Goal: Task Accomplishment & Management: Manage account settings

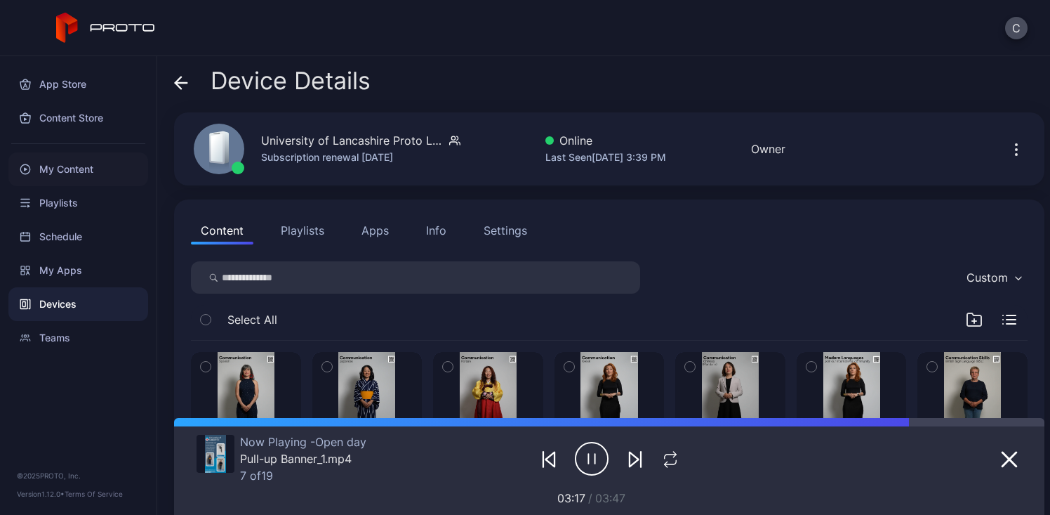
click at [78, 174] on div "My Content" at bounding box center [78, 169] width 140 height 34
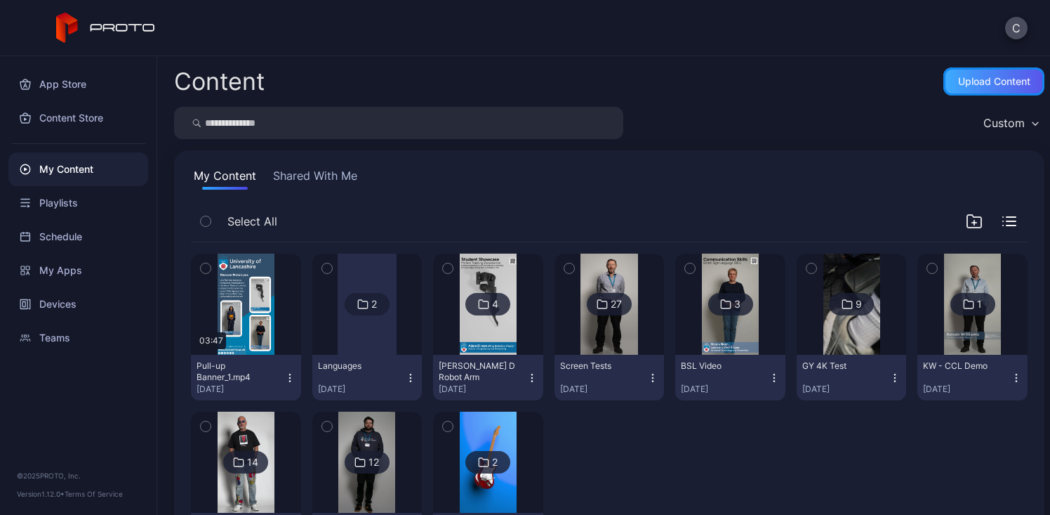
click at [971, 82] on div "Upload Content" at bounding box center [994, 81] width 72 height 11
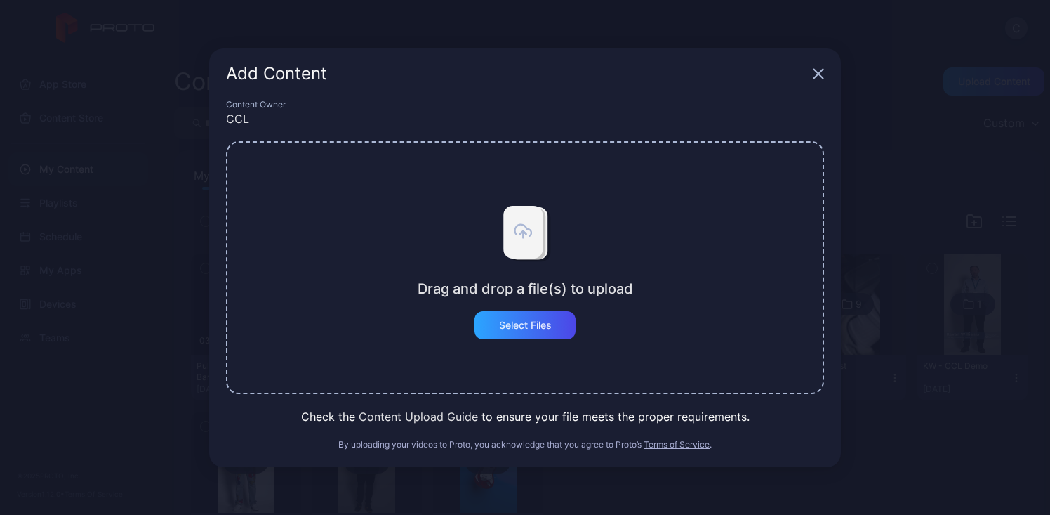
click at [392, 297] on div "Drag and drop a file(s) to upload Select Files" at bounding box center [525, 267] width 598 height 253
click at [548, 331] on div "Select Files" at bounding box center [525, 325] width 101 height 28
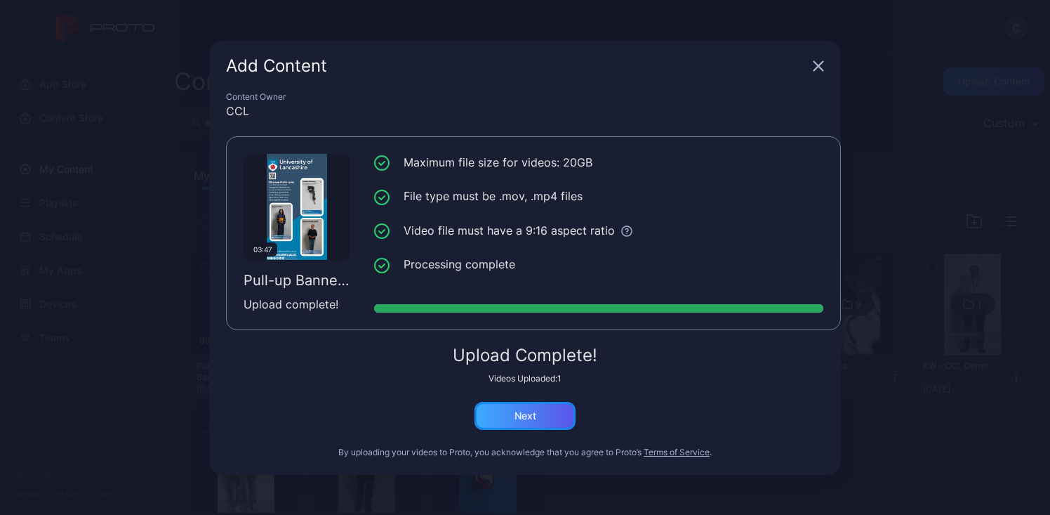
click at [557, 411] on div "Next" at bounding box center [525, 416] width 101 height 28
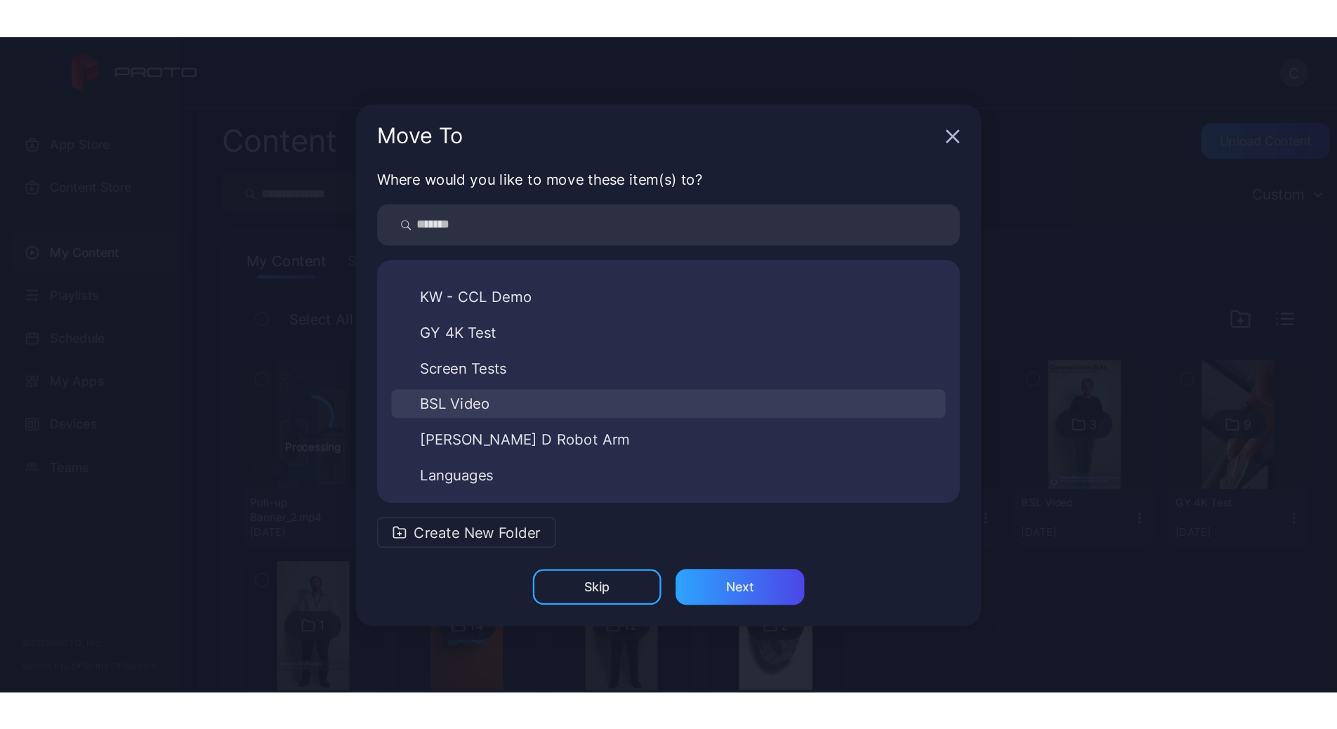
scroll to position [107, 0]
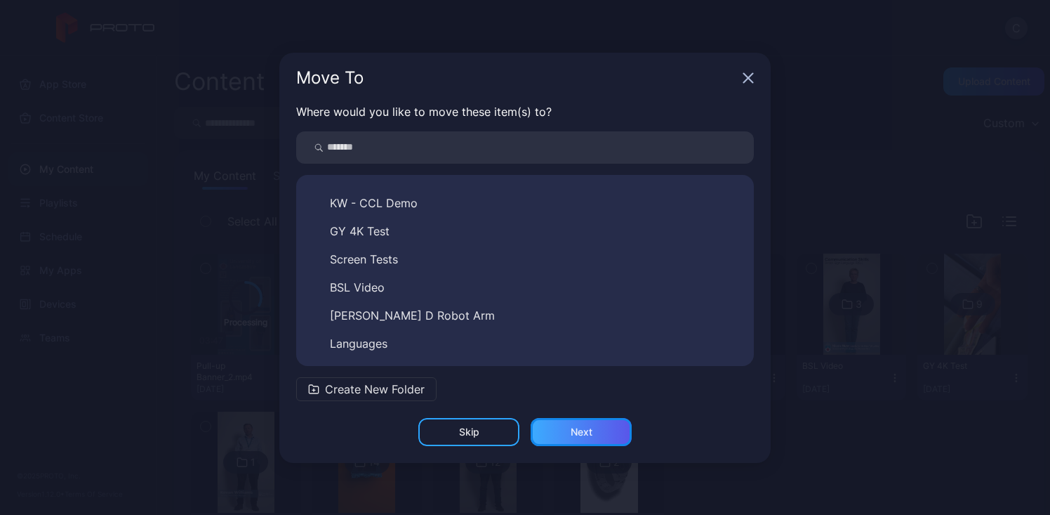
click at [588, 438] on div "Next" at bounding box center [581, 432] width 101 height 28
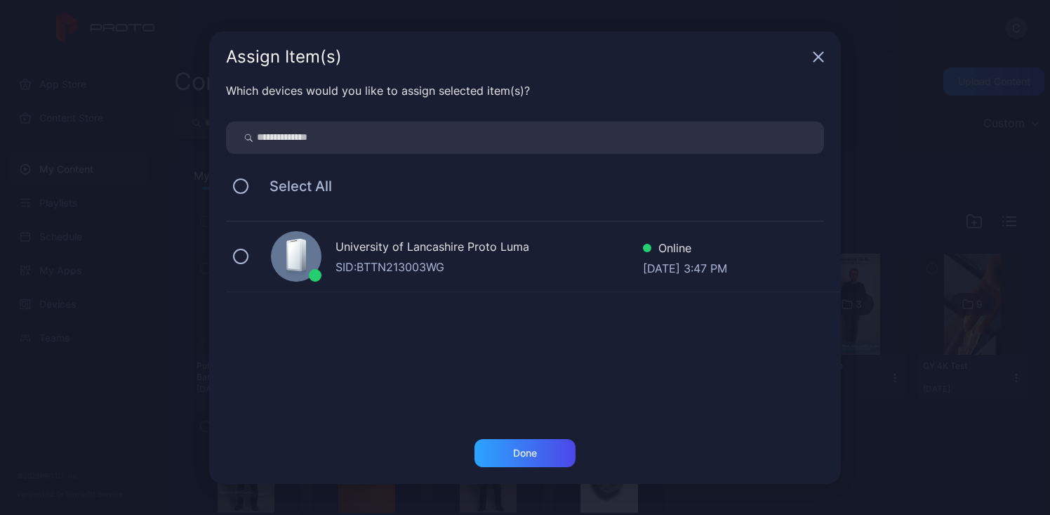
click at [444, 274] on div "SID: BTTN213003WG" at bounding box center [489, 266] width 307 height 17
click at [518, 454] on div "Done" at bounding box center [525, 452] width 24 height 11
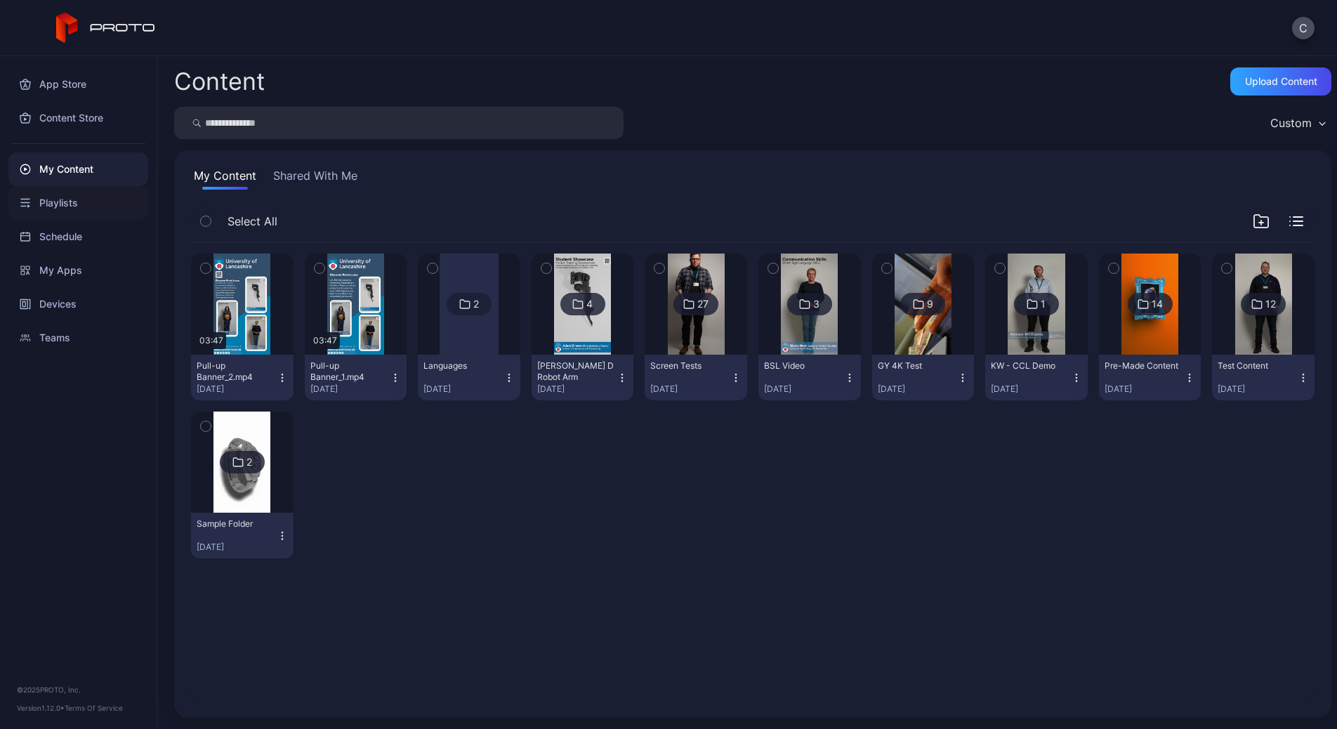
click at [81, 208] on div "Playlists" at bounding box center [78, 203] width 140 height 34
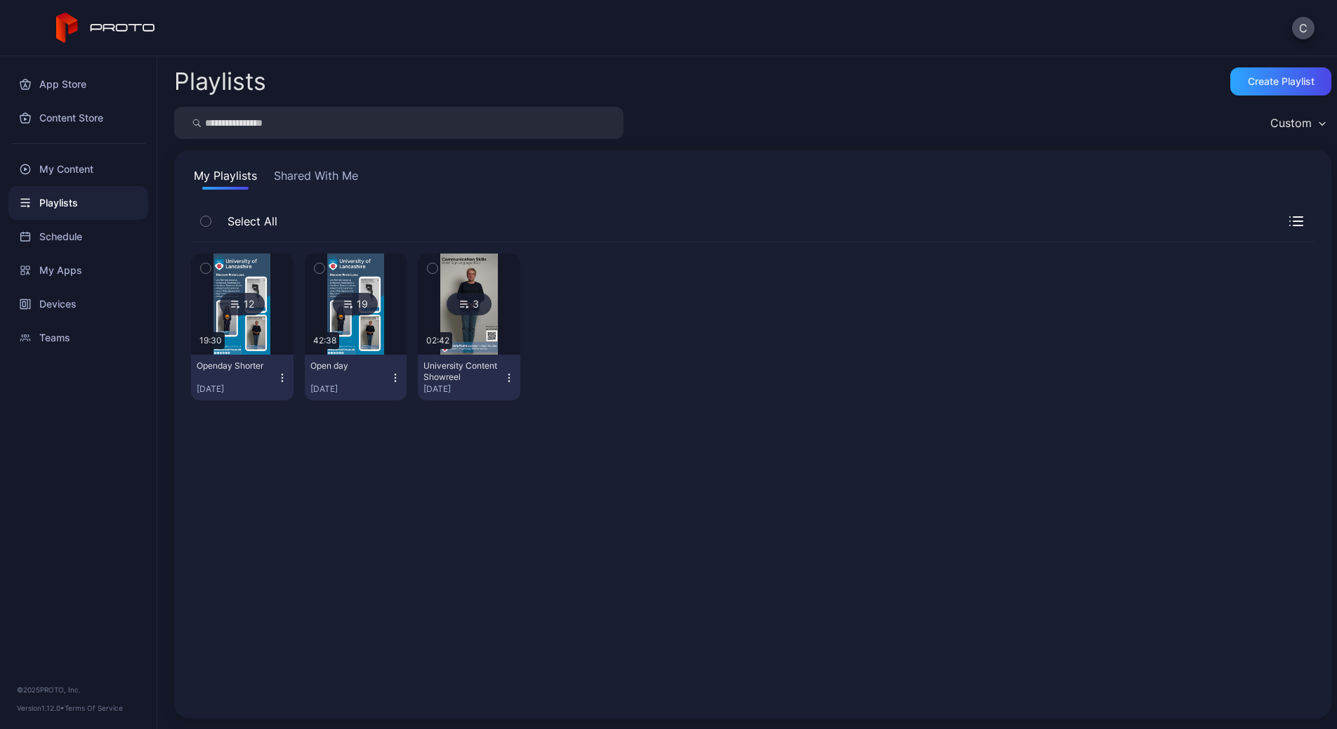
click at [277, 332] on div at bounding box center [242, 303] width 101 height 101
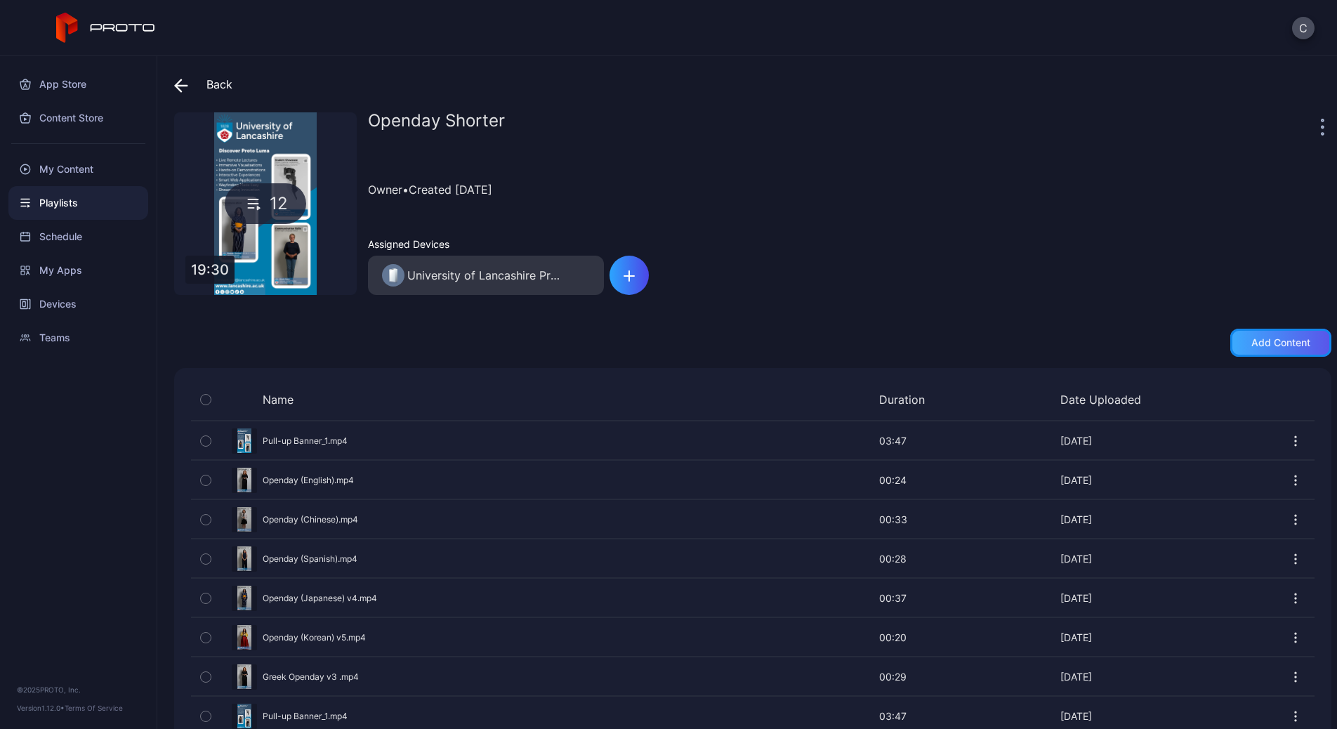
click at [1050, 341] on div "Add content" at bounding box center [1280, 342] width 59 height 11
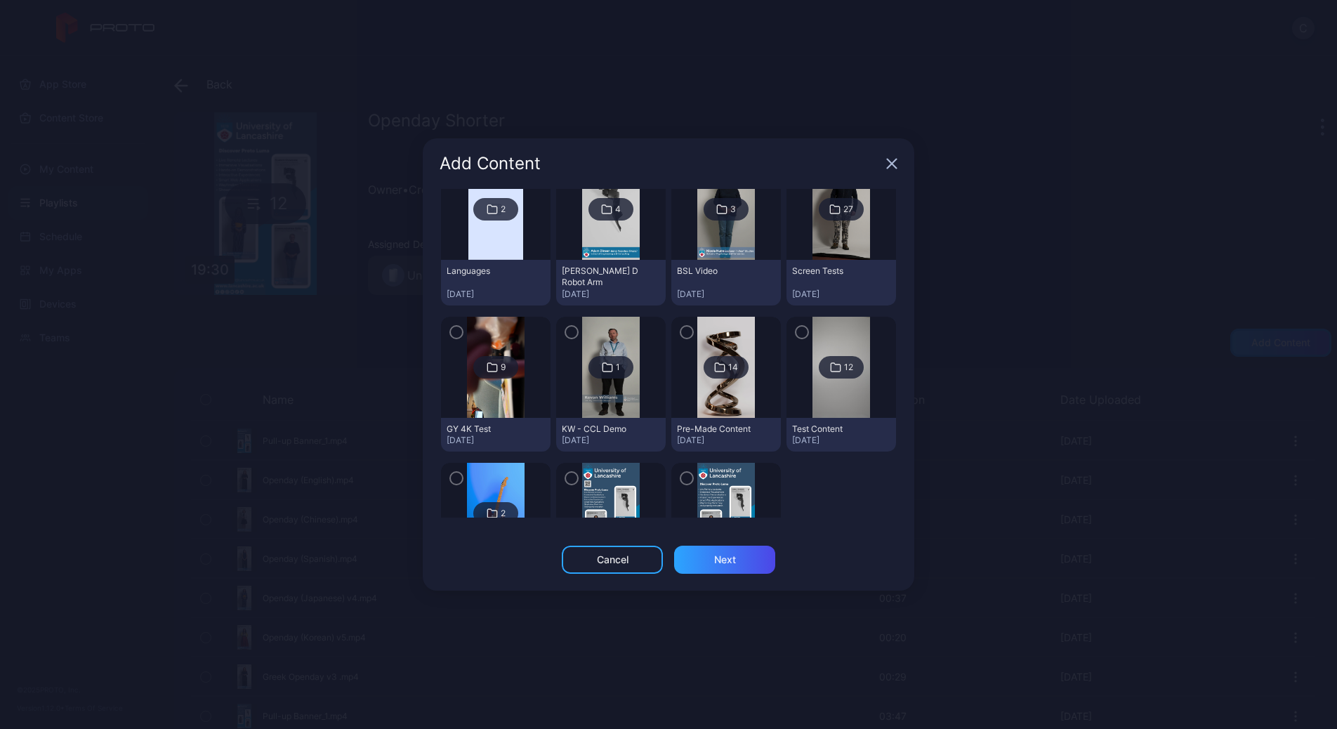
scroll to position [168, 0]
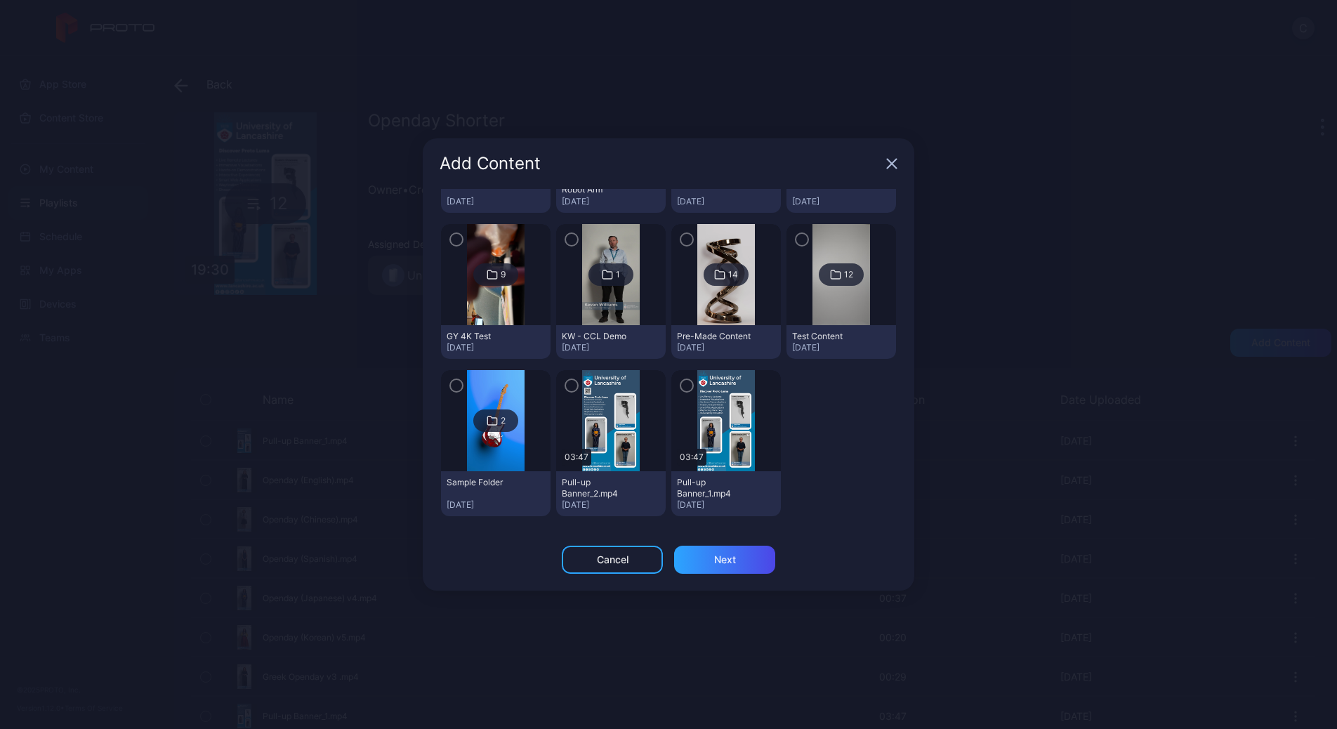
click at [597, 453] on img at bounding box center [610, 420] width 57 height 101
click at [569, 390] on icon "button" at bounding box center [571, 385] width 11 height 15
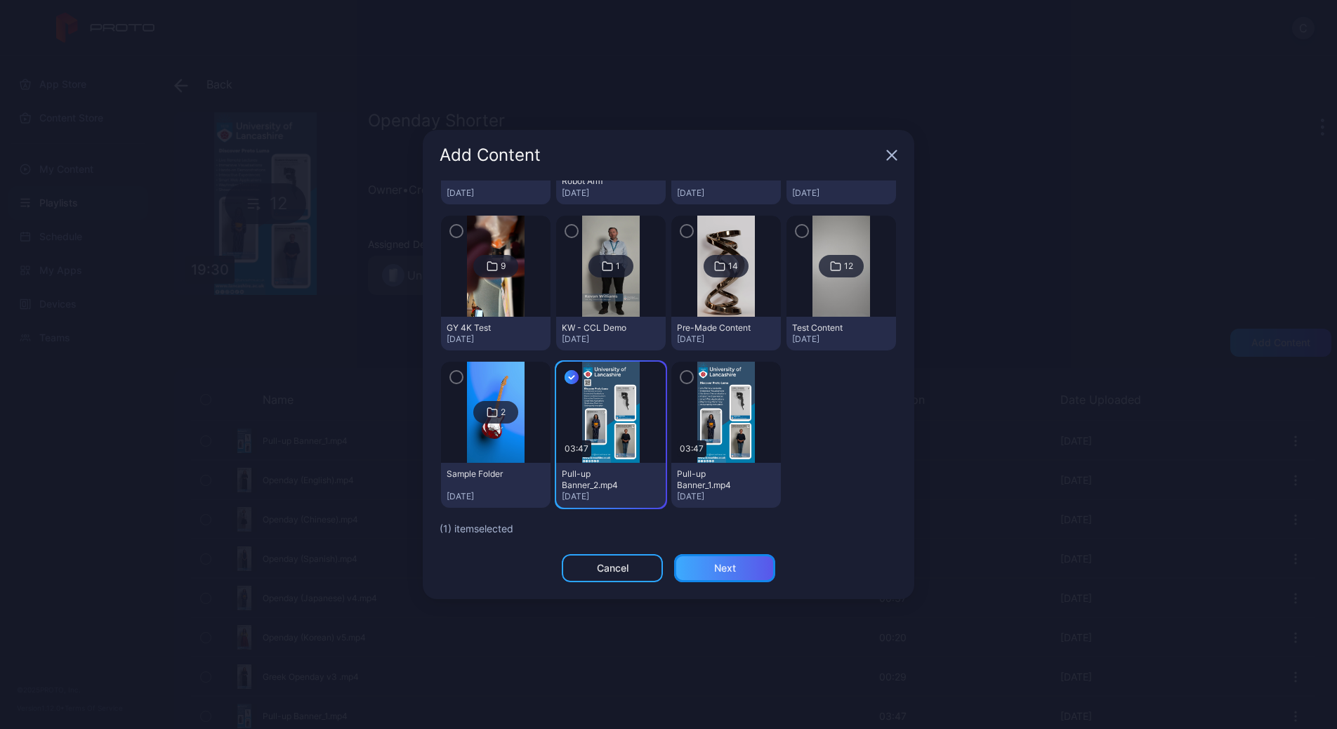
click at [729, 514] on div "Next" at bounding box center [725, 567] width 22 height 11
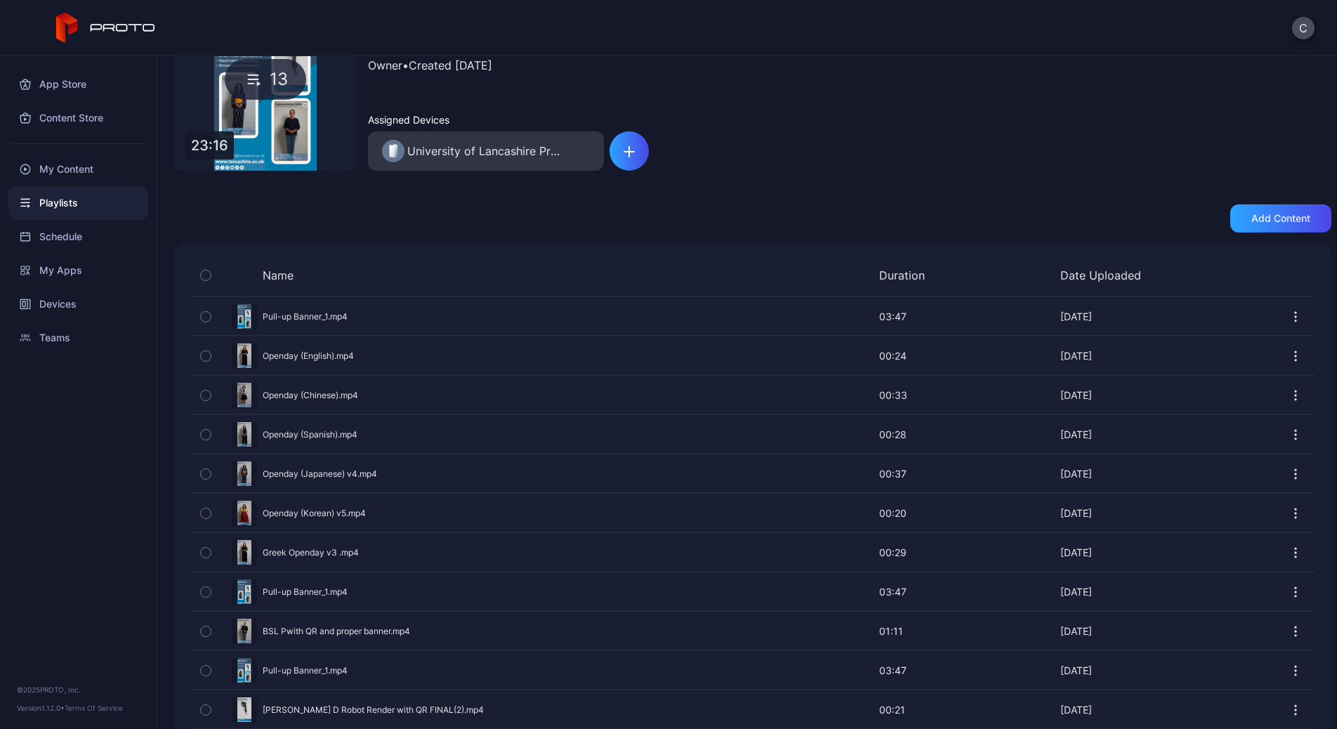
scroll to position [232, 0]
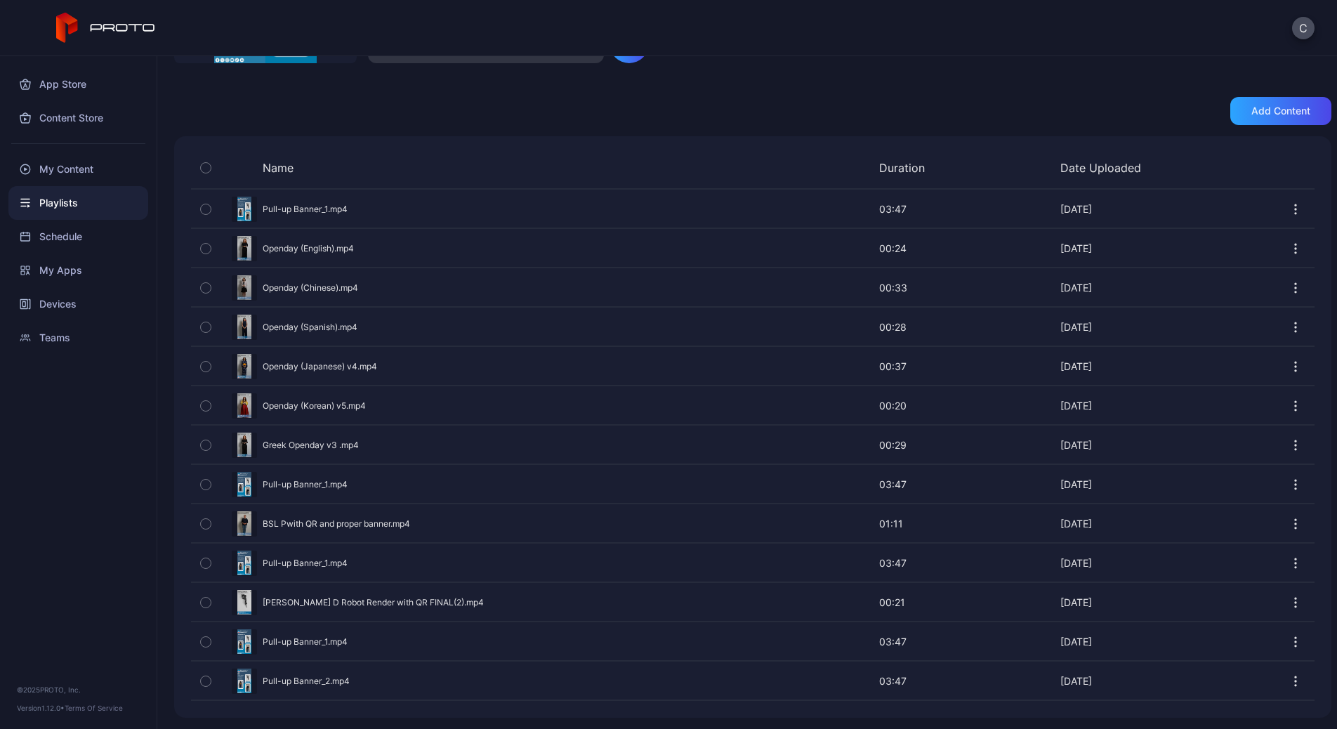
click at [206, 514] on icon "button" at bounding box center [206, 641] width 10 height 15
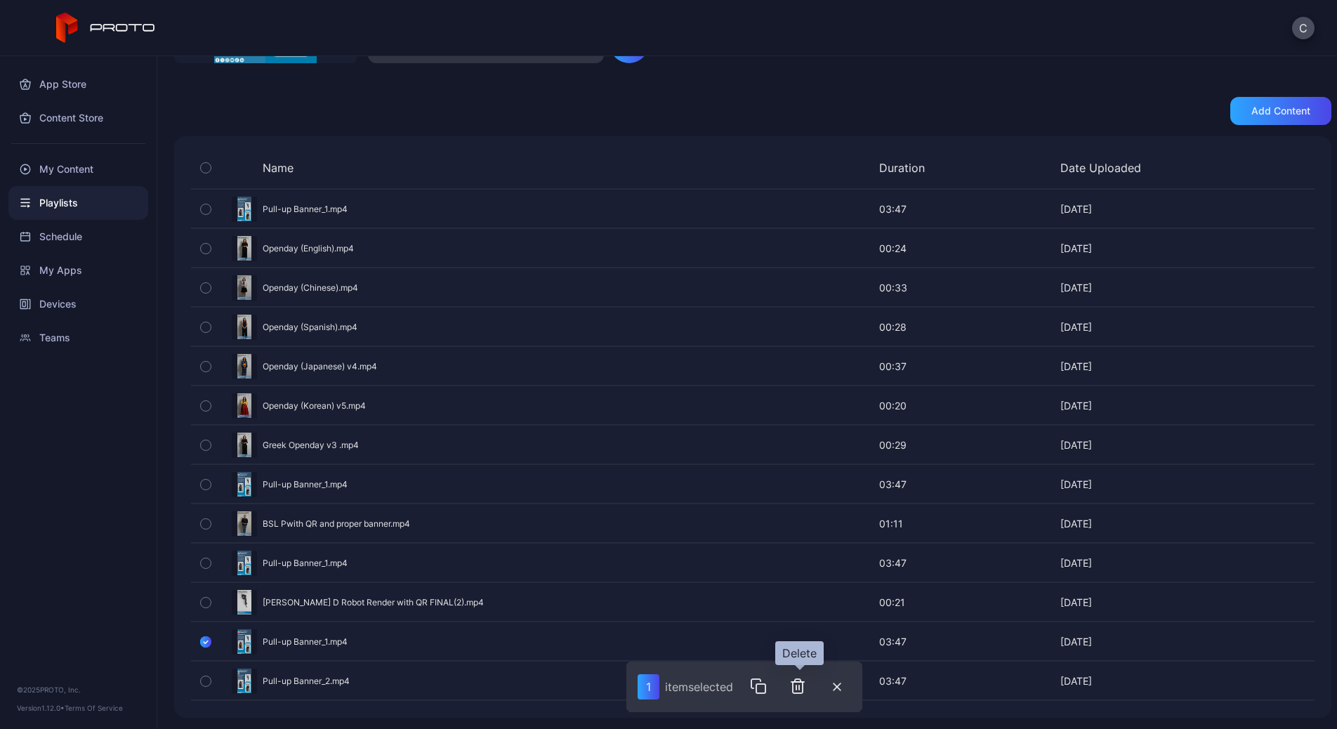
click at [806, 514] on icon "button" at bounding box center [797, 685] width 17 height 17
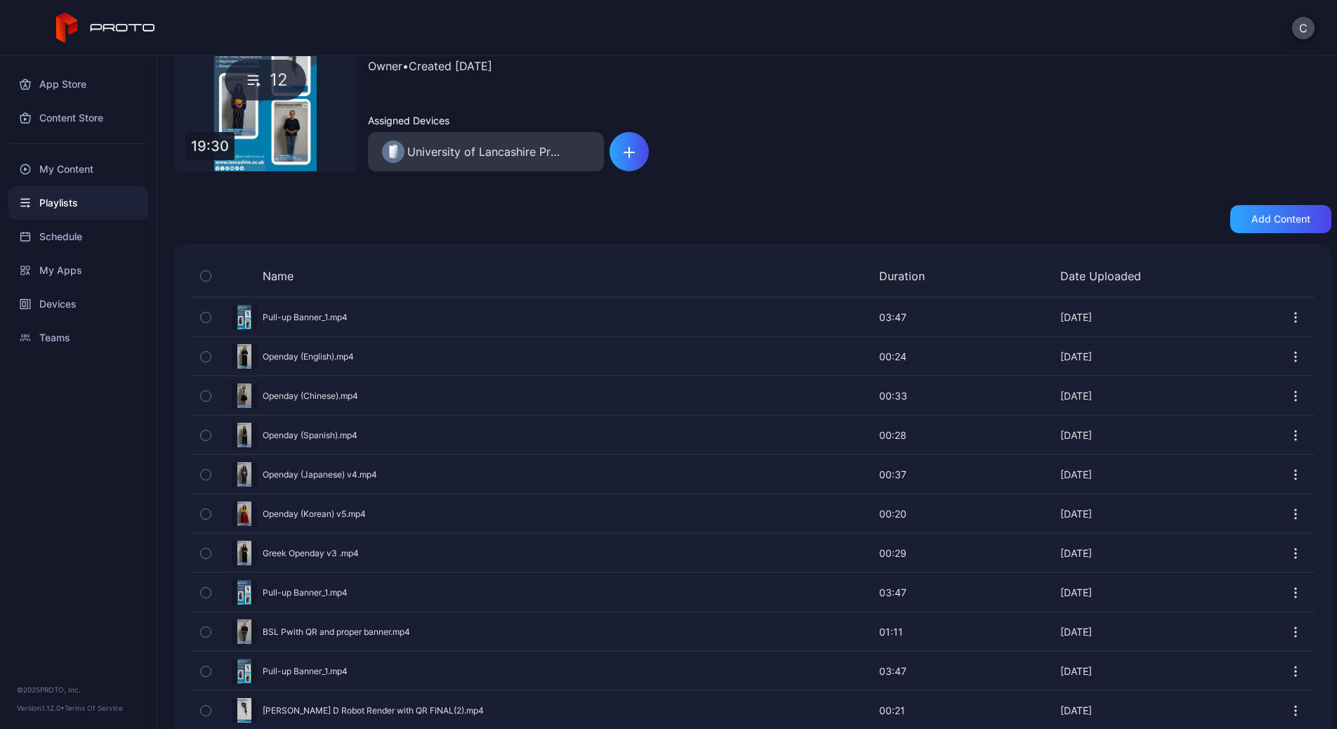
scroll to position [192, 0]
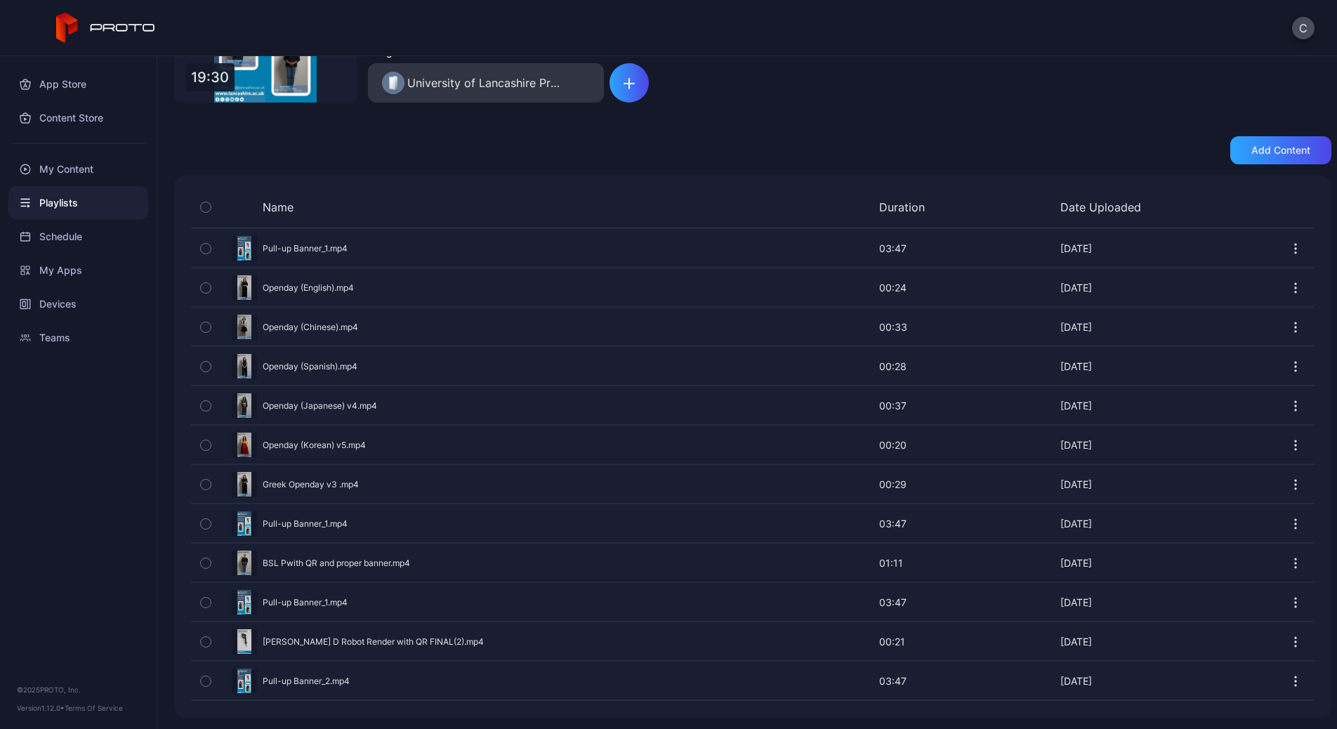
click at [1050, 514] on icon "button" at bounding box center [1295, 681] width 14 height 14
click at [1050, 514] on button "Duplicate" at bounding box center [1245, 592] width 119 height 45
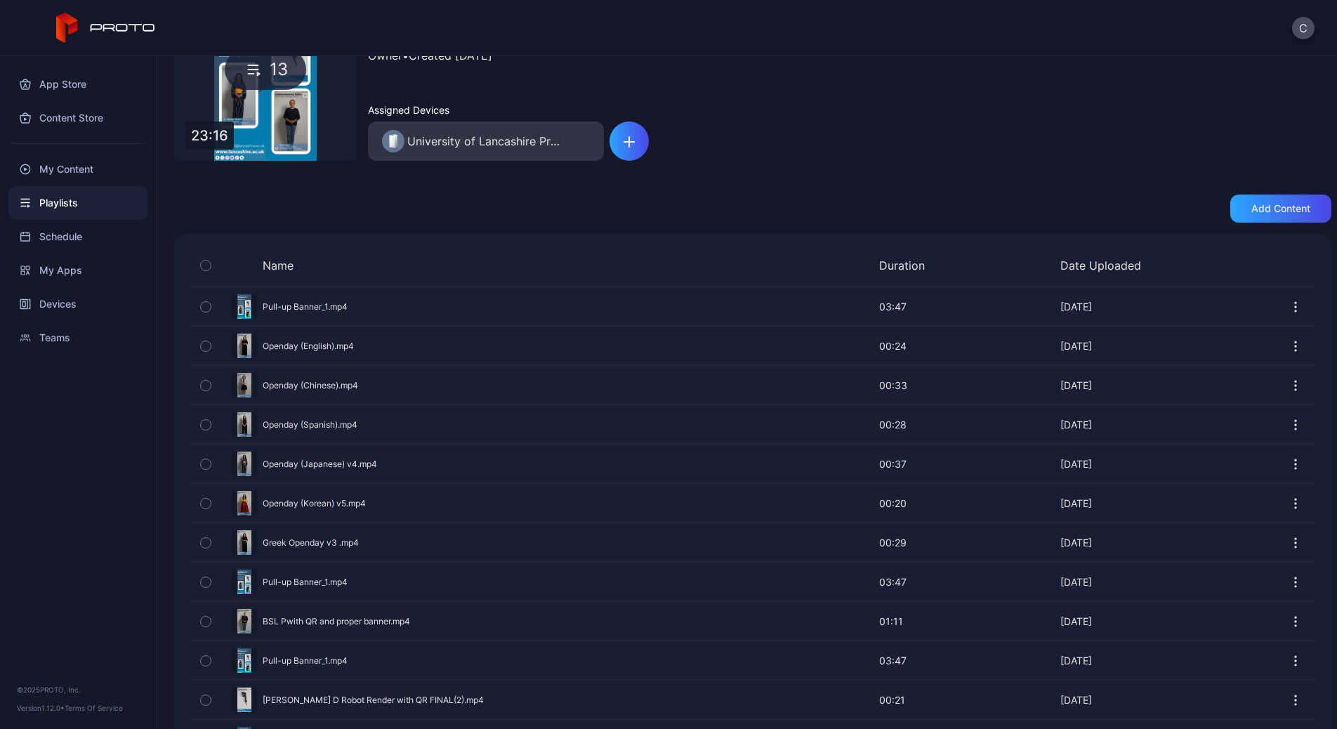
scroll to position [232, 0]
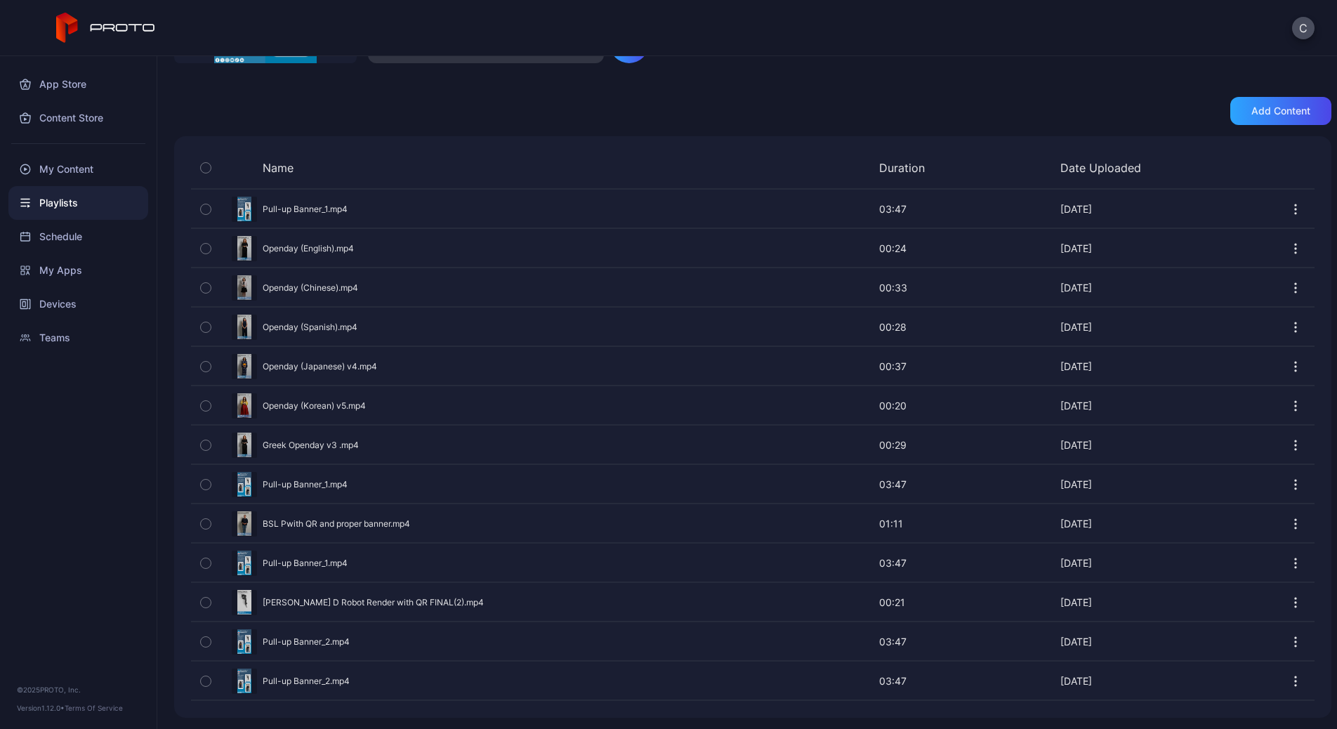
click at [1050, 514] on icon "button" at bounding box center [1295, 681] width 14 height 14
click at [1050, 514] on button "Duplicate" at bounding box center [1245, 592] width 119 height 45
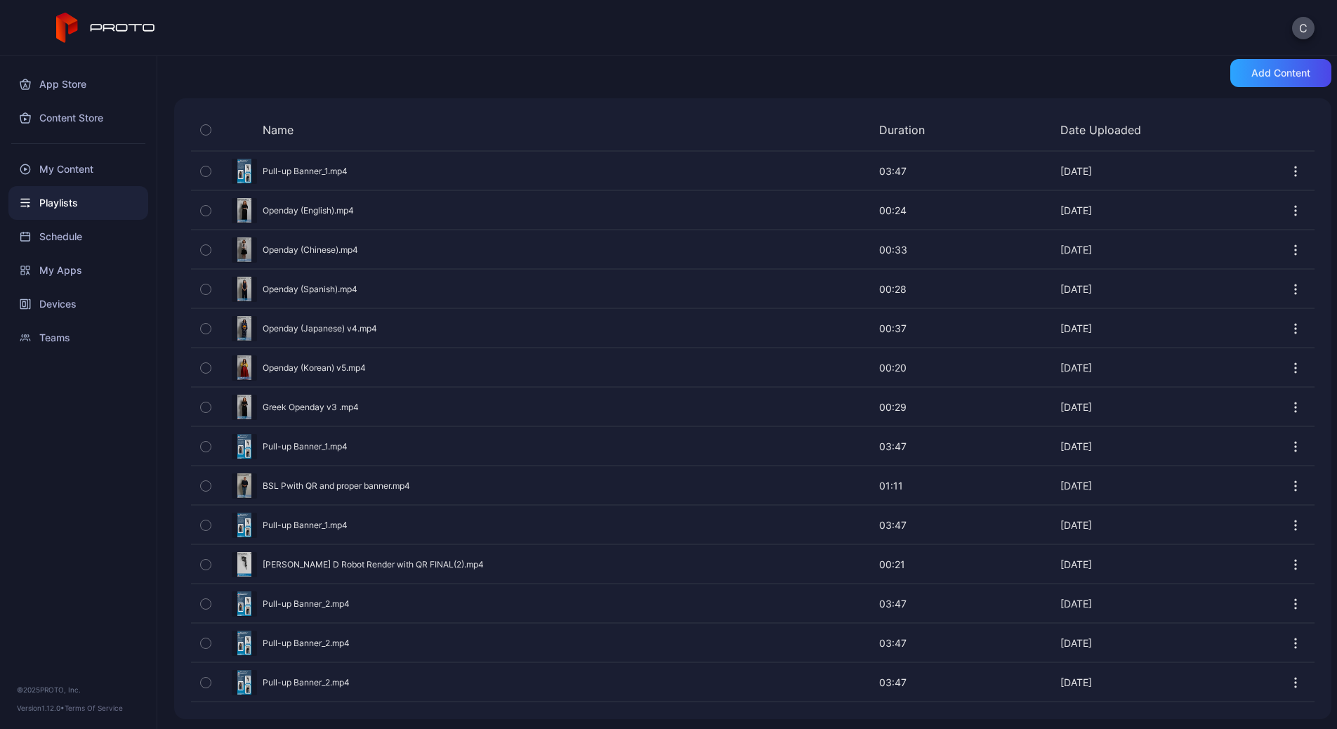
scroll to position [271, 0]
click at [1050, 514] on icon "button" at bounding box center [1295, 681] width 14 height 14
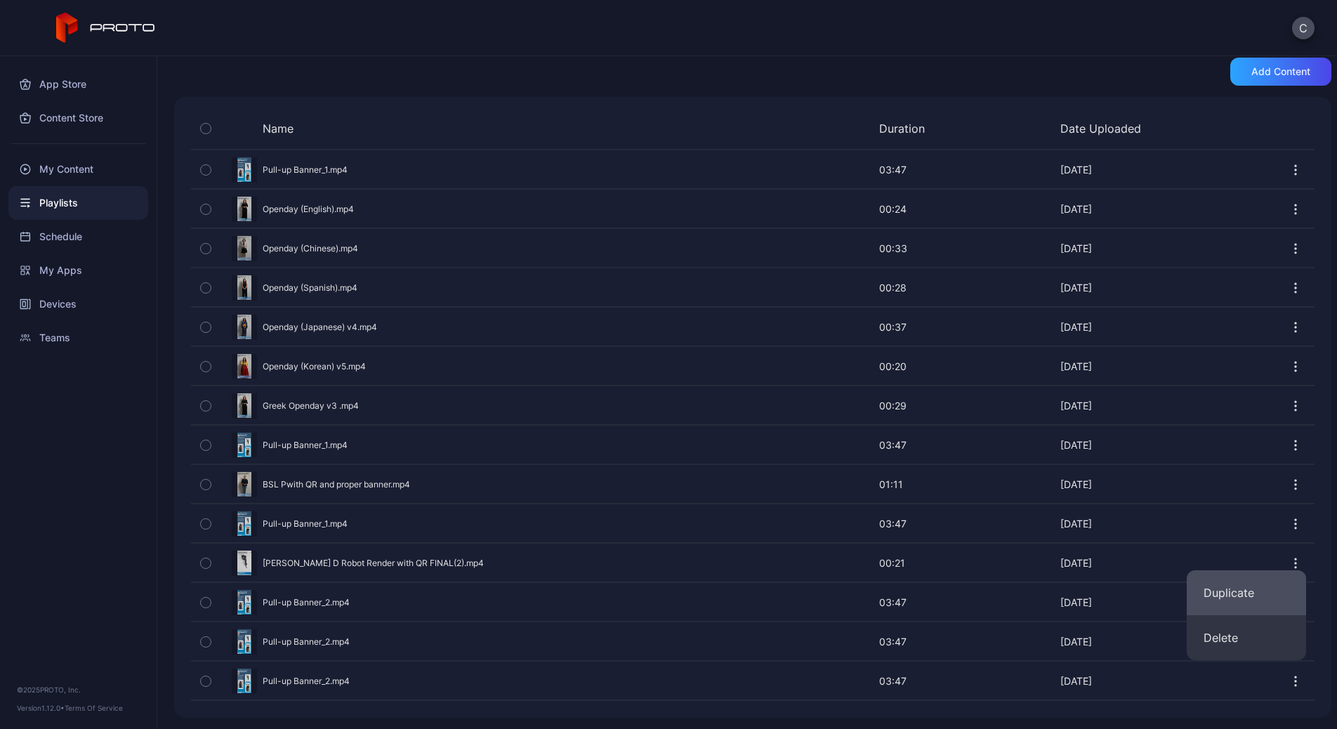
click at [1050, 514] on button "Duplicate" at bounding box center [1245, 592] width 119 height 45
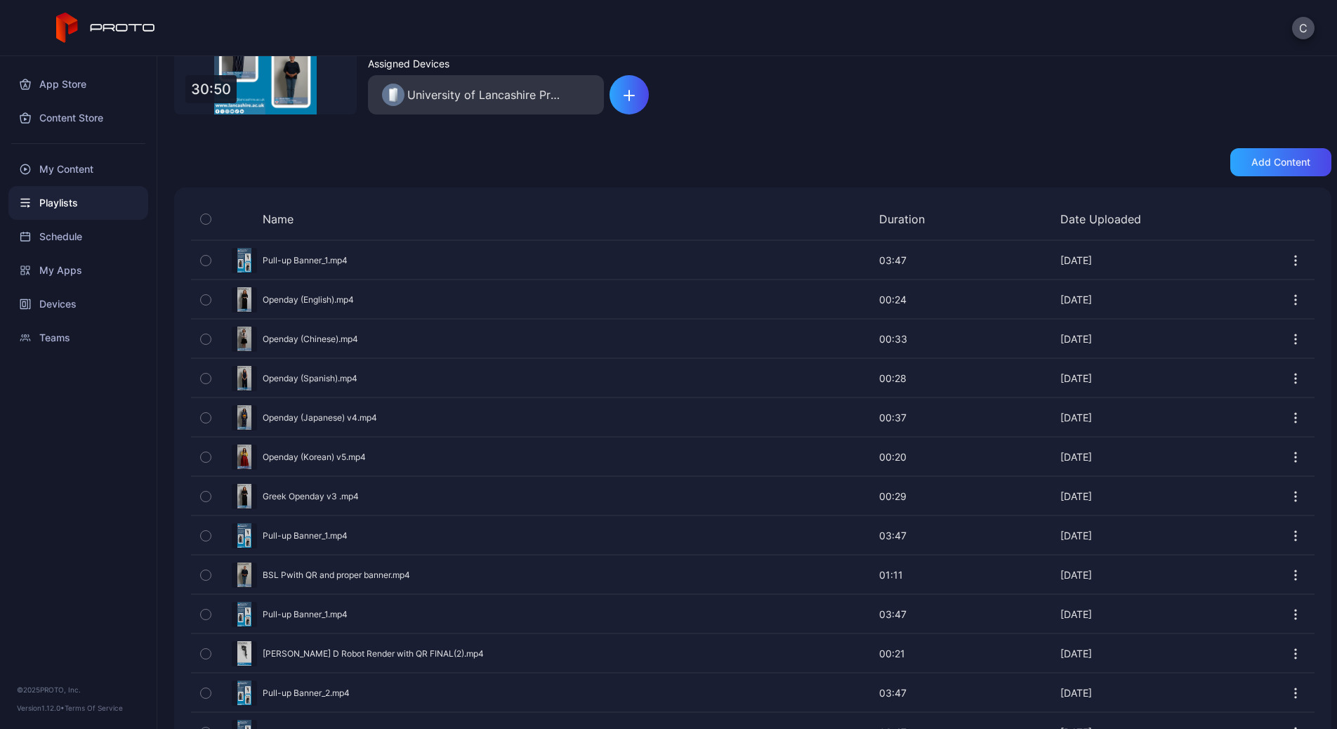
scroll to position [310, 0]
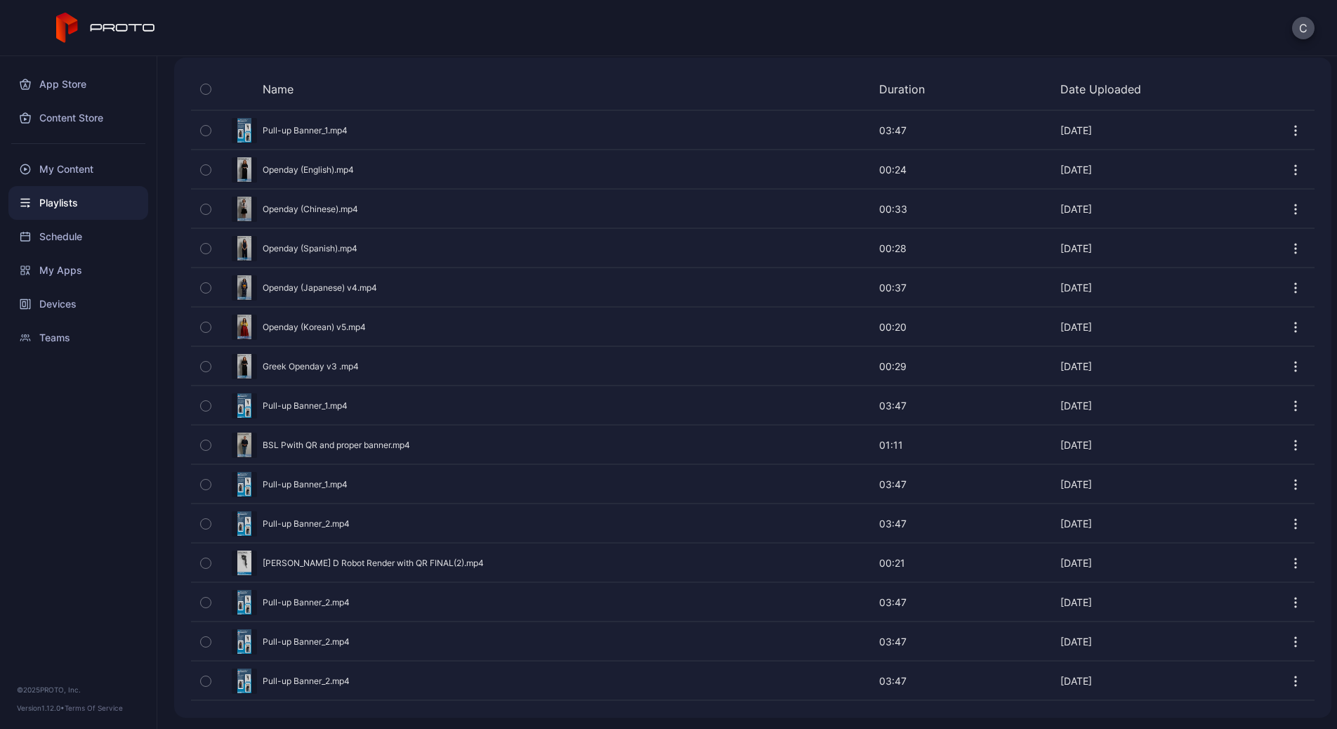
click at [1050, 488] on icon "button" at bounding box center [1295, 484] width 14 height 14
click at [1050, 514] on button "Delete" at bounding box center [1245, 572] width 119 height 45
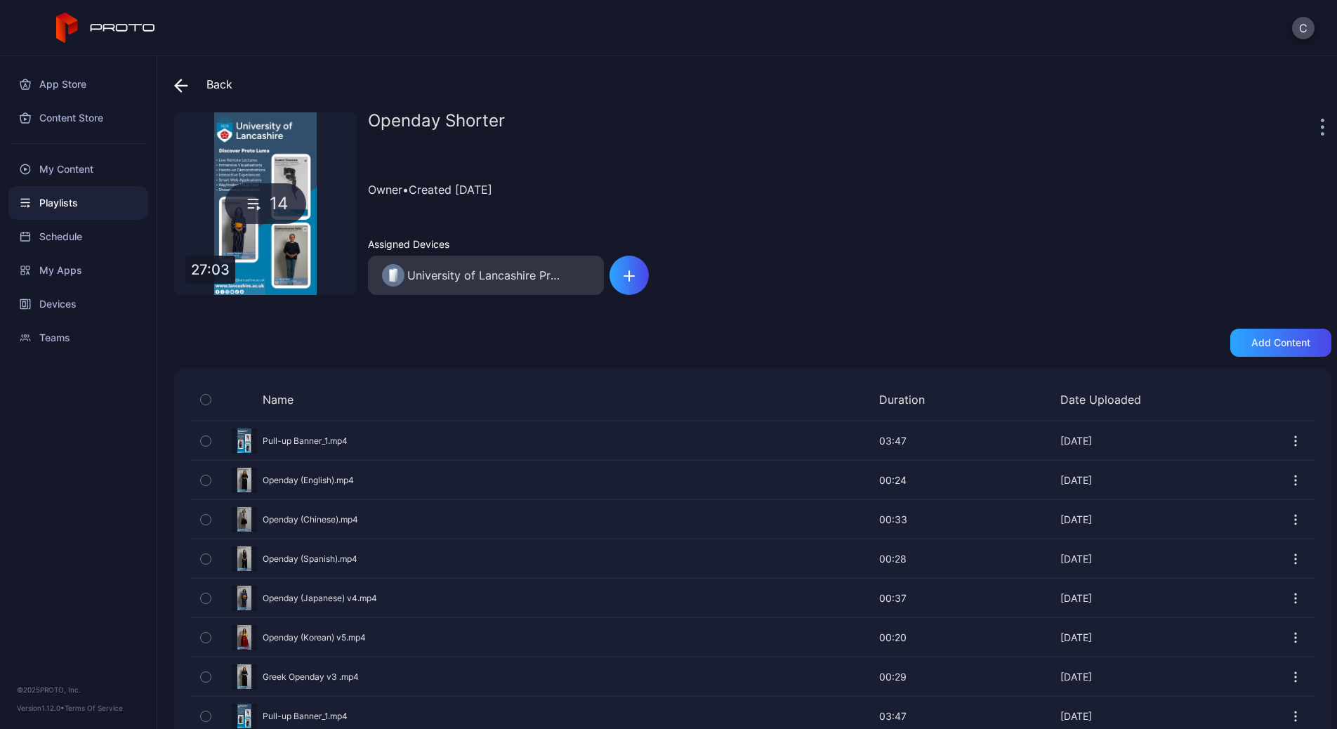
scroll to position [271, 0]
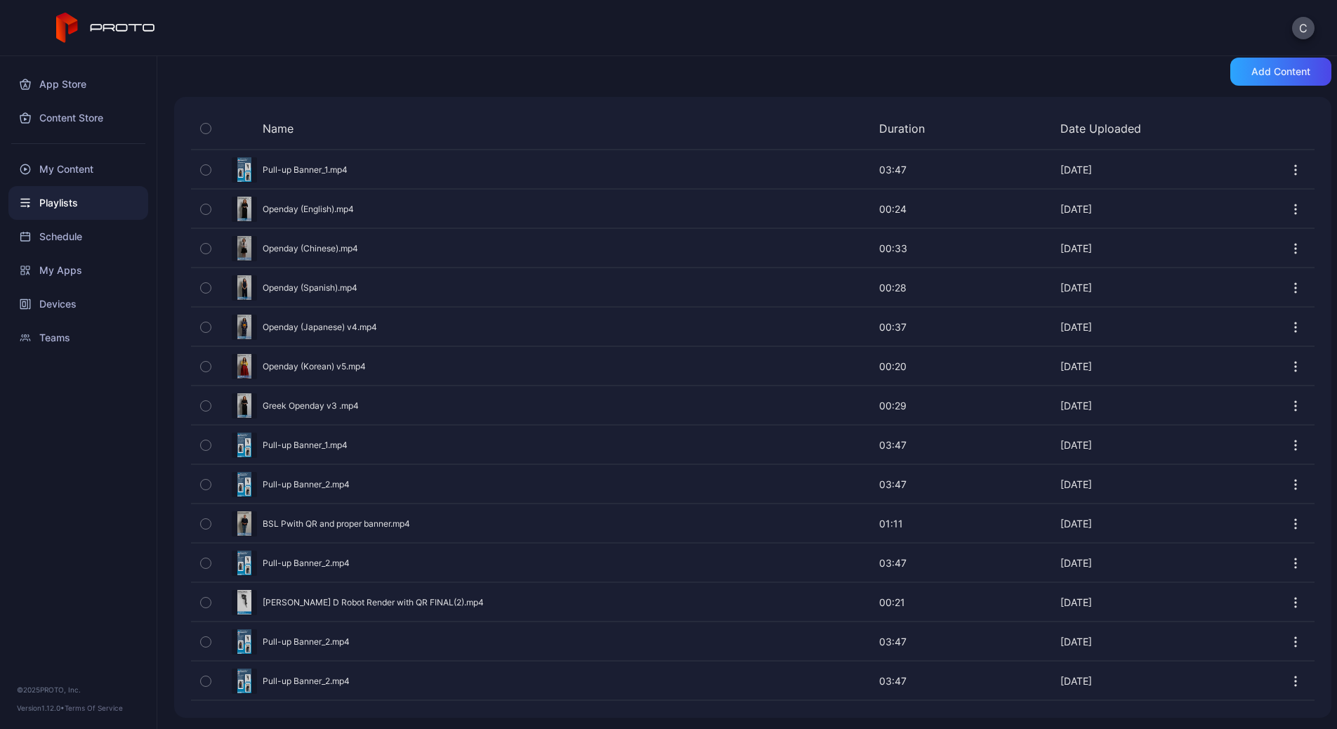
click at [1050, 442] on icon "button" at bounding box center [1295, 445] width 14 height 14
click at [1050, 514] on button "Delete" at bounding box center [1245, 533] width 119 height 45
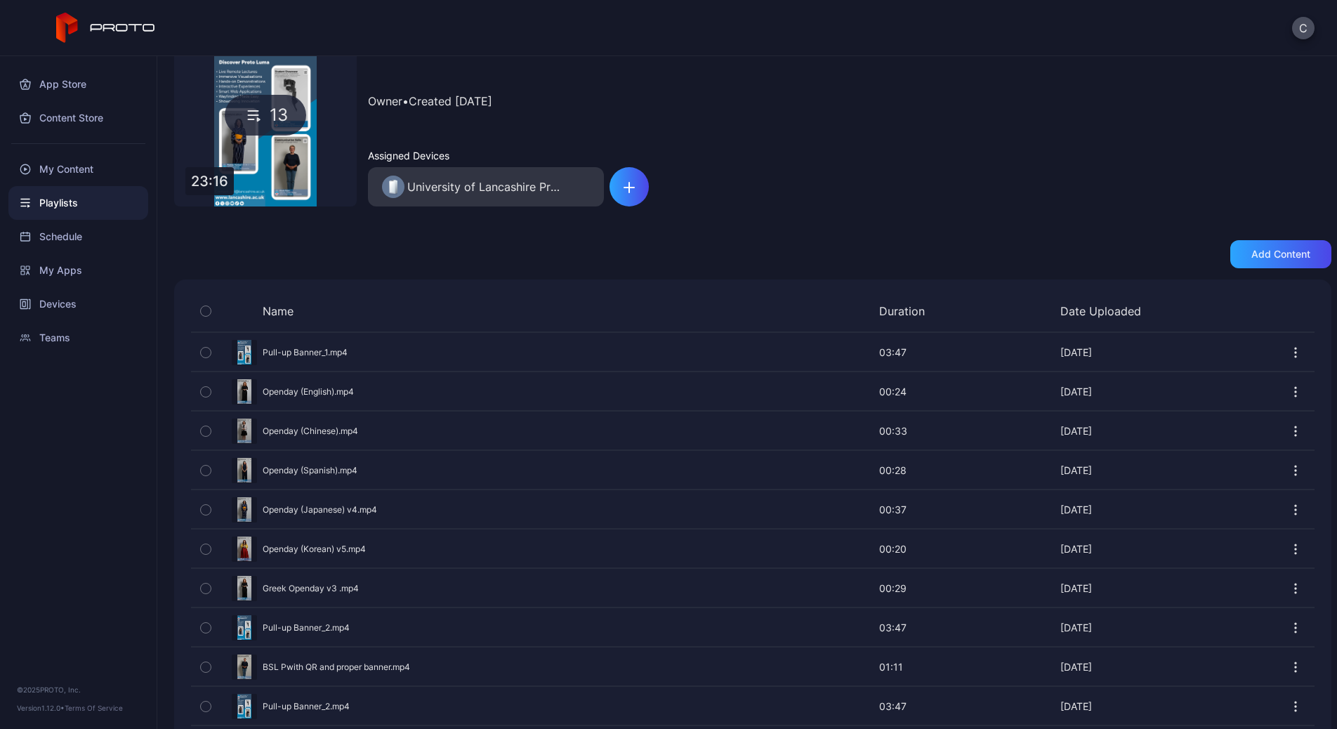
scroll to position [232, 0]
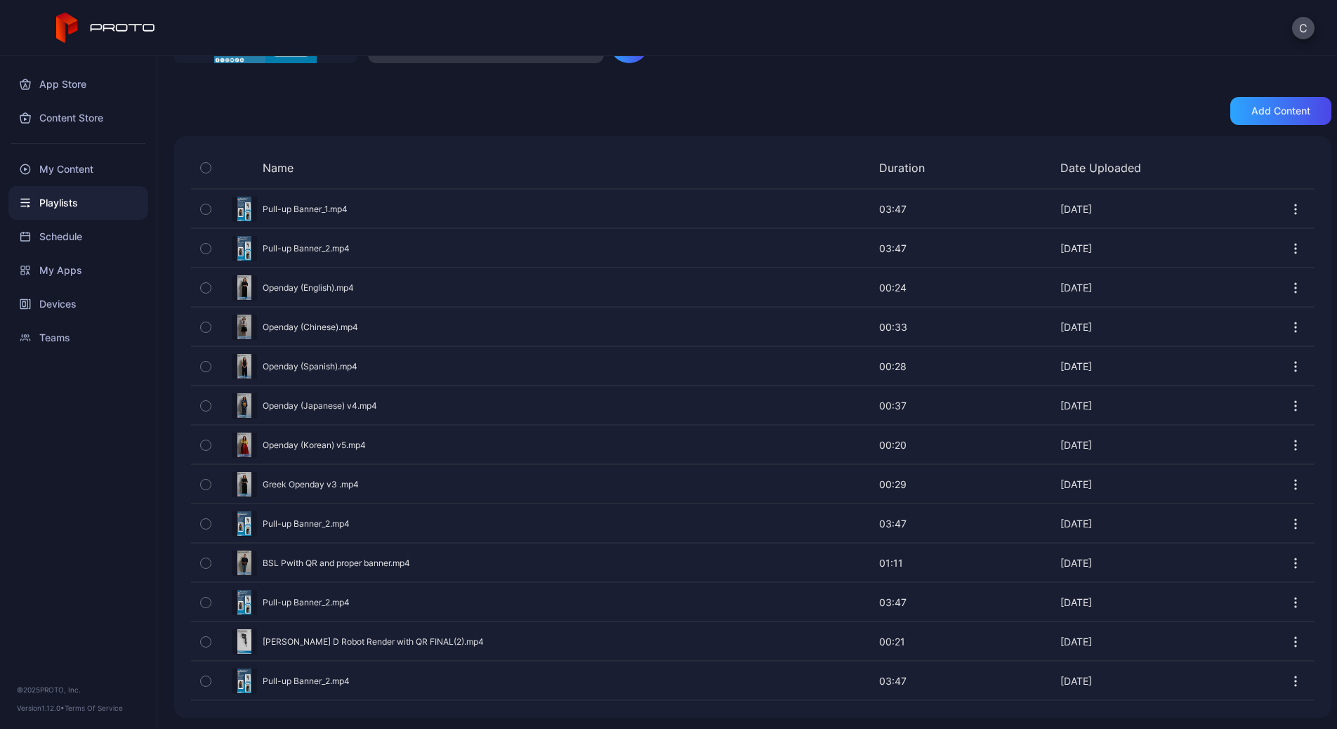
click at [1050, 202] on icon "button" at bounding box center [1295, 209] width 14 height 14
click at [1050, 286] on button "Delete" at bounding box center [1245, 297] width 119 height 45
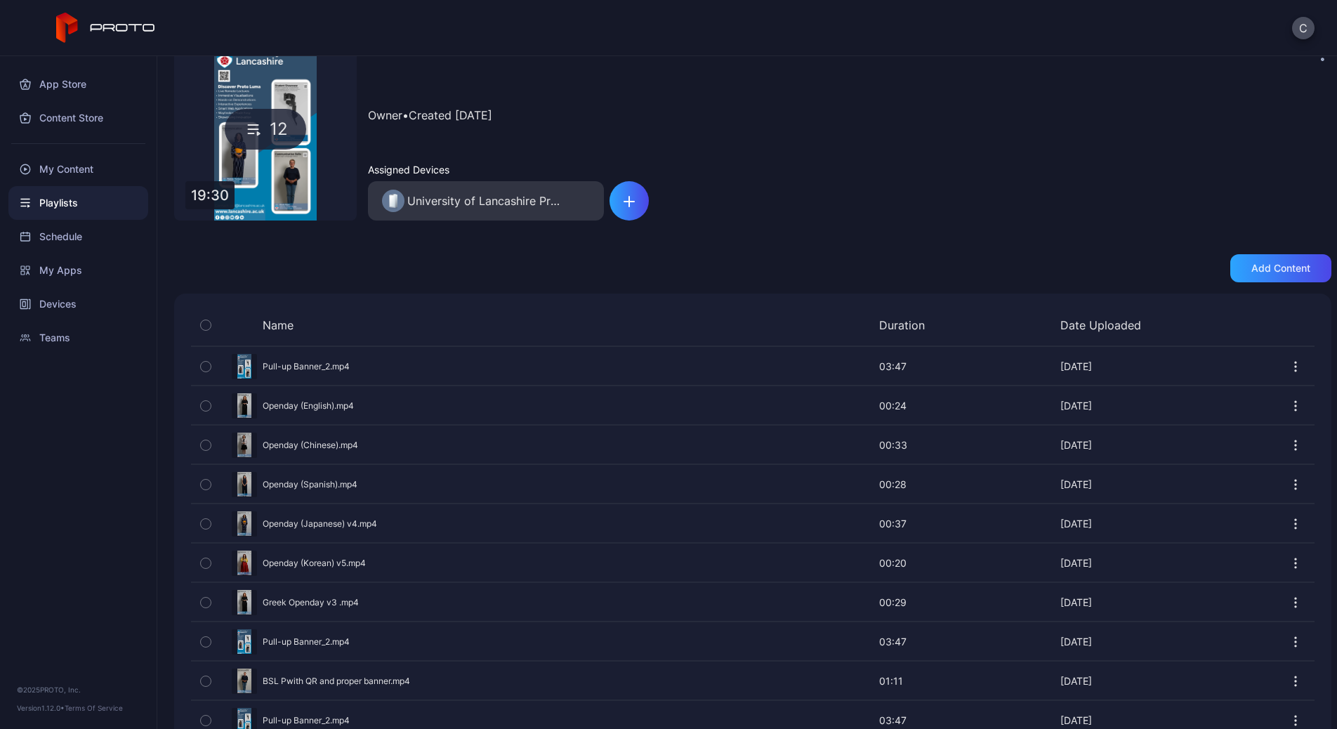
scroll to position [0, 0]
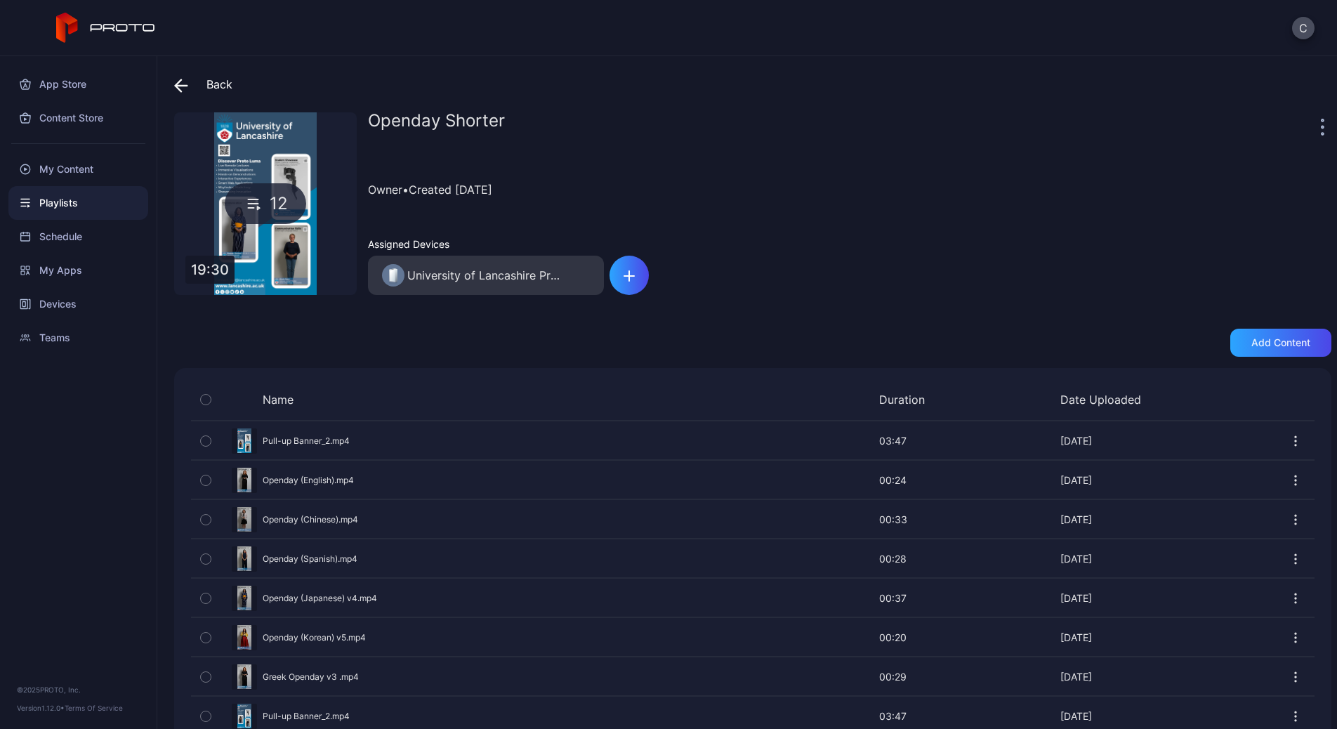
click at [209, 85] on div "Back" at bounding box center [203, 84] width 58 height 34
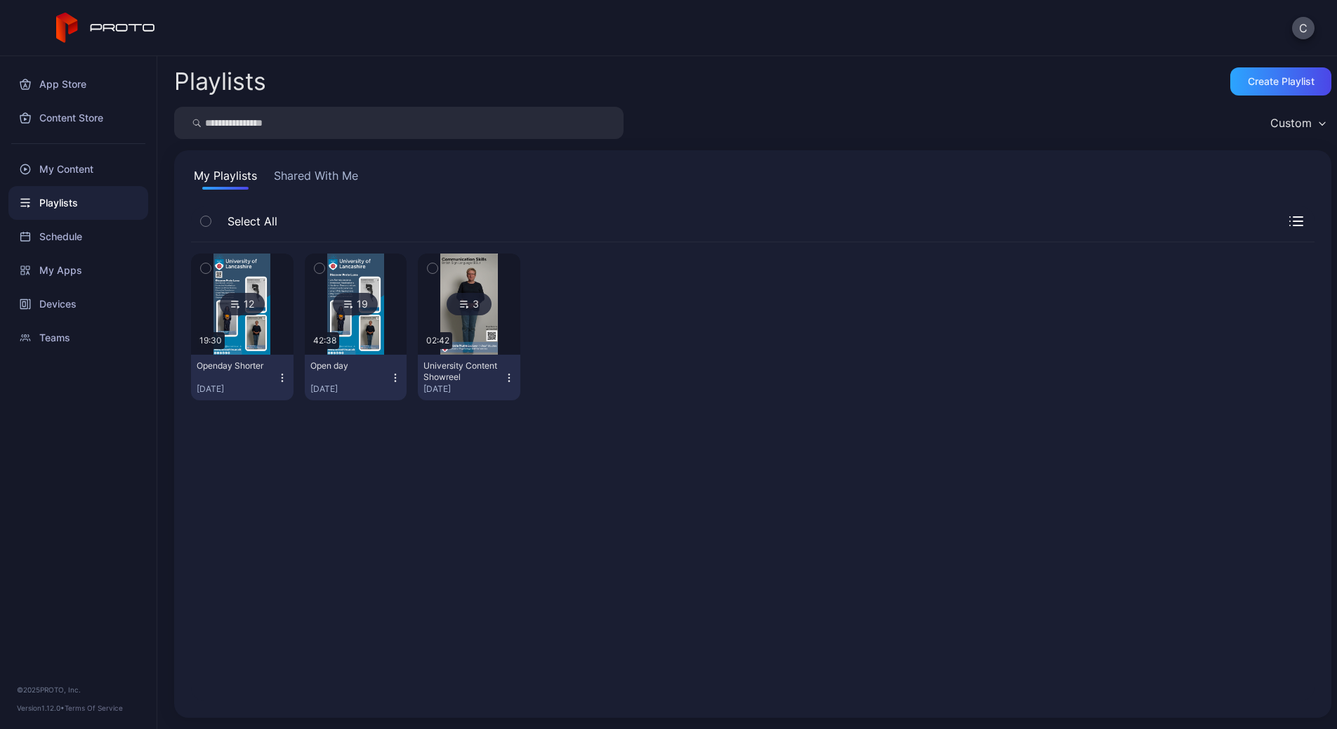
click at [373, 317] on img at bounding box center [355, 303] width 57 height 101
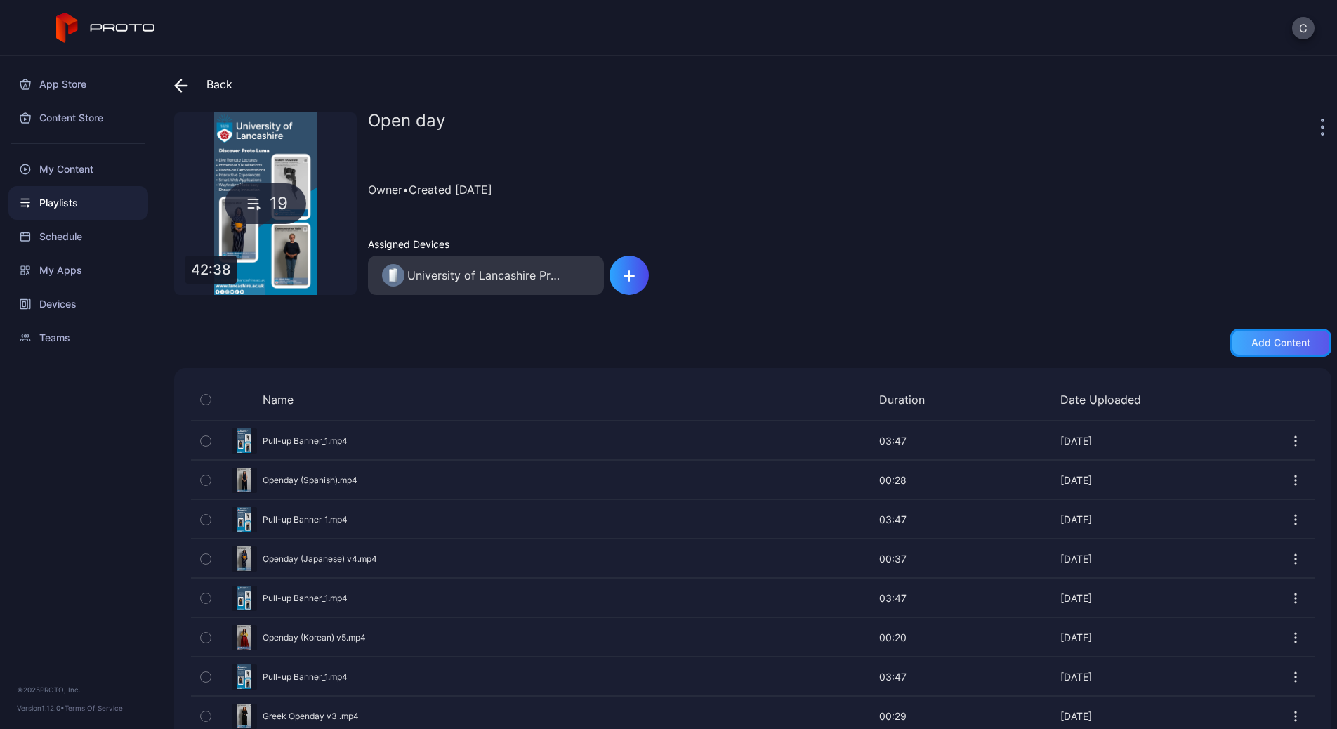
click at [1050, 355] on div "Add content" at bounding box center [1280, 343] width 101 height 28
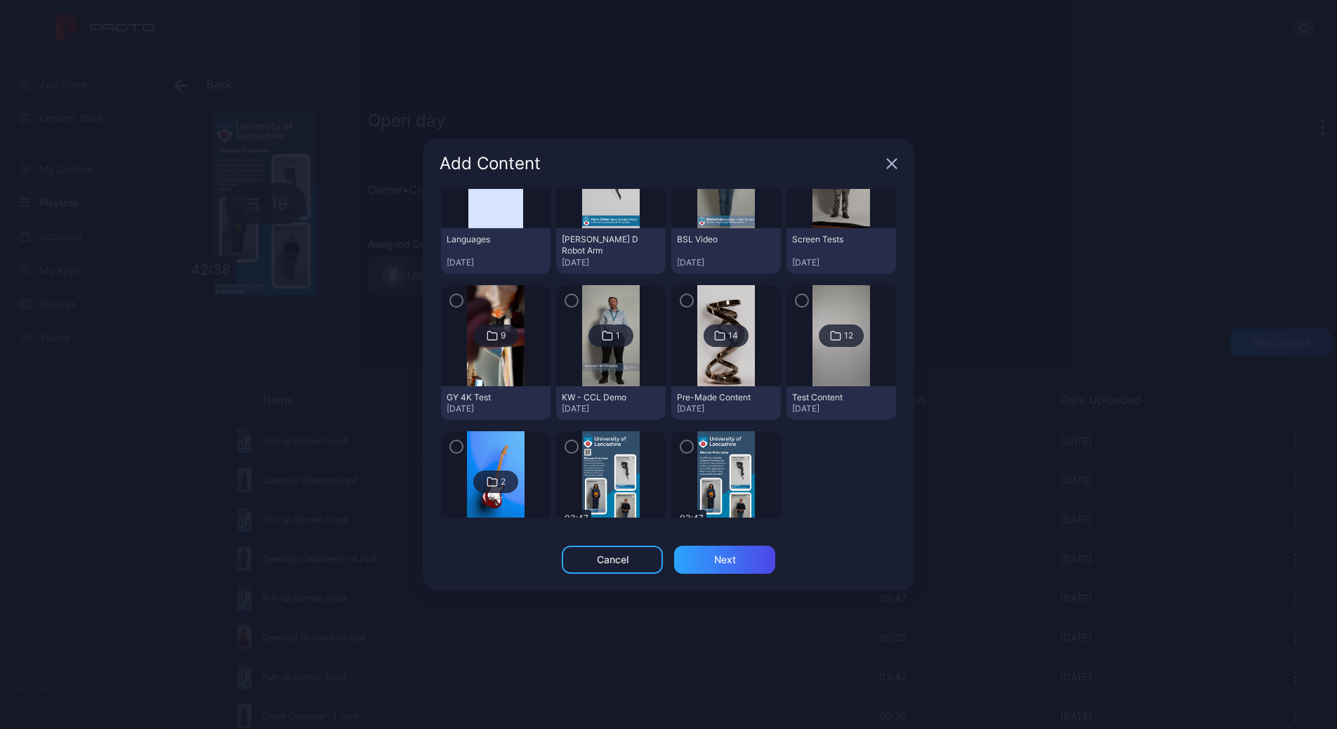
scroll to position [168, 0]
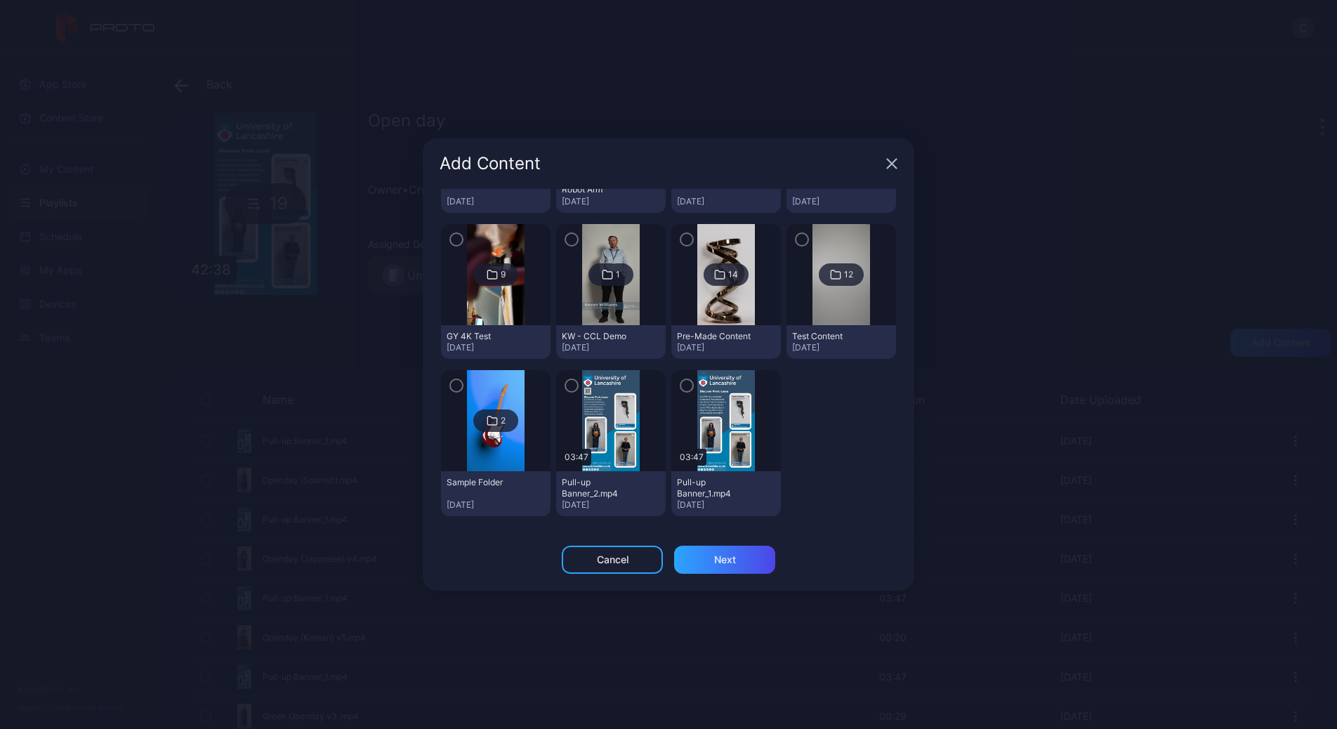
click at [606, 449] on img at bounding box center [610, 420] width 57 height 101
click at [569, 385] on icon "button" at bounding box center [571, 386] width 4 height 3
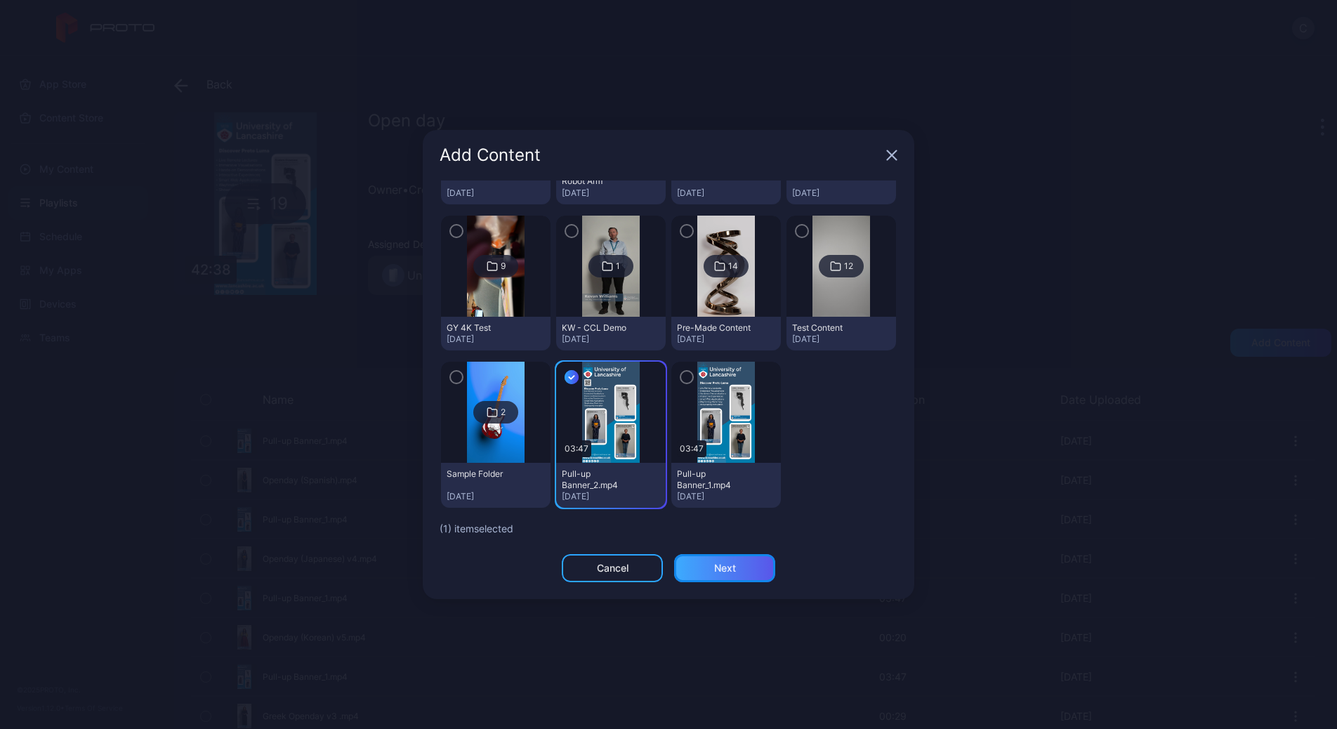
click at [720, 514] on div "Next" at bounding box center [725, 567] width 22 height 11
click at [732, 514] on button "Next" at bounding box center [724, 568] width 101 height 28
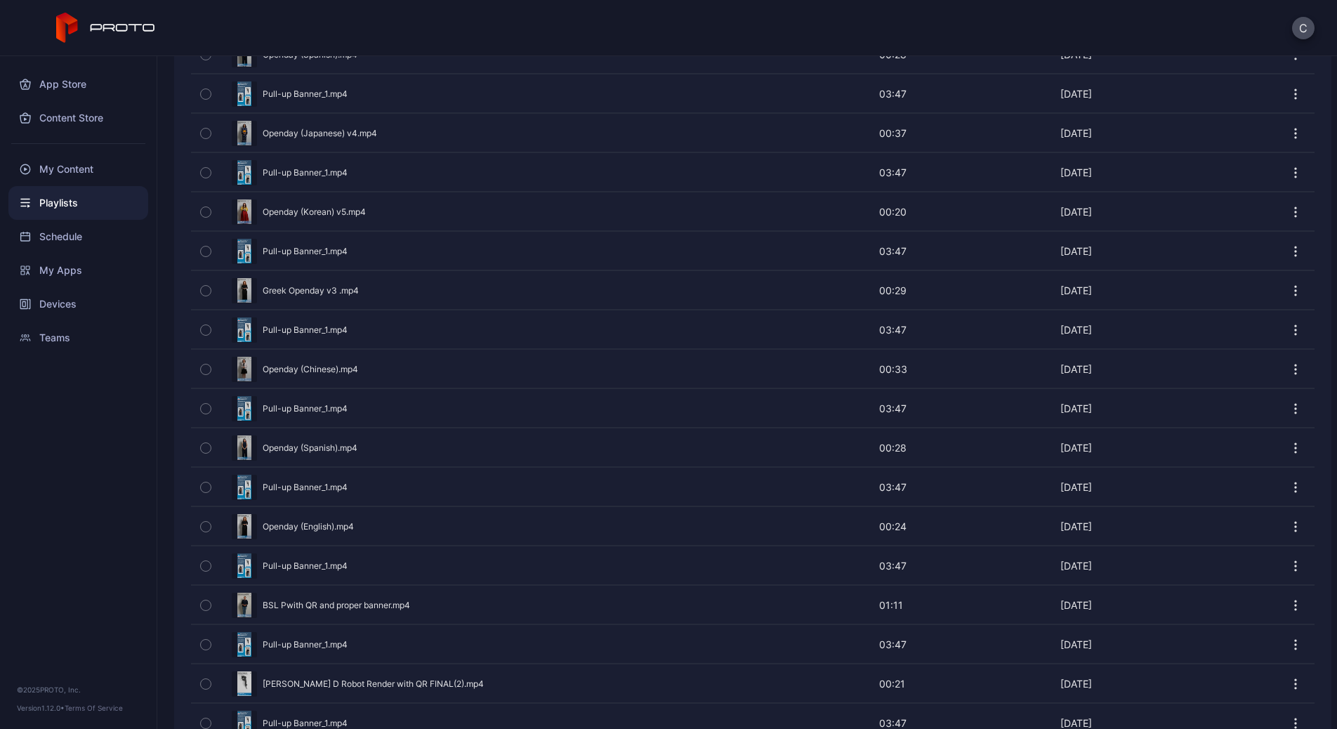
scroll to position [507, 0]
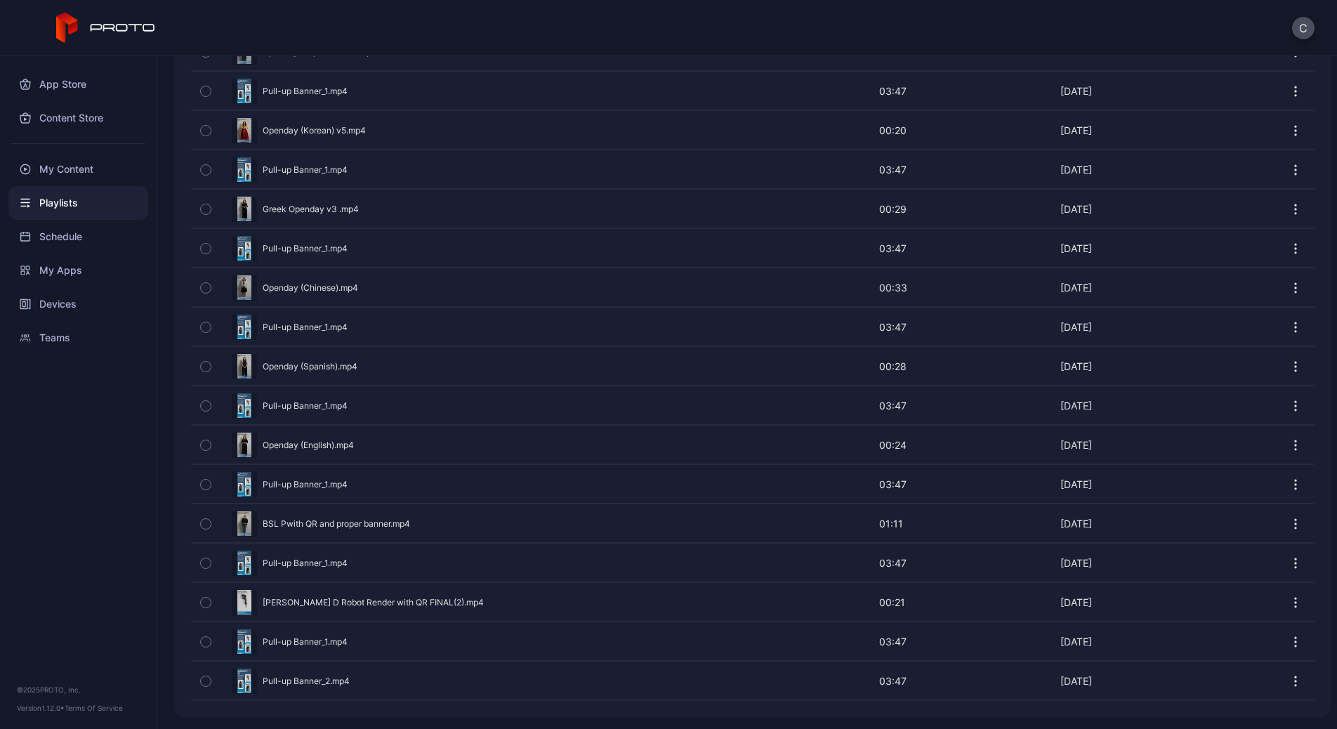
click at [1050, 514] on icon "button" at bounding box center [1295, 681] width 14 height 14
click at [1050, 514] on button "Duplicate" at bounding box center [1245, 592] width 119 height 45
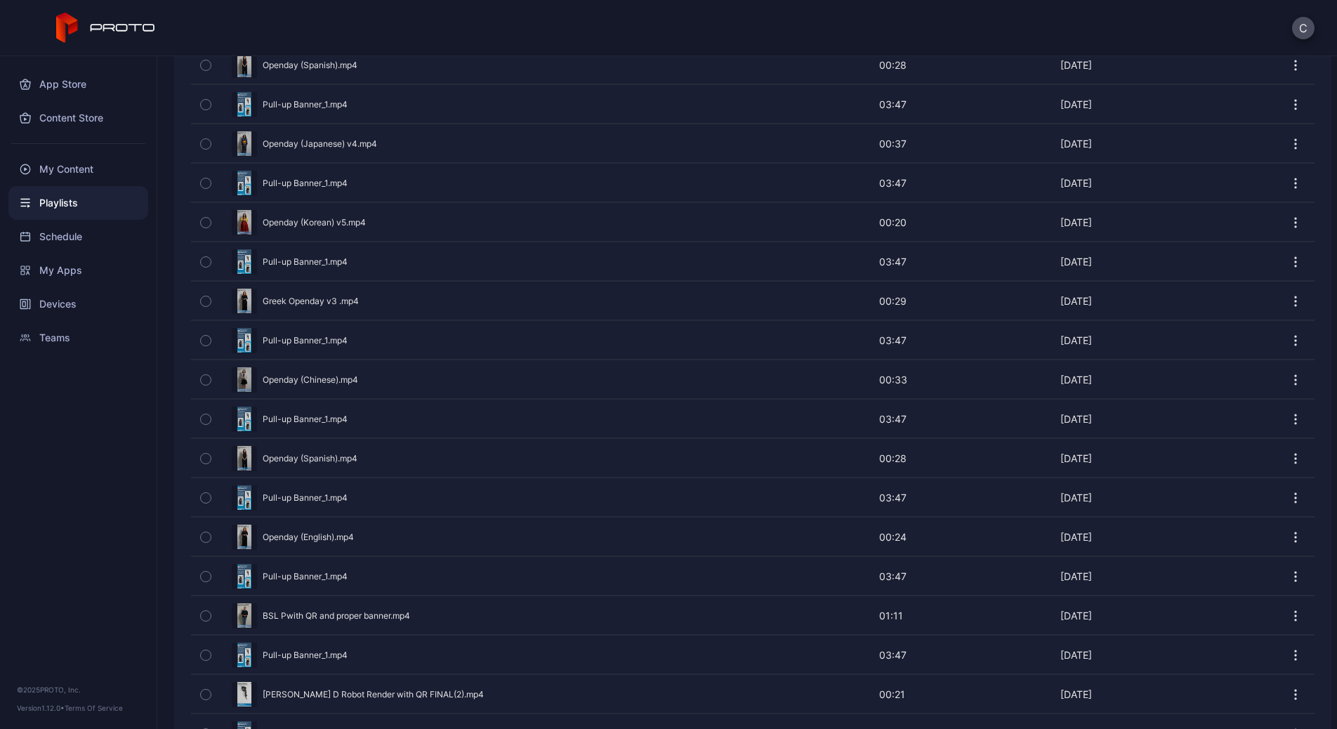
scroll to position [546, 0]
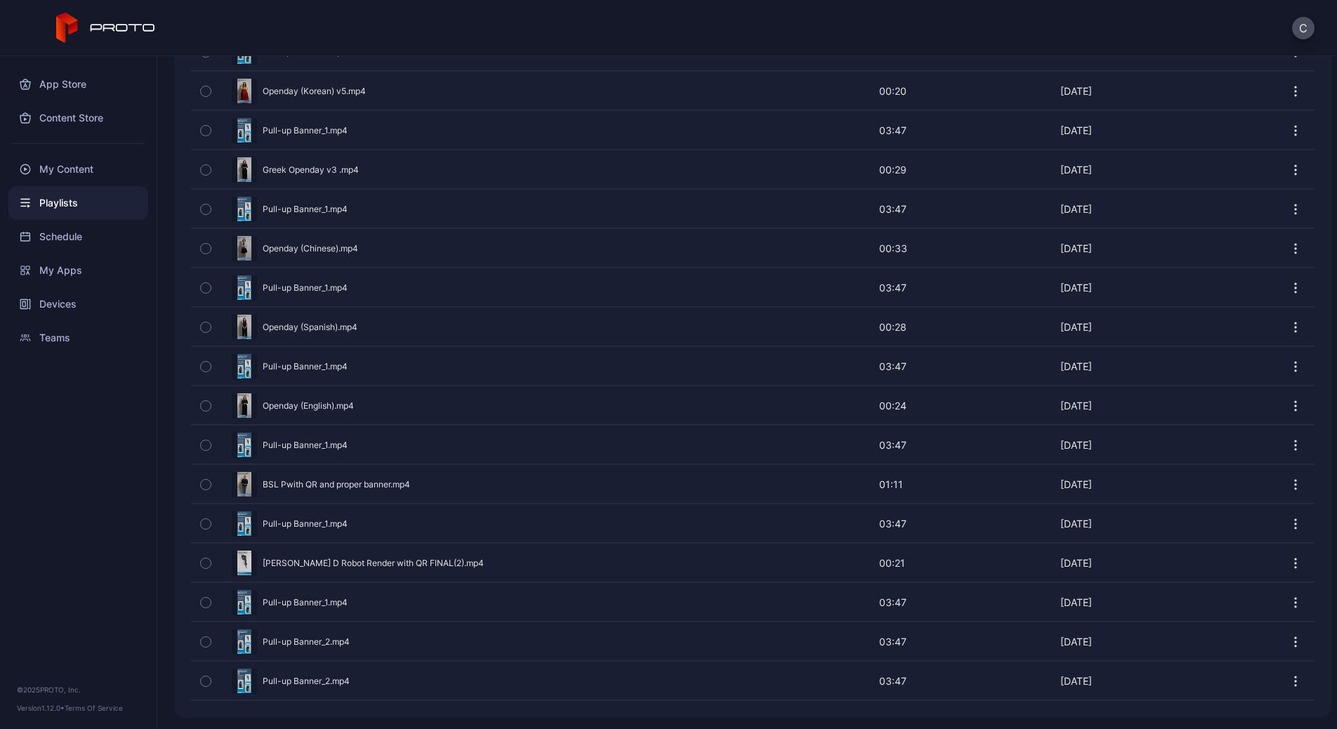
click at [1050, 514] on icon "button" at bounding box center [1295, 681] width 14 height 14
click at [1050, 514] on button "Duplicate" at bounding box center [1245, 592] width 119 height 45
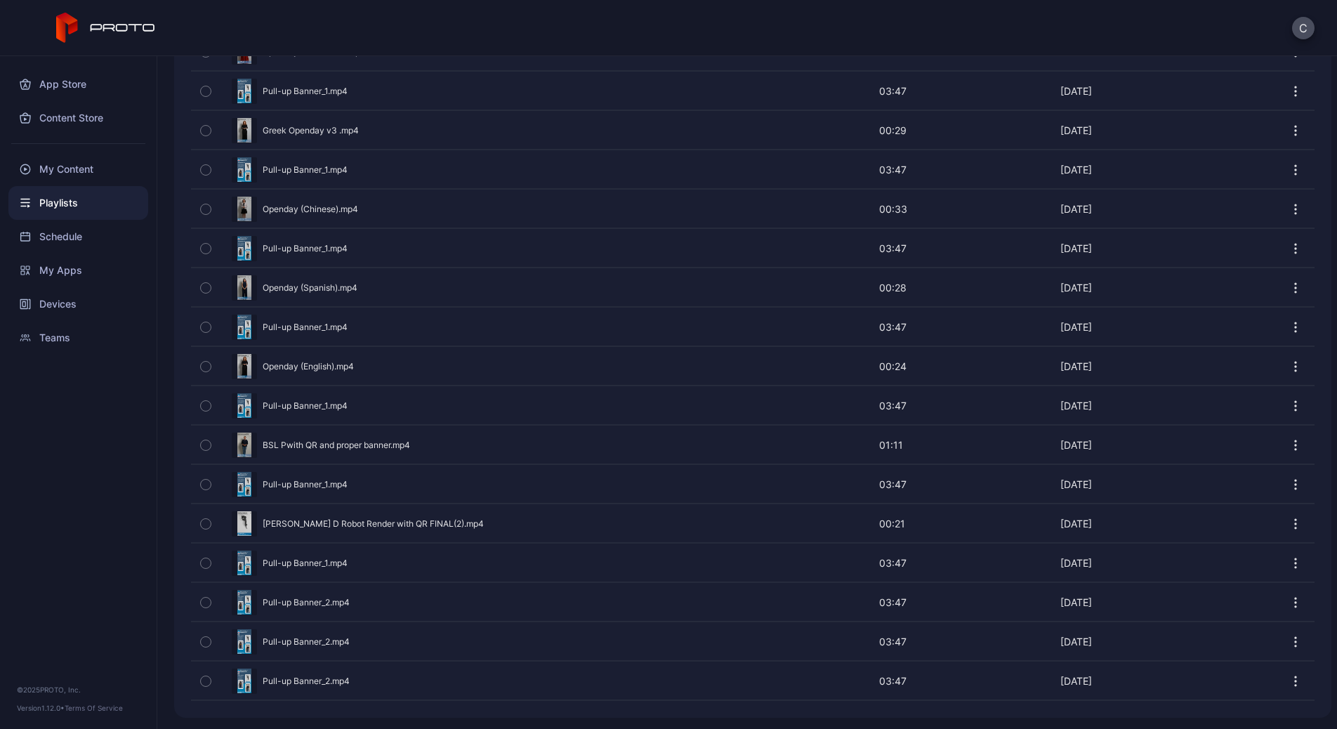
click at [1050, 514] on icon "button" at bounding box center [1295, 681] width 14 height 14
click at [1050, 514] on button "Duplicate" at bounding box center [1245, 592] width 119 height 45
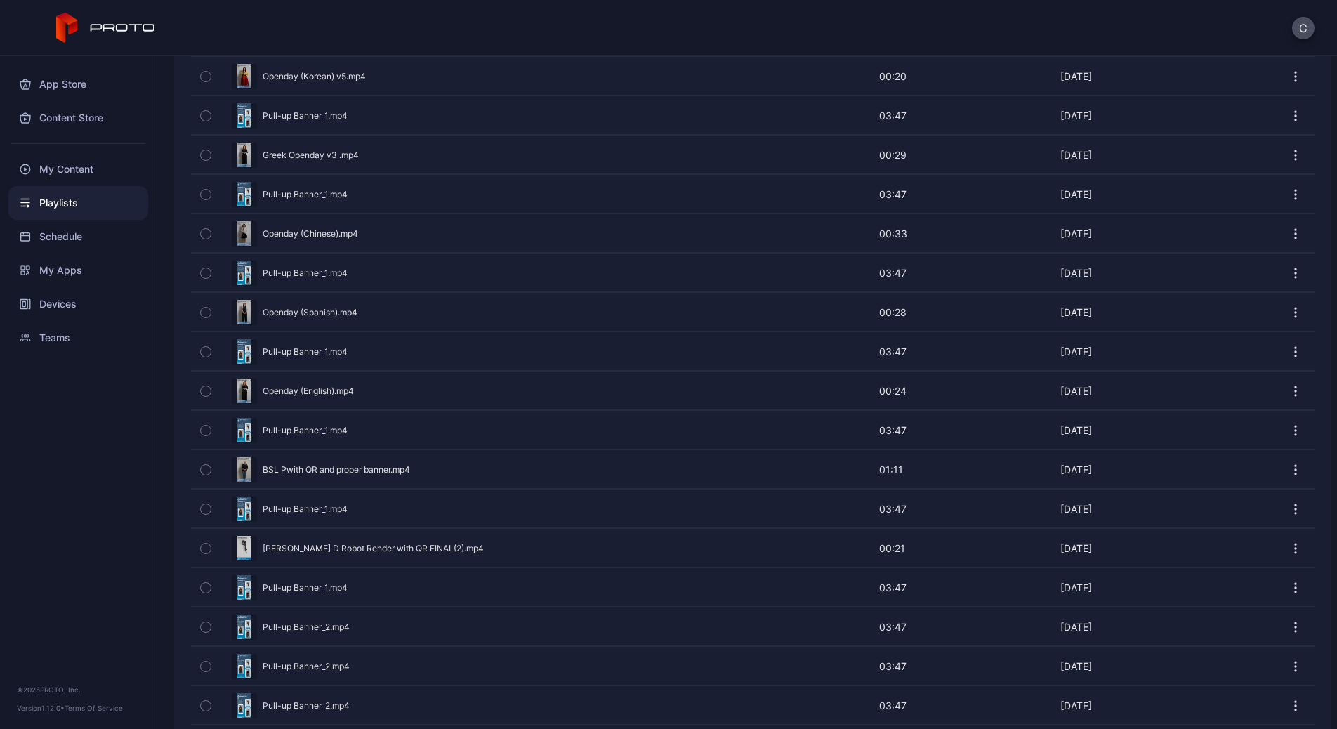
scroll to position [625, 0]
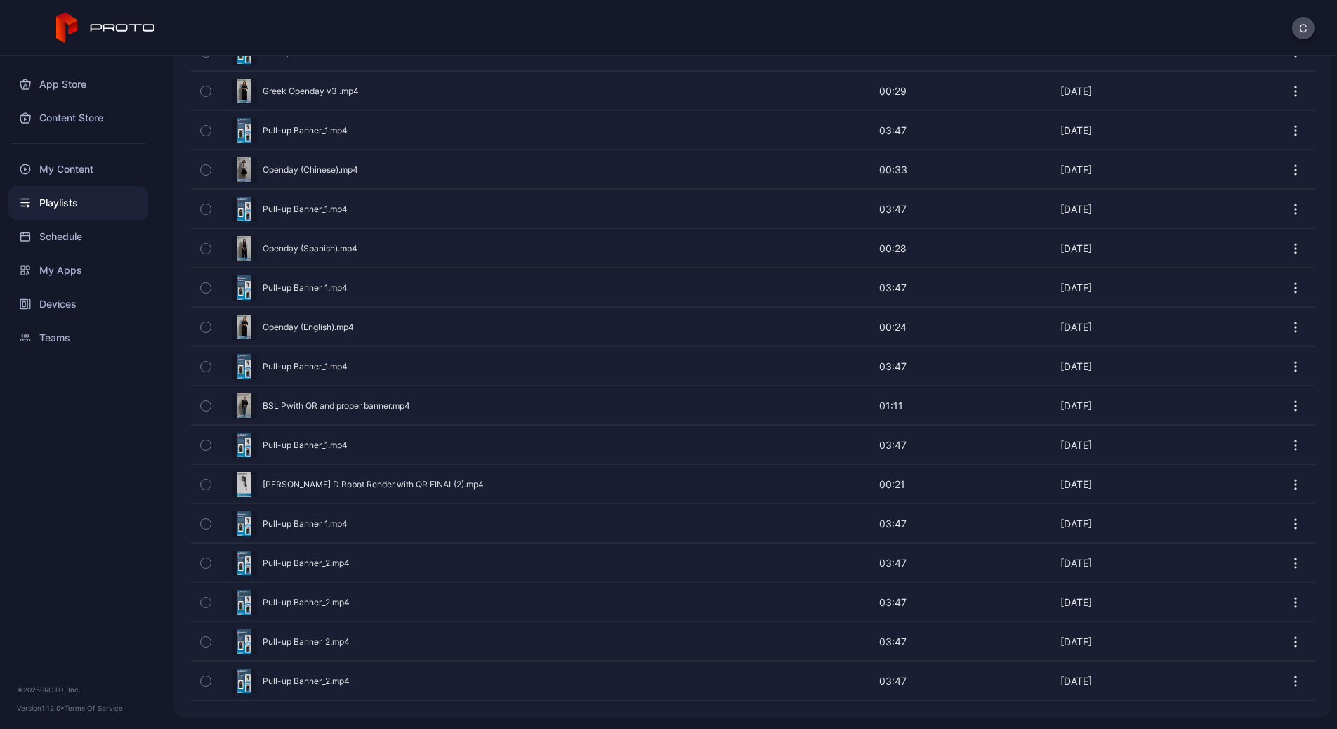
click at [1050, 514] on icon "button" at bounding box center [1295, 681] width 14 height 14
click at [1050, 514] on button "Duplicate" at bounding box center [1245, 592] width 119 height 45
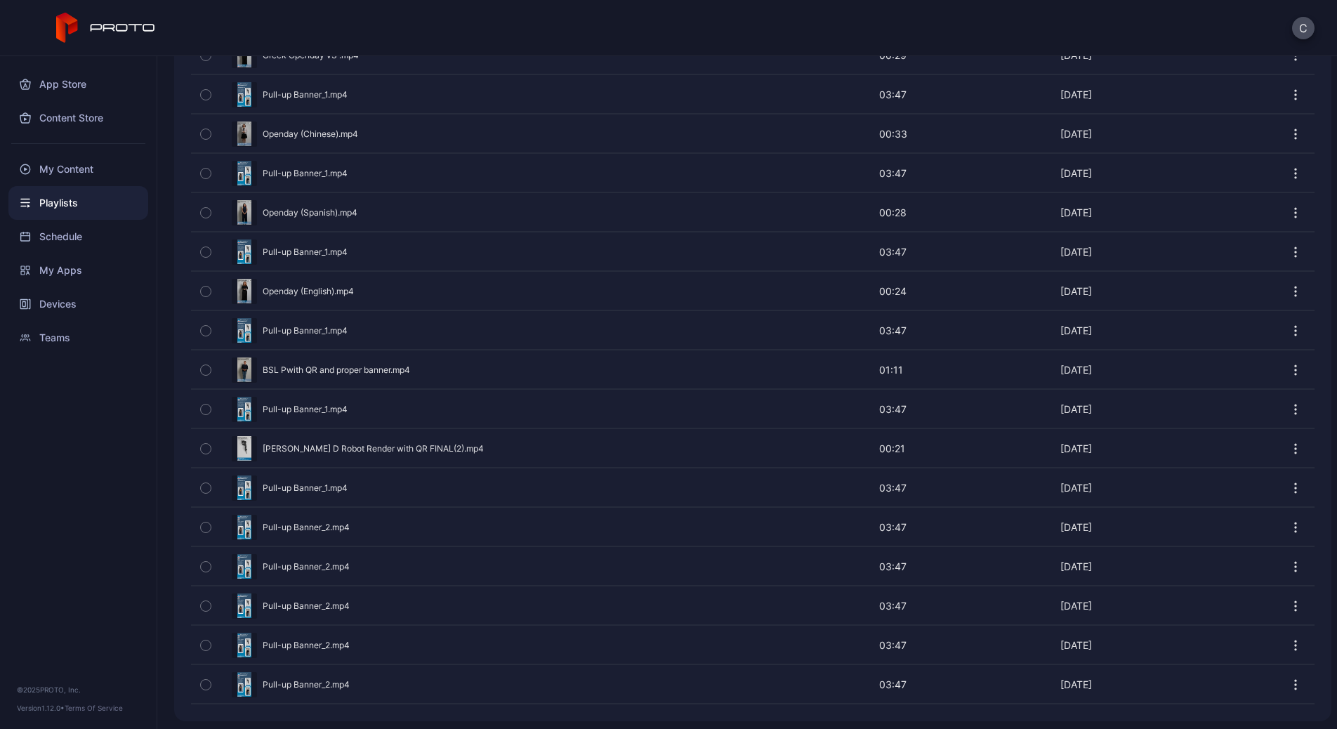
scroll to position [664, 0]
click at [1050, 514] on icon "button" at bounding box center [1295, 681] width 14 height 14
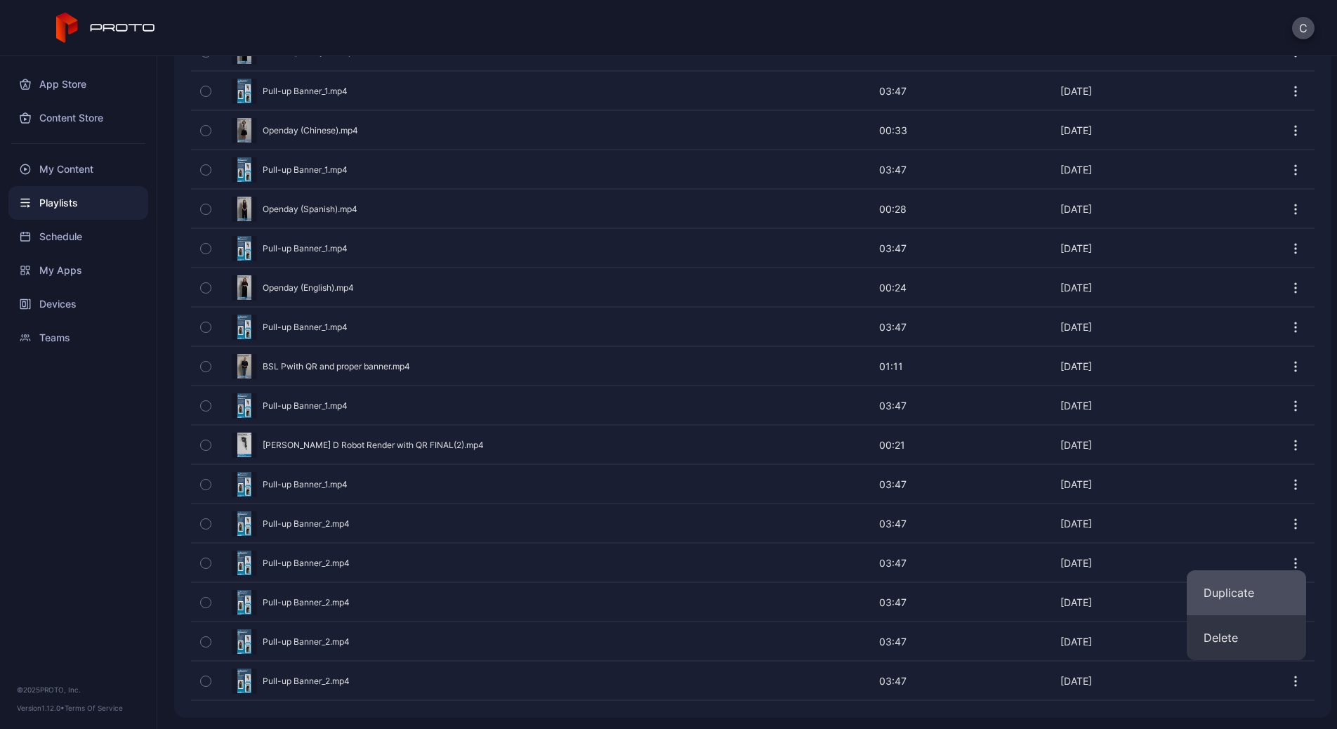
click at [1050, 514] on button "Duplicate" at bounding box center [1245, 592] width 119 height 45
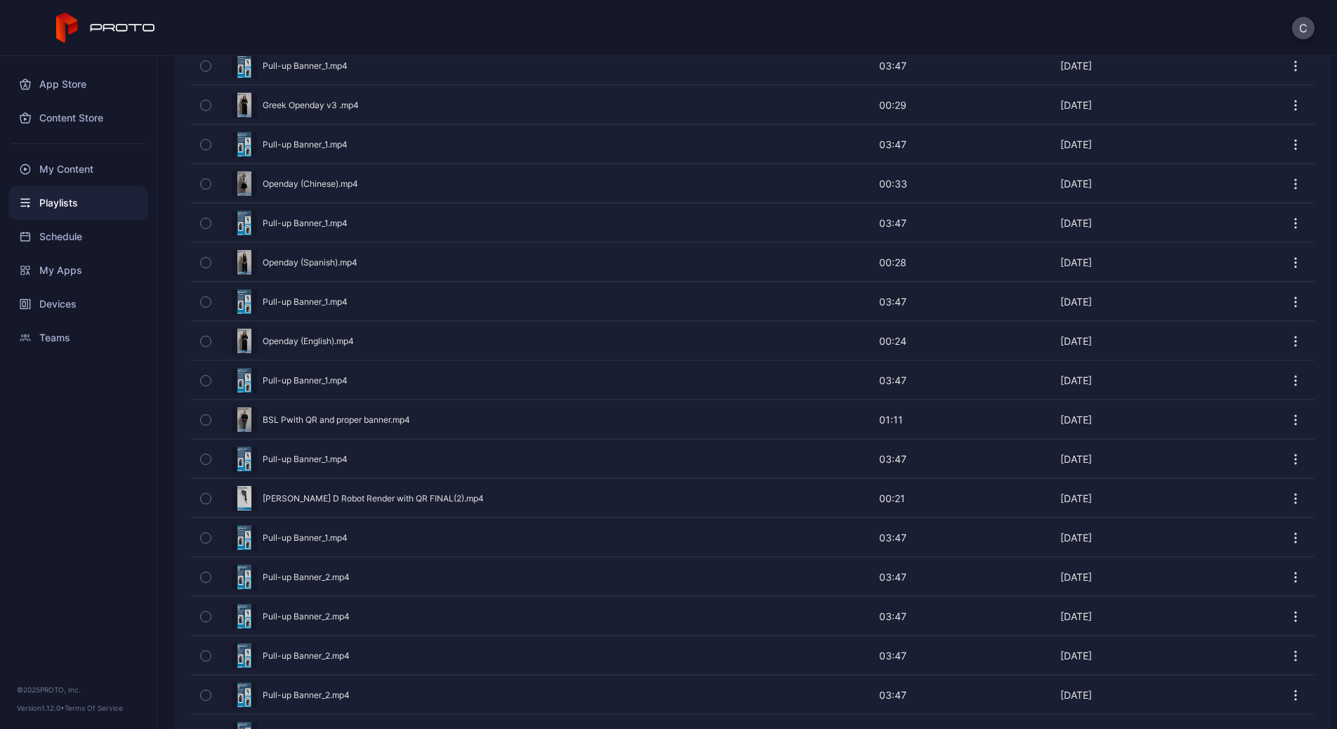
scroll to position [703, 0]
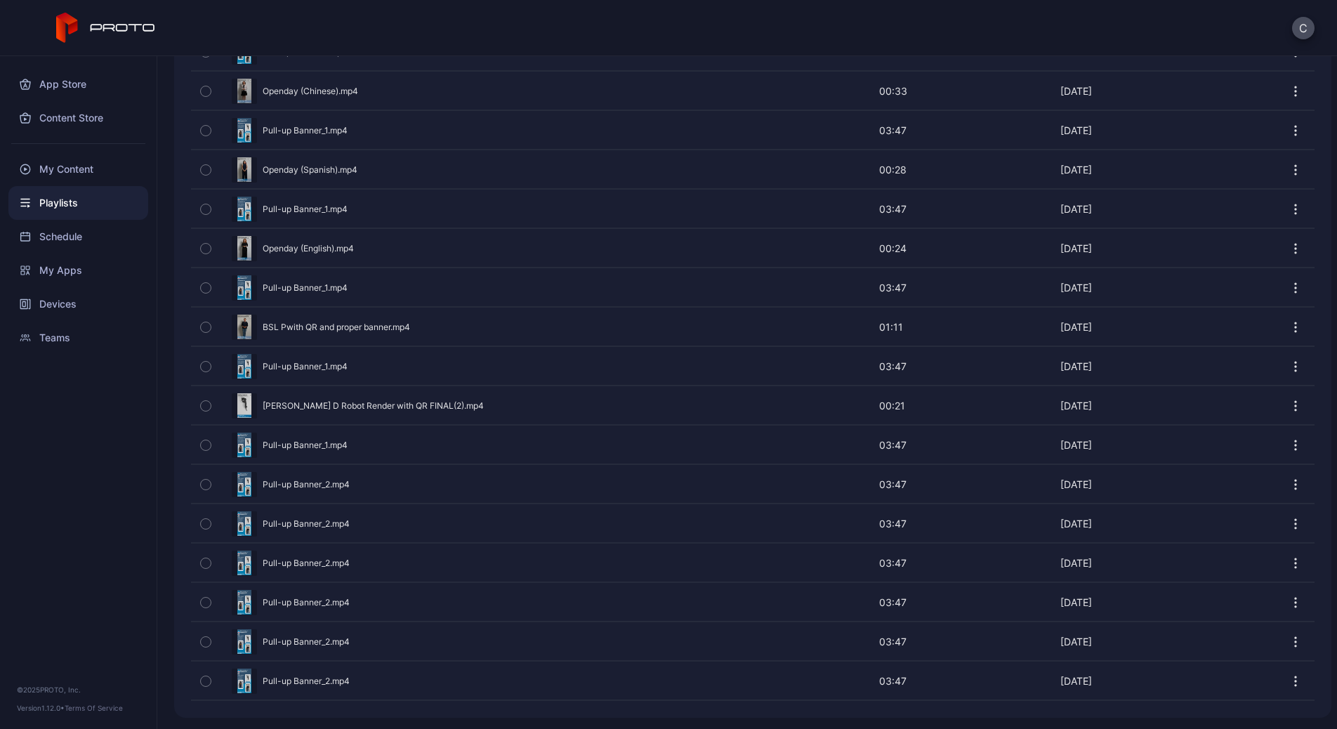
click at [1050, 514] on icon "button" at bounding box center [1295, 681] width 14 height 14
click at [1050, 514] on button "Duplicate" at bounding box center [1245, 592] width 119 height 45
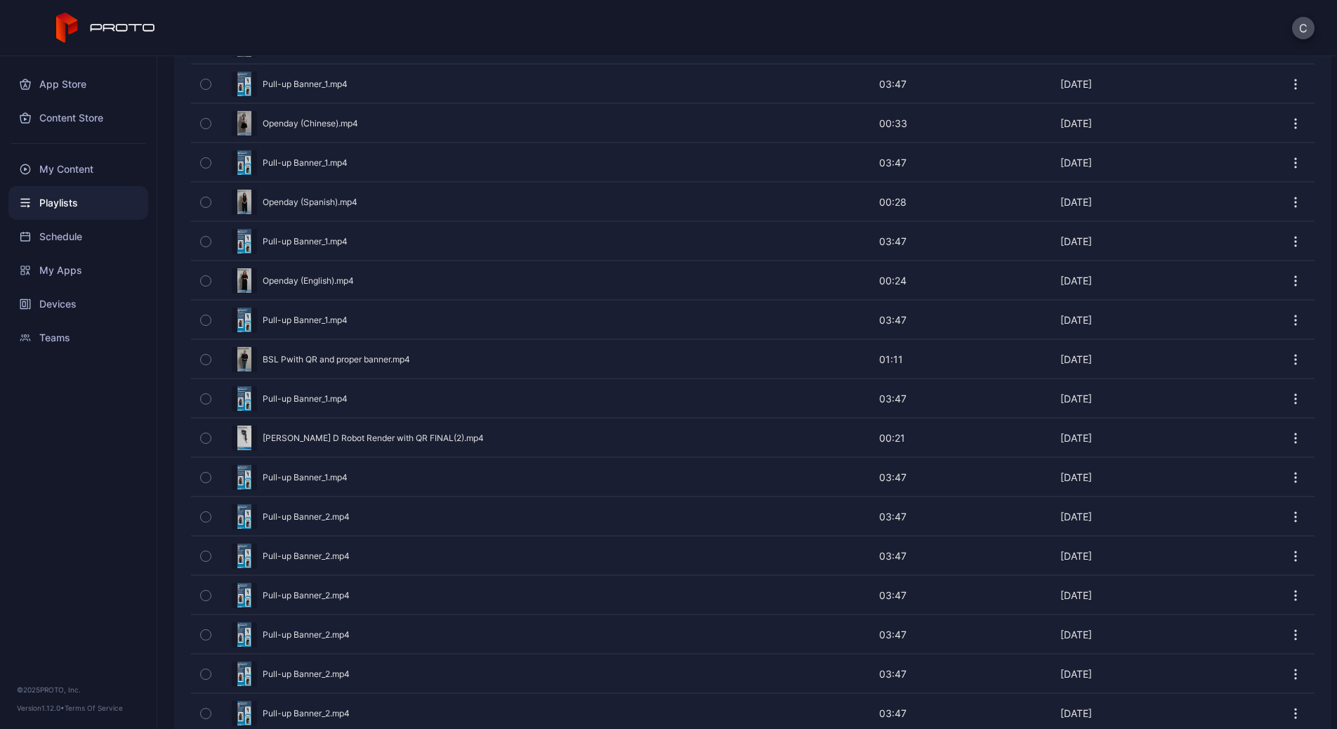
scroll to position [743, 0]
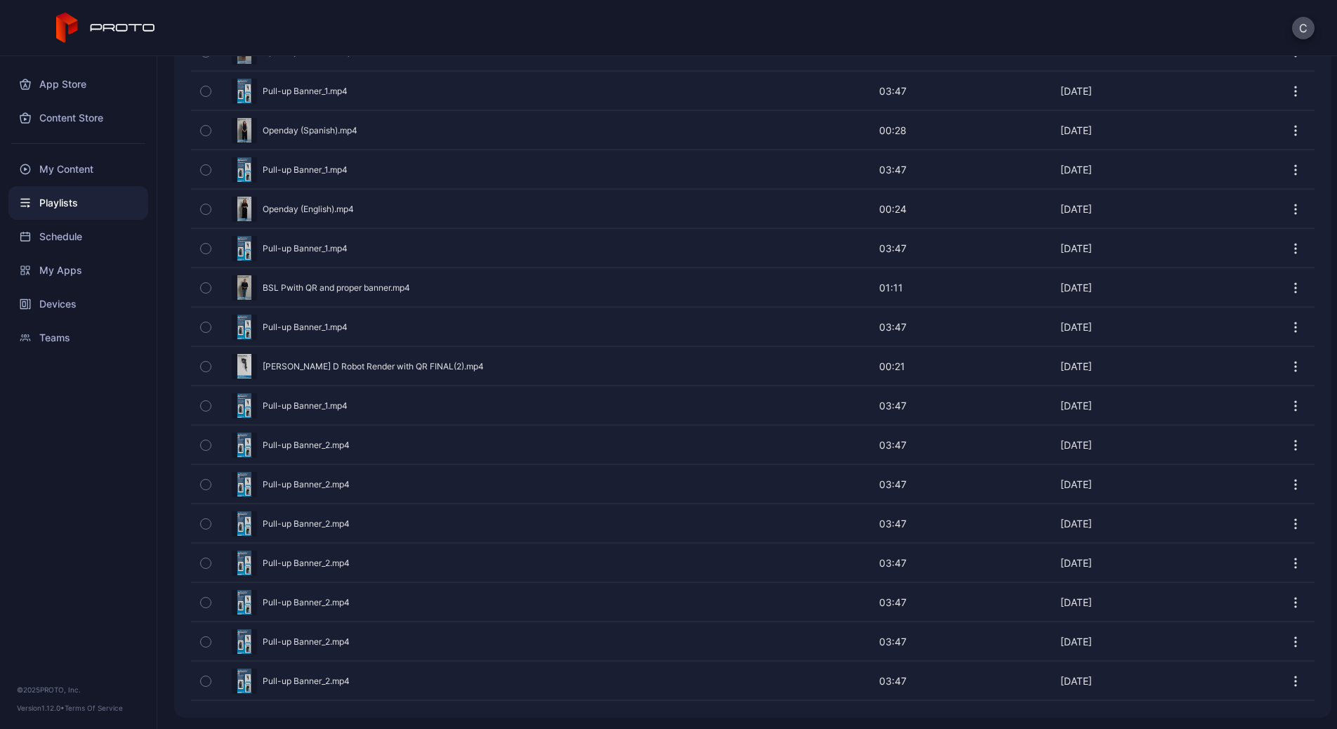
click at [1050, 514] on icon "button" at bounding box center [1295, 681] width 14 height 14
click at [1050, 514] on button "Duplicate" at bounding box center [1245, 592] width 119 height 45
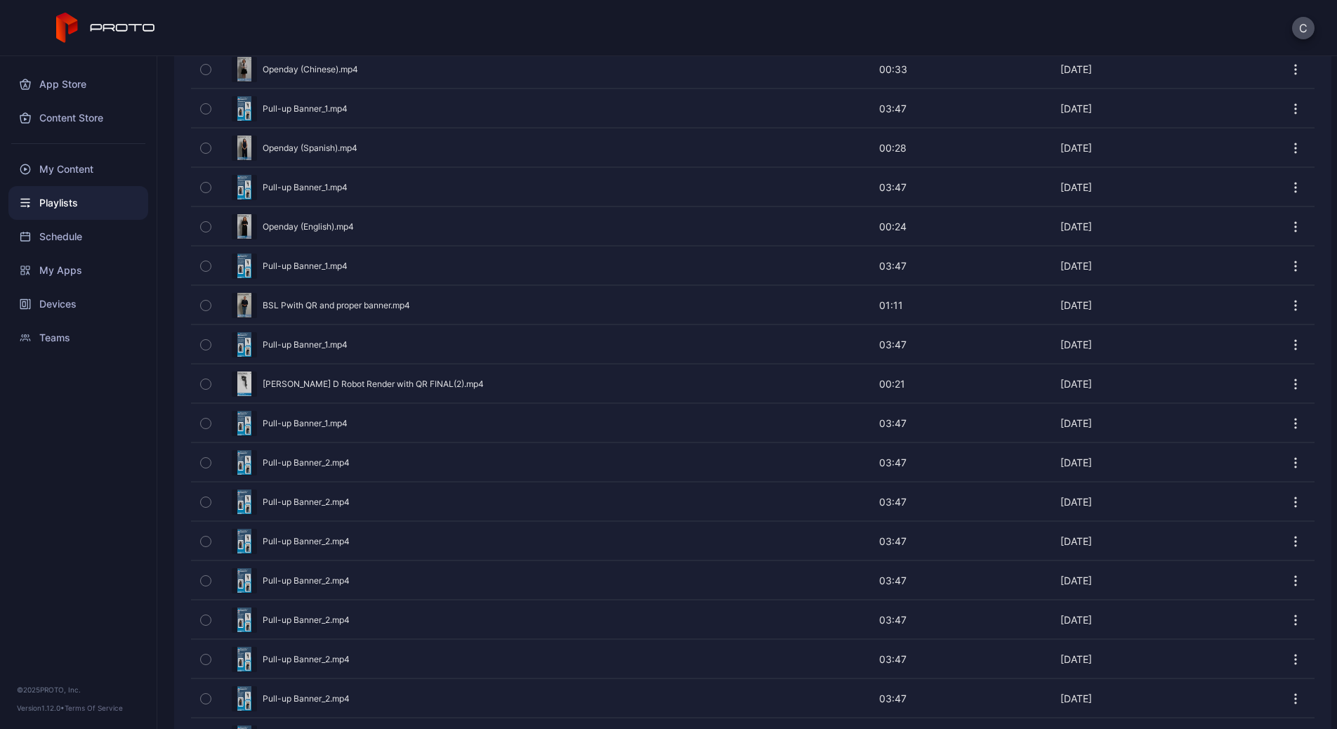
scroll to position [782, 0]
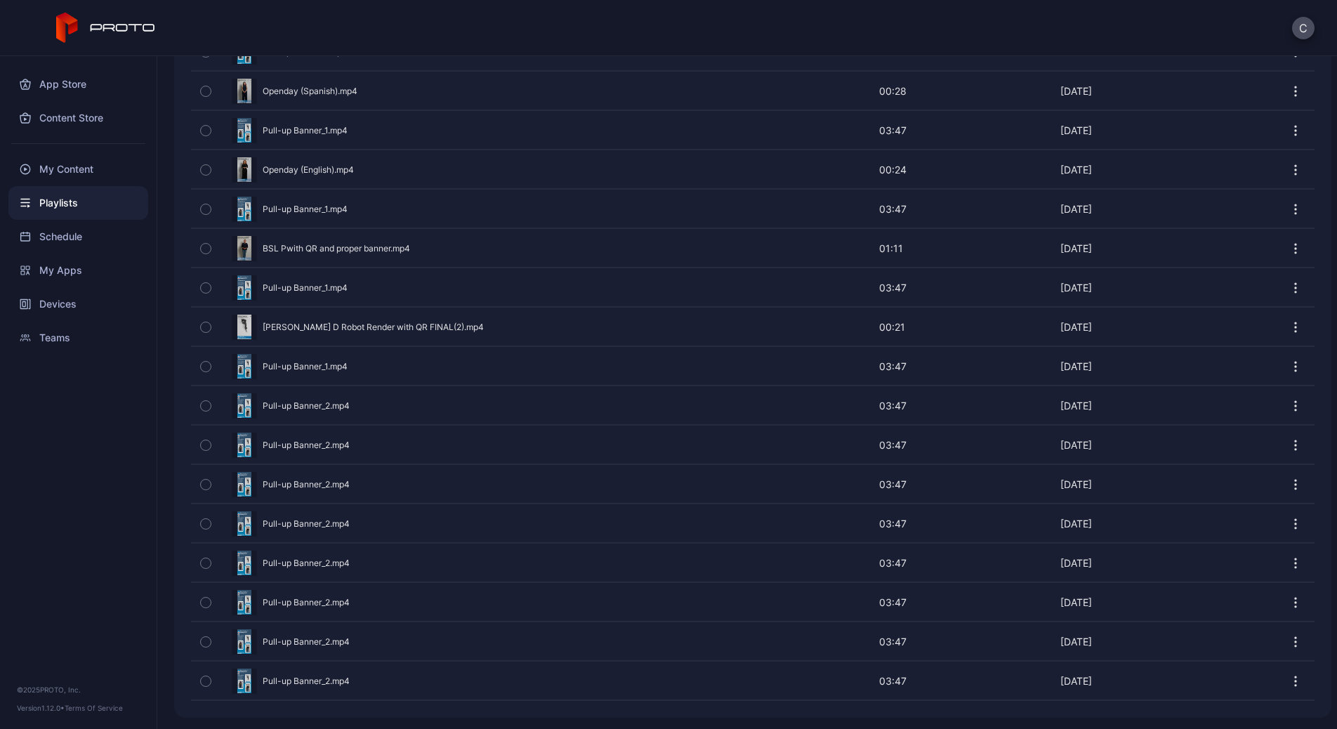
click at [1050, 514] on button "button" at bounding box center [1295, 681] width 14 height 28
click at [1050, 514] on button "Duplicate" at bounding box center [1245, 592] width 119 height 45
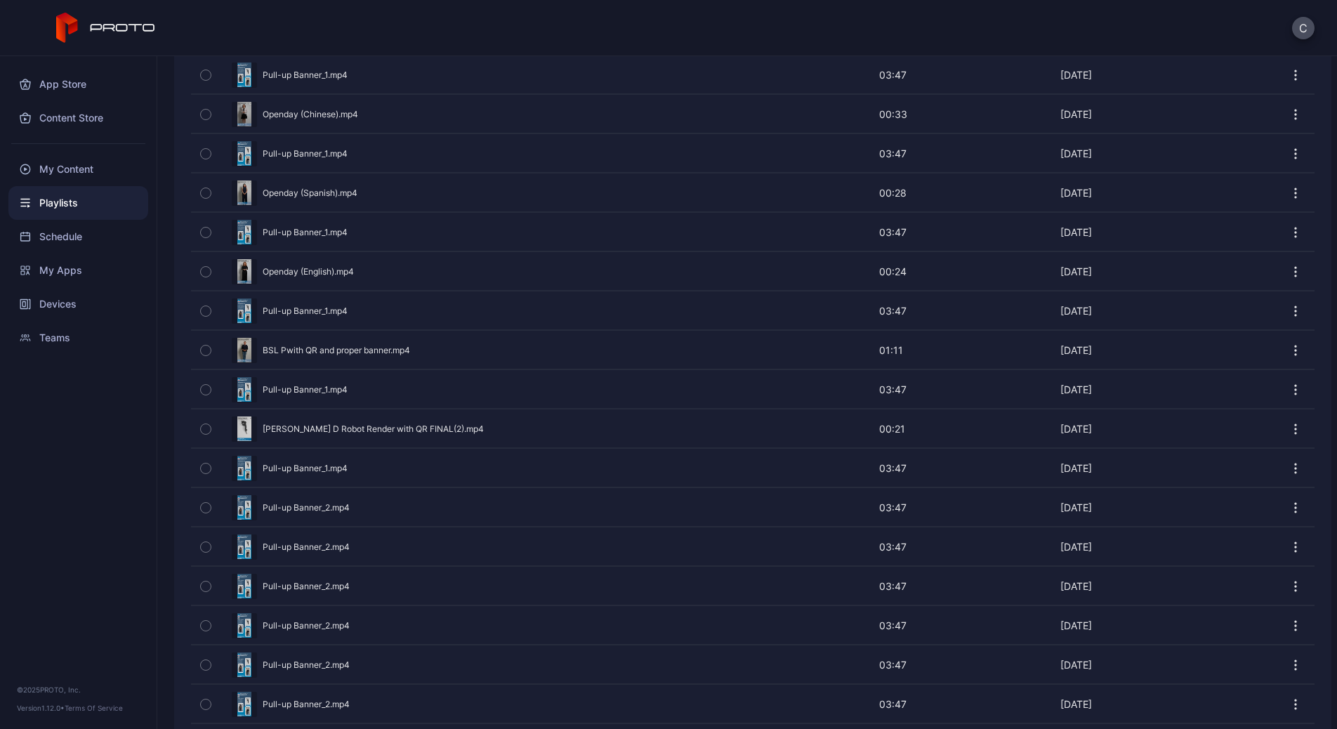
scroll to position [821, 0]
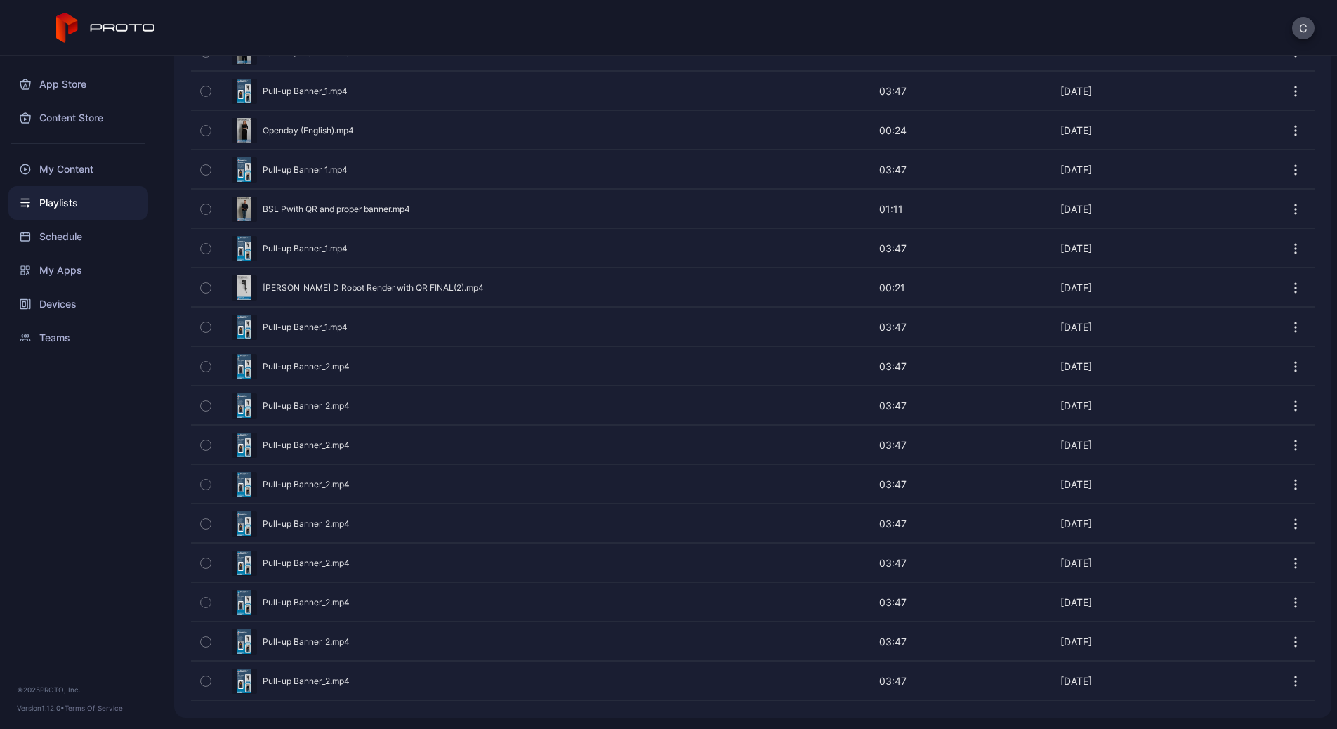
click at [1050, 514] on icon "button" at bounding box center [1295, 602] width 14 height 14
click at [1050, 514] on button "Duplicate" at bounding box center [1245, 645] width 119 height 45
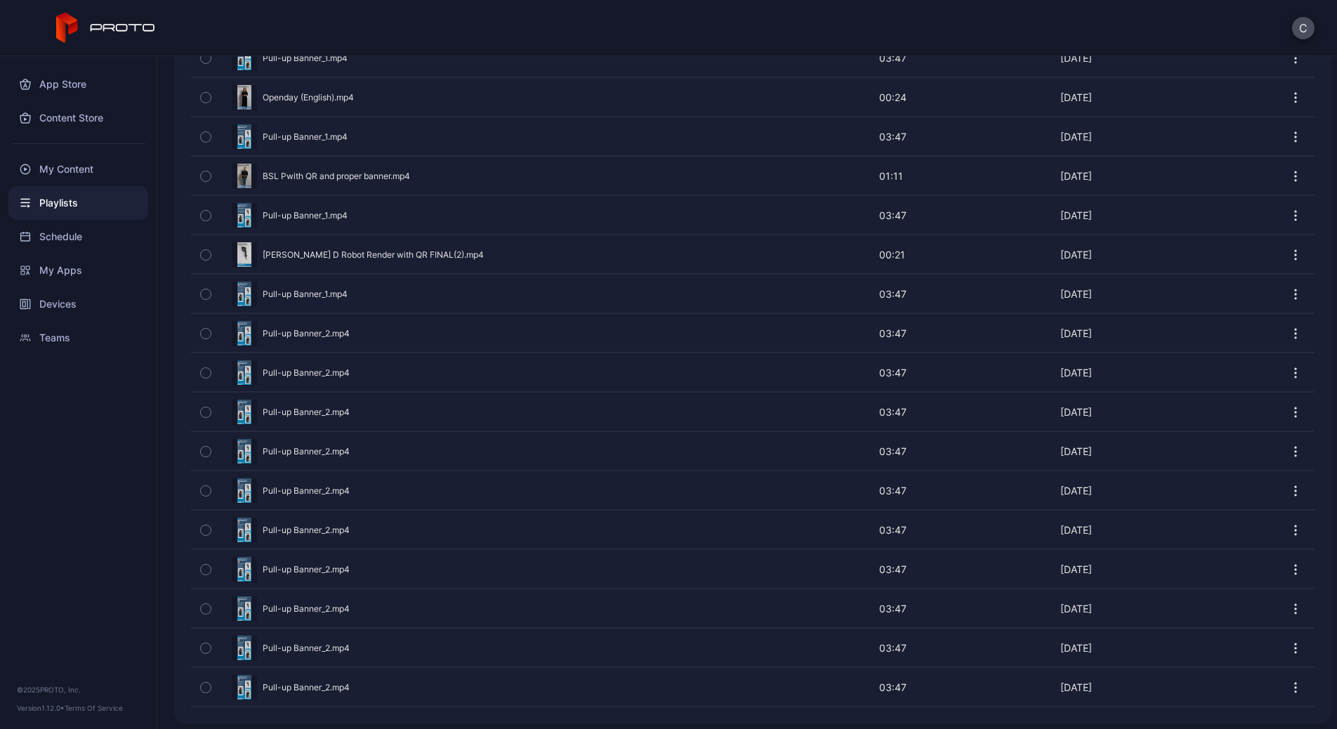
scroll to position [861, 0]
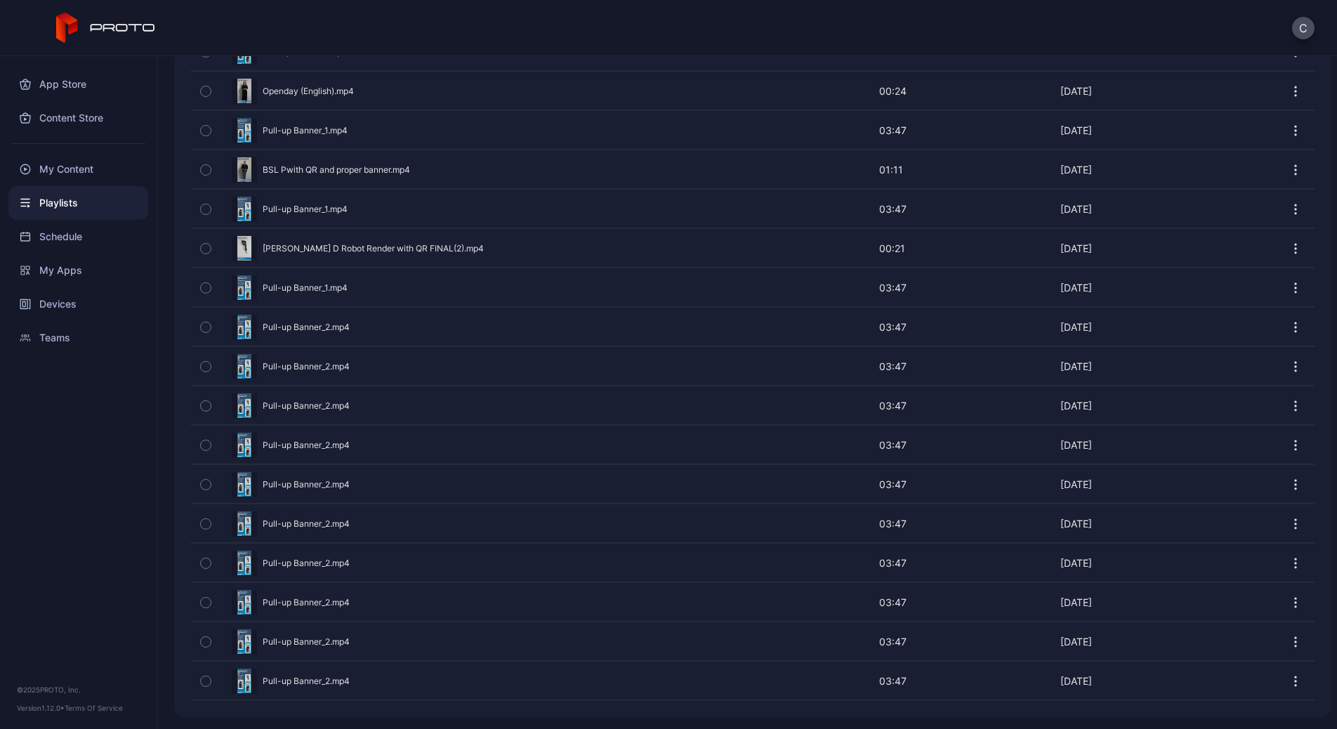
click at [1050, 514] on div at bounding box center [1295, 601] width 37 height 37
click at [1050, 514] on icon "button" at bounding box center [1295, 602] width 14 height 14
click at [1050, 514] on button "Duplicate" at bounding box center [1245, 645] width 119 height 45
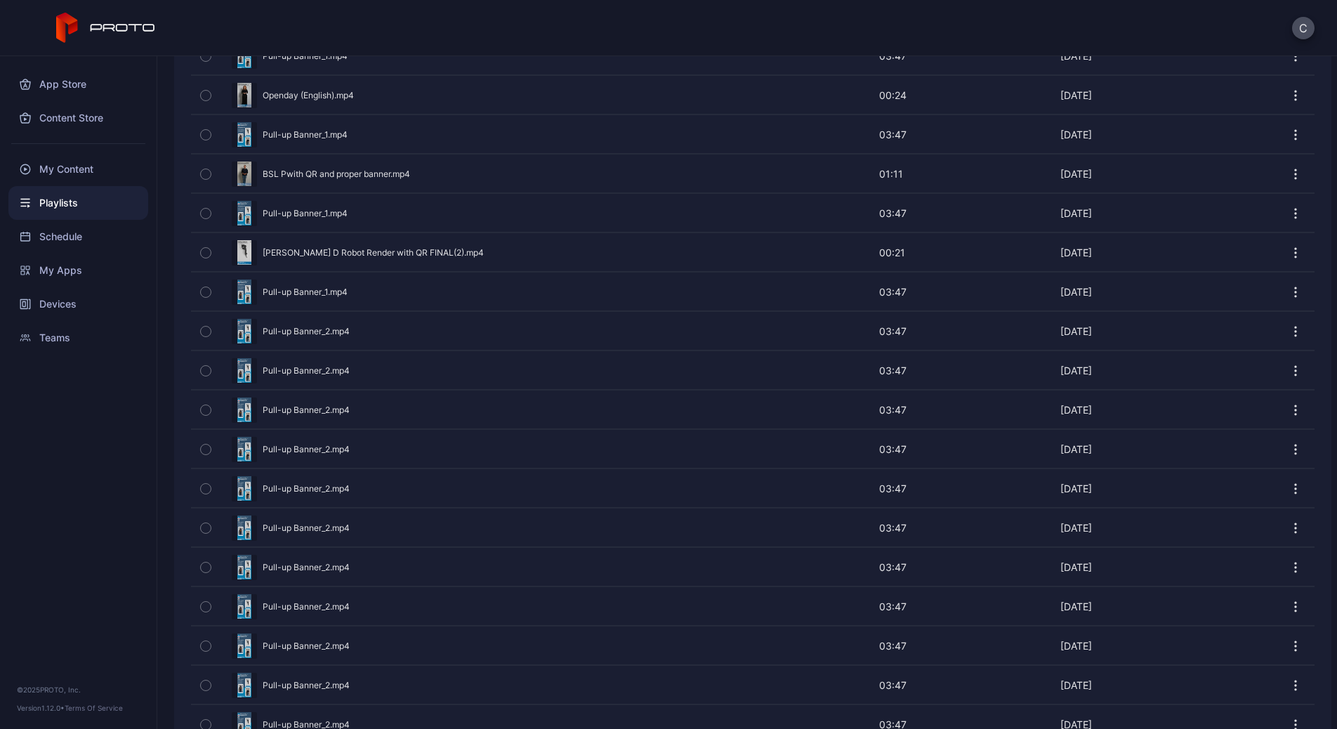
scroll to position [900, 0]
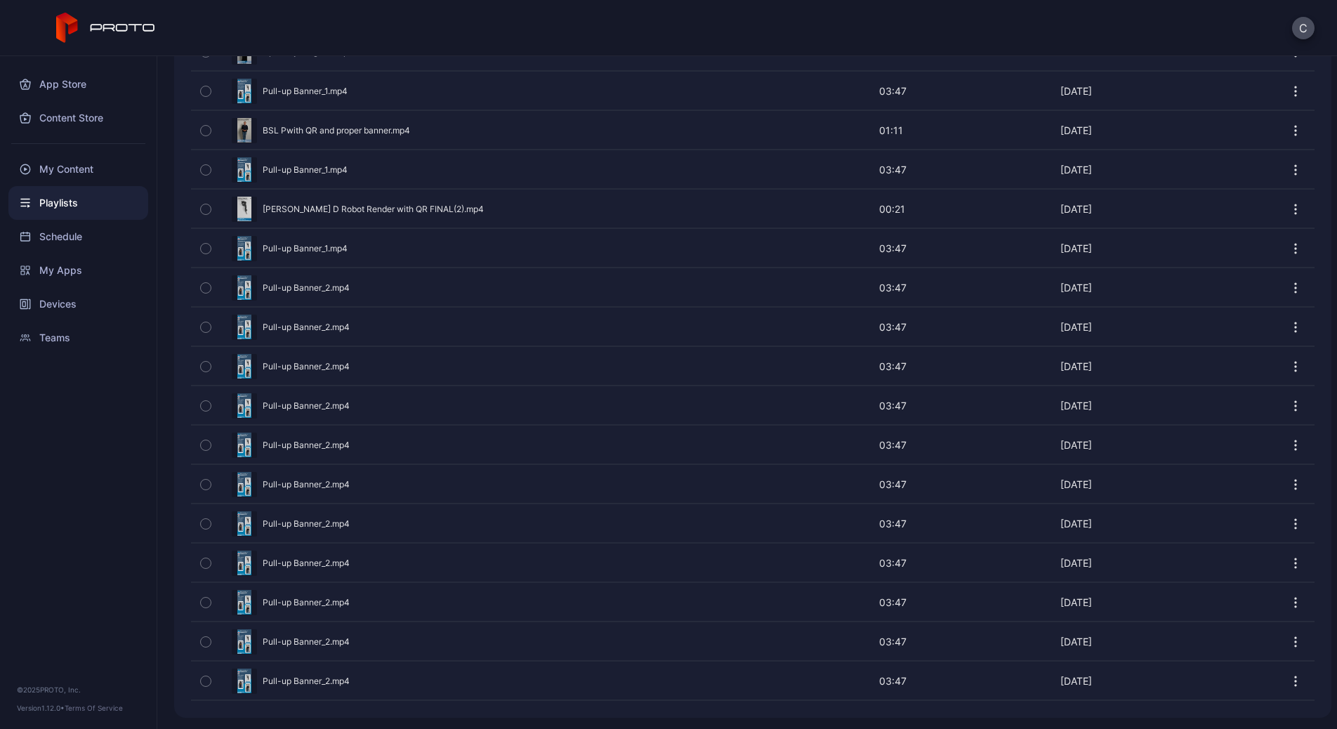
click at [210, 252] on icon "button" at bounding box center [206, 248] width 10 height 15
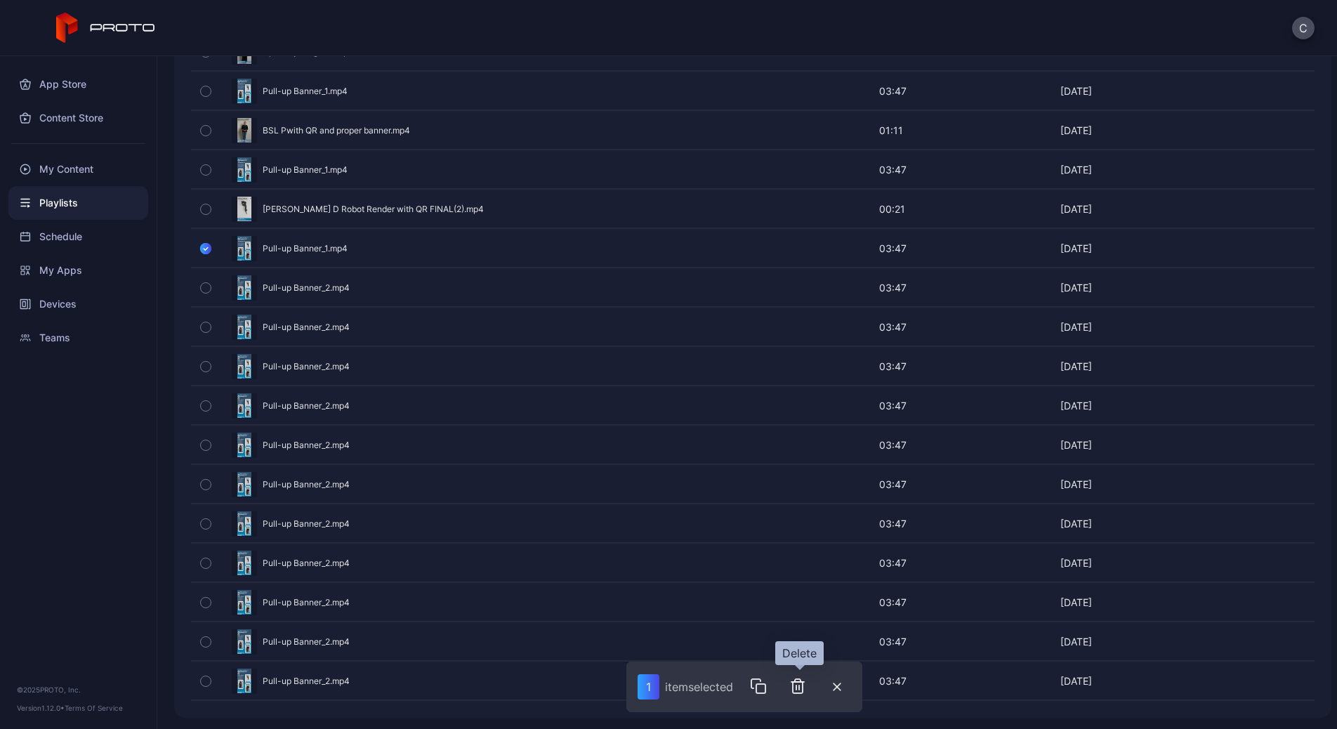
click at [795, 514] on icon "button" at bounding box center [798, 686] width 10 height 14
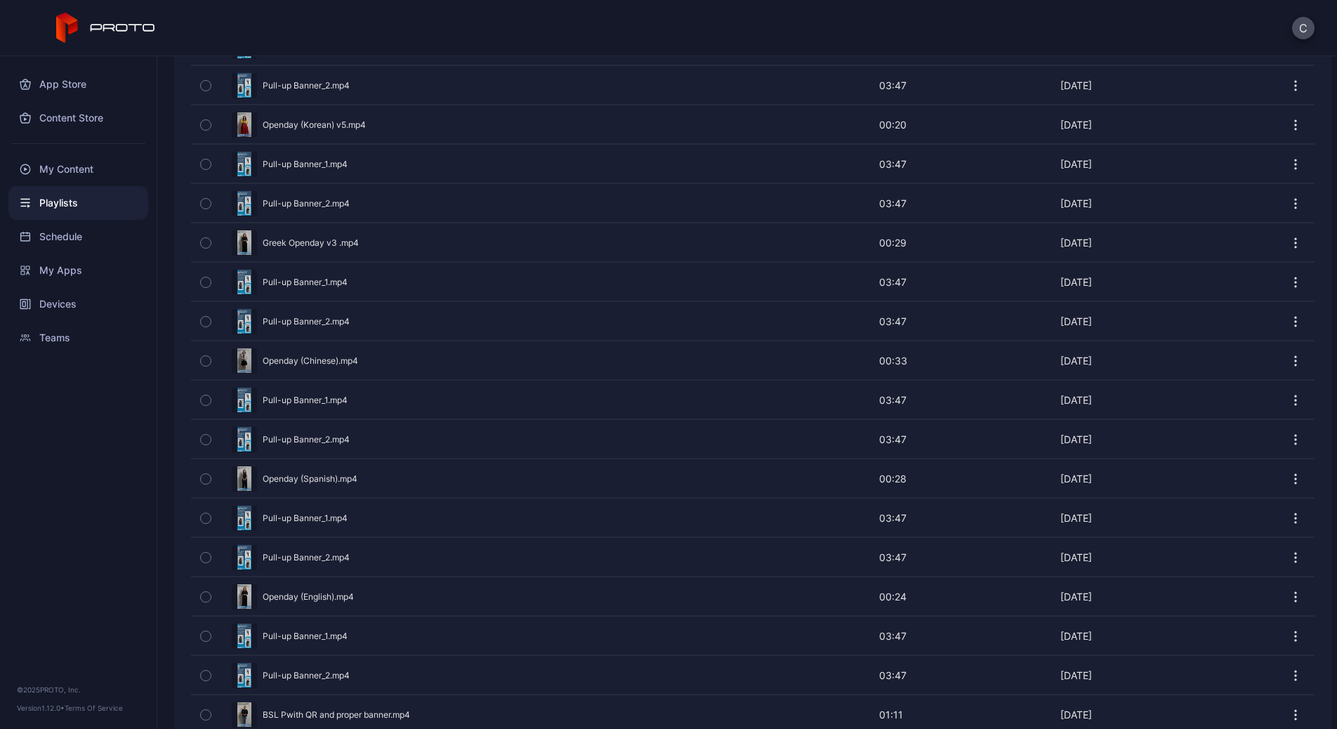
scroll to position [861, 0]
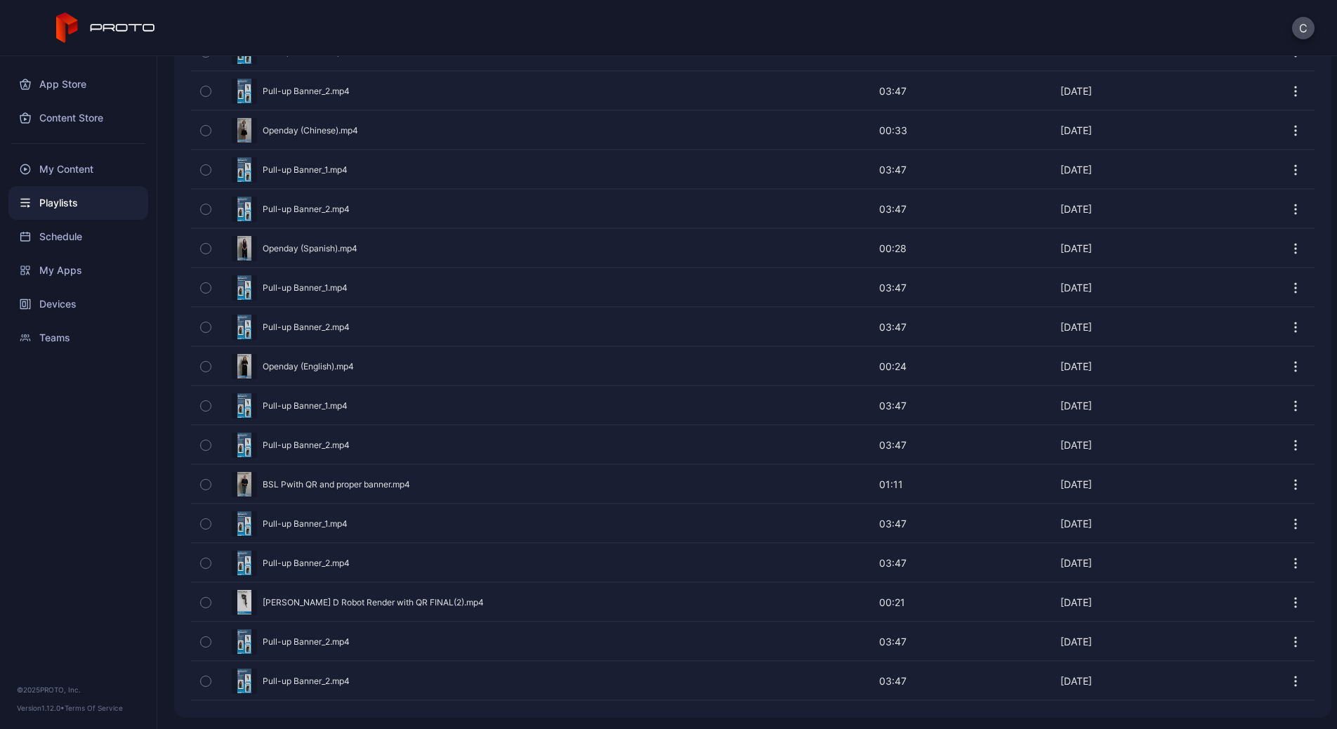
click at [202, 514] on icon "button" at bounding box center [206, 680] width 10 height 15
click at [204, 514] on icon "button" at bounding box center [206, 523] width 10 height 15
click at [213, 404] on button "button" at bounding box center [205, 406] width 29 height 38
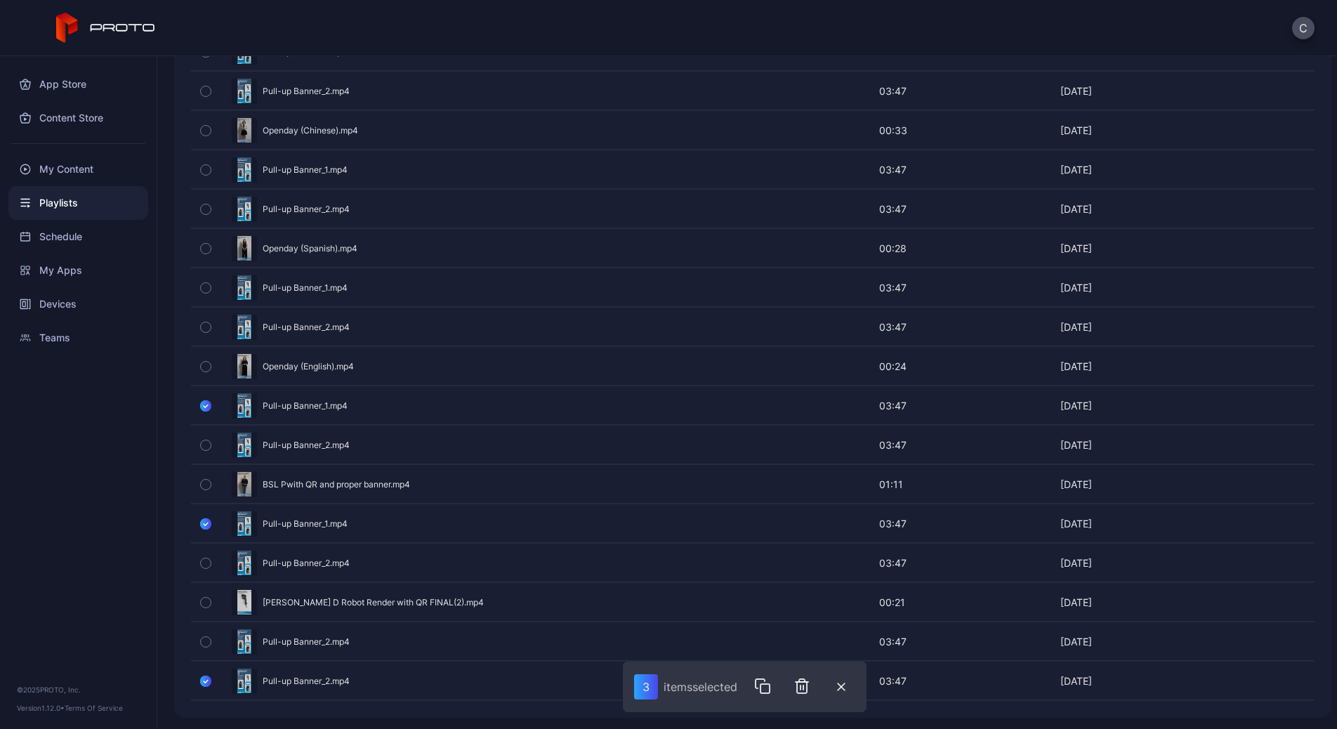
click at [211, 292] on button "button" at bounding box center [205, 288] width 29 height 38
click at [204, 171] on icon "button" at bounding box center [206, 170] width 4 height 2
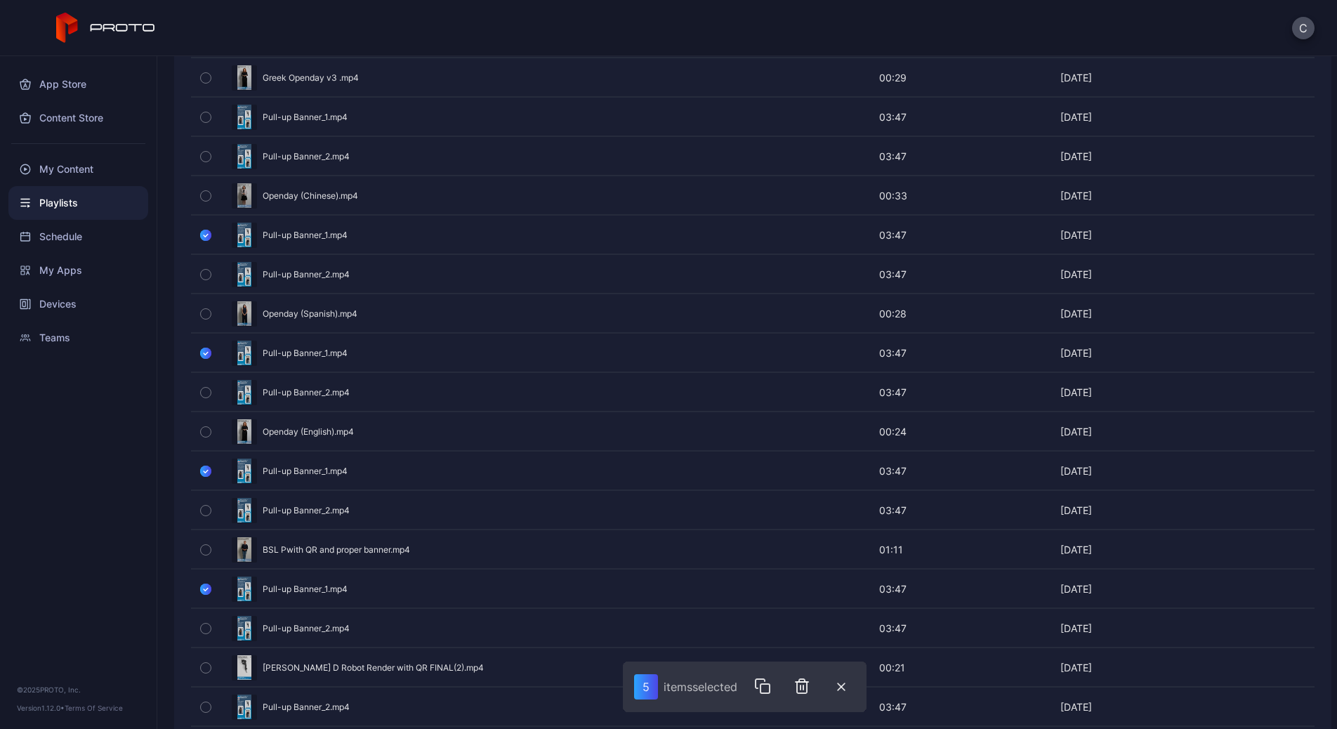
scroll to position [783, 0]
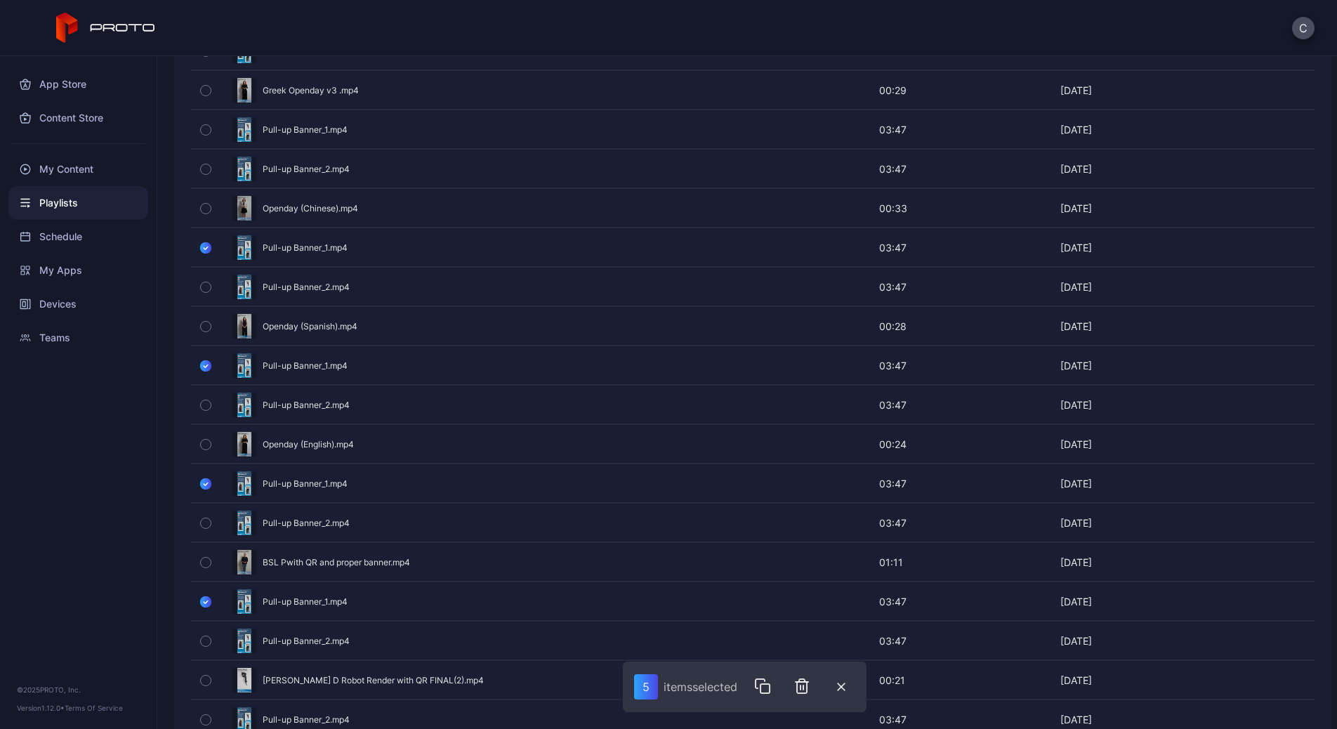
click at [210, 135] on icon "button" at bounding box center [206, 129] width 10 height 15
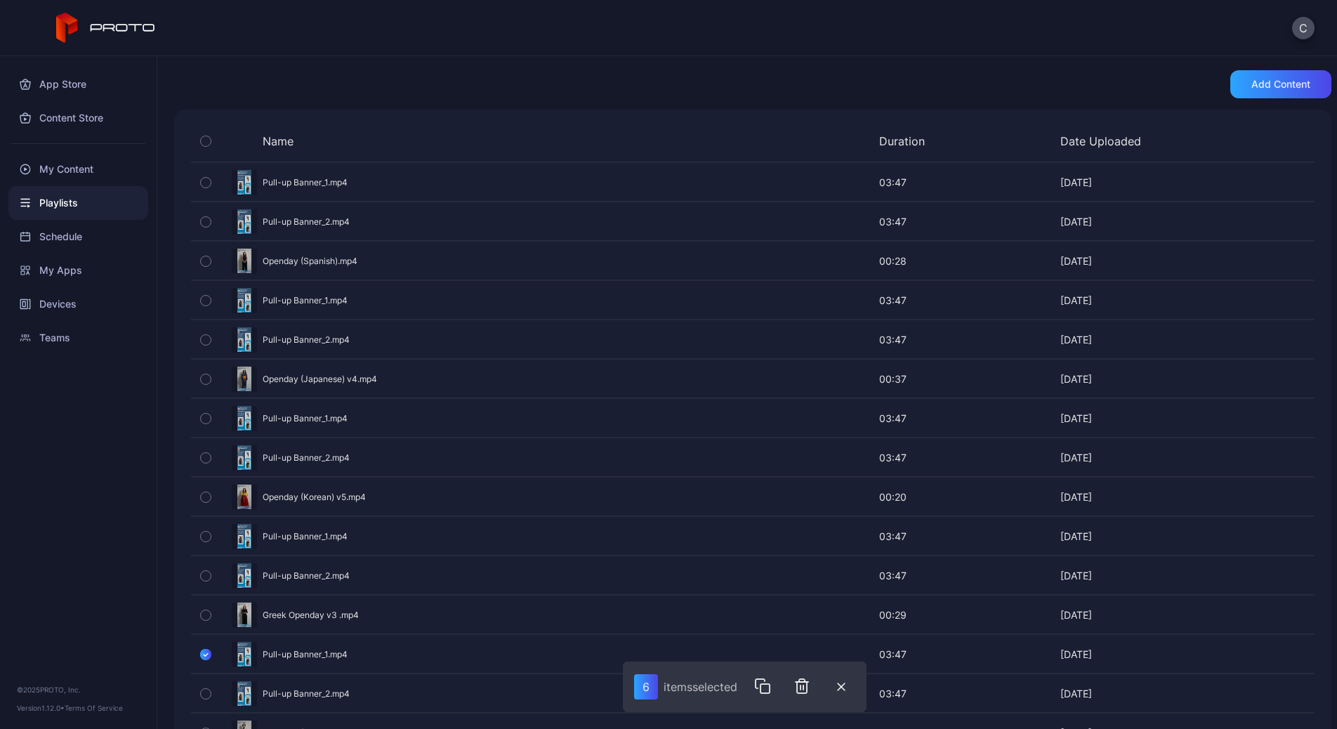
scroll to position [251, 0]
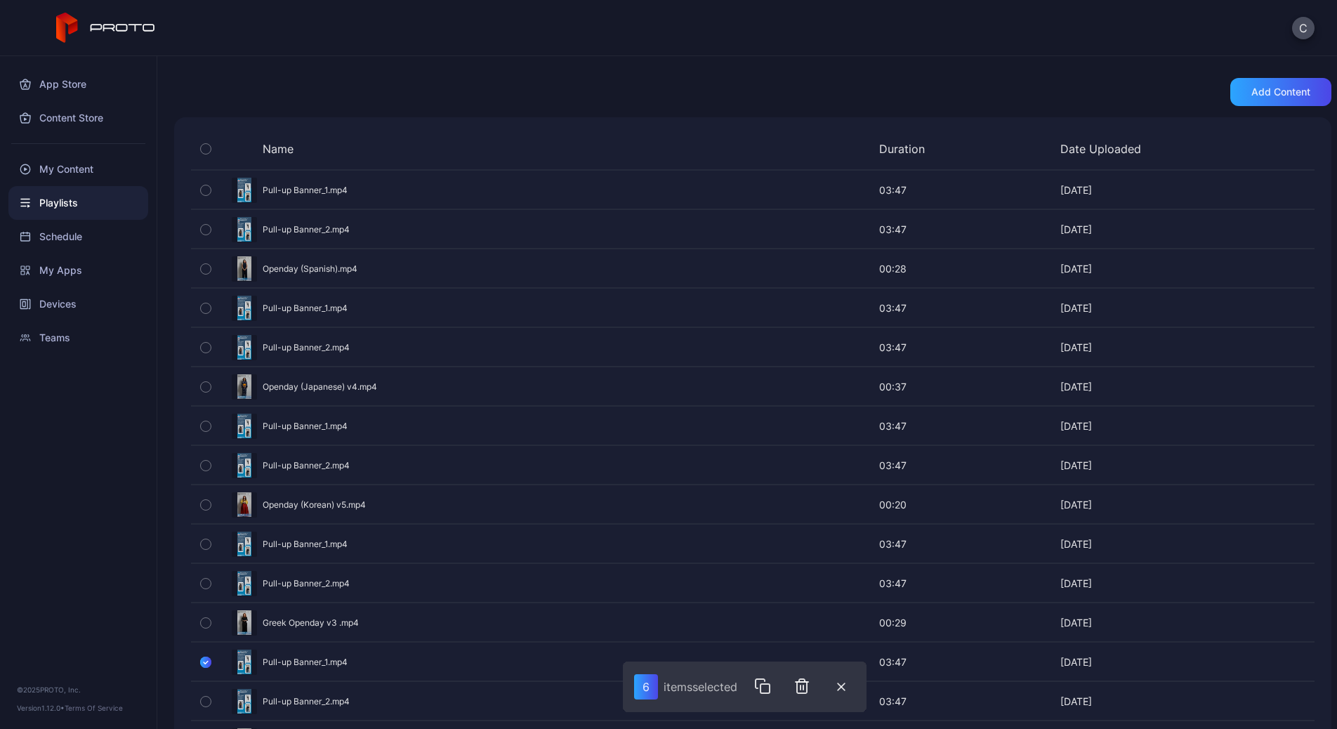
click at [211, 514] on button "button" at bounding box center [205, 544] width 29 height 38
click at [207, 419] on icon "button" at bounding box center [206, 425] width 10 height 15
click at [202, 307] on icon "button" at bounding box center [206, 307] width 10 height 15
click at [205, 190] on icon "button" at bounding box center [206, 190] width 10 height 15
click at [801, 514] on icon "button" at bounding box center [804, 686] width 10 height 14
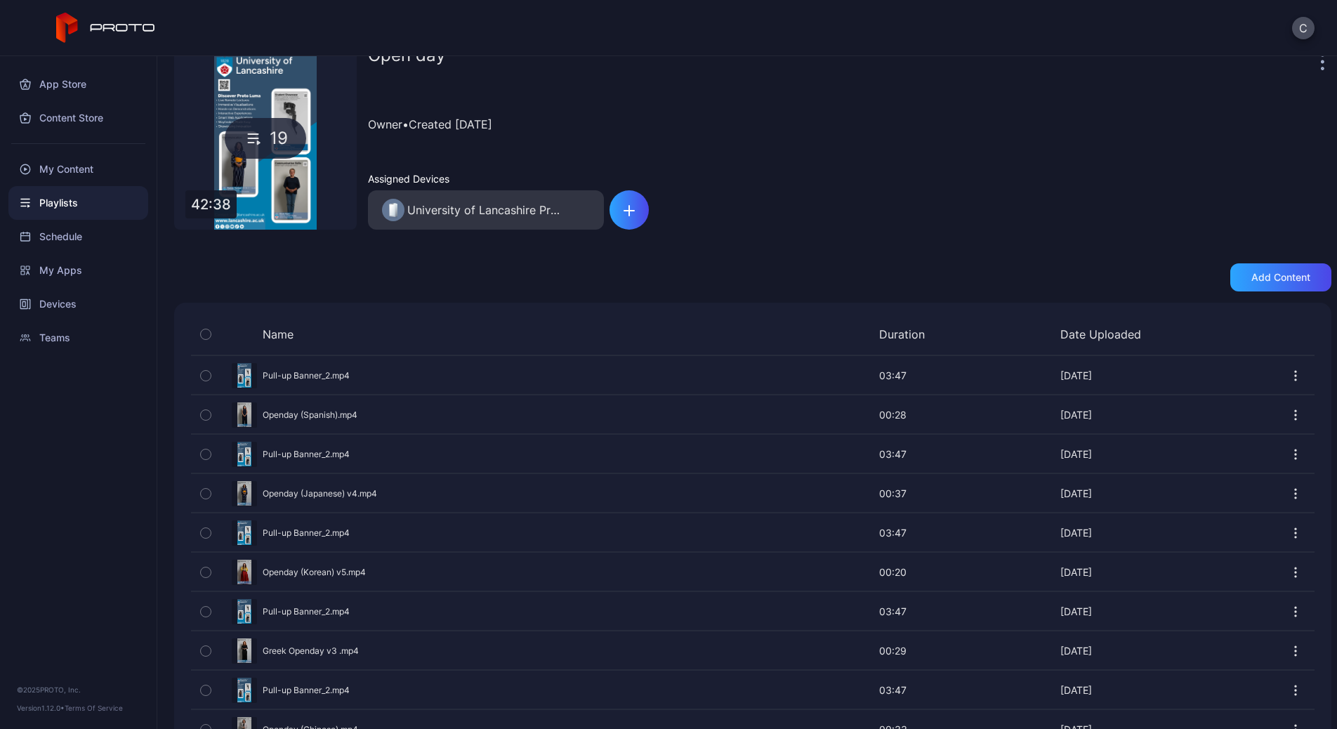
scroll to position [0, 0]
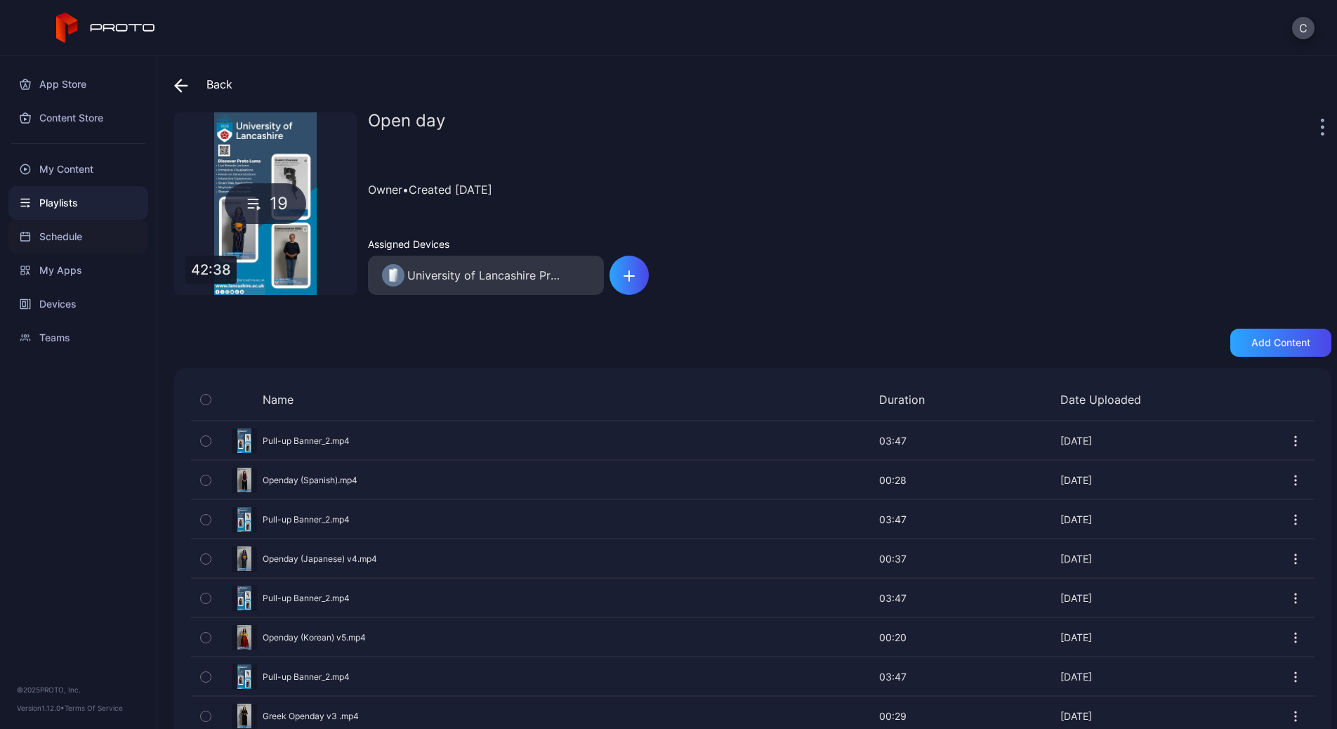
click at [84, 237] on div "Schedule" at bounding box center [78, 237] width 140 height 34
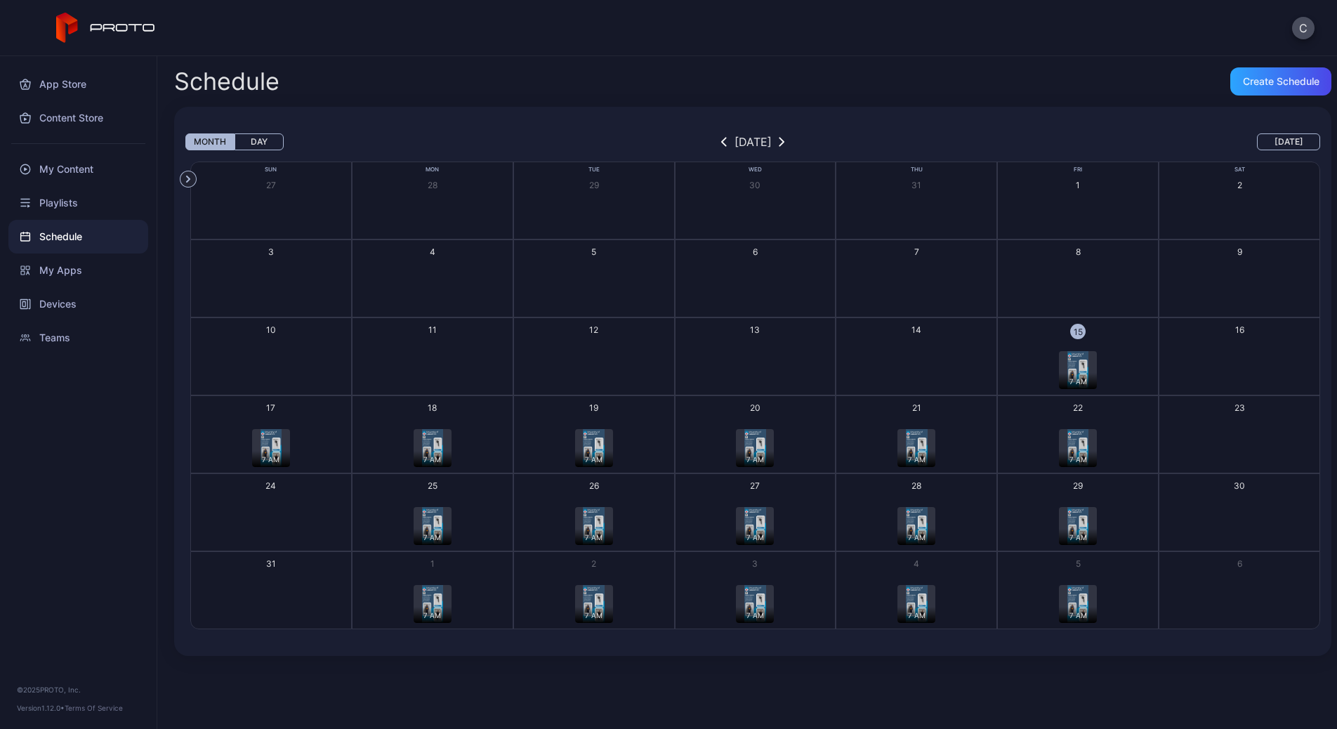
click at [278, 451] on div "7 AM" at bounding box center [271, 459] width 38 height 16
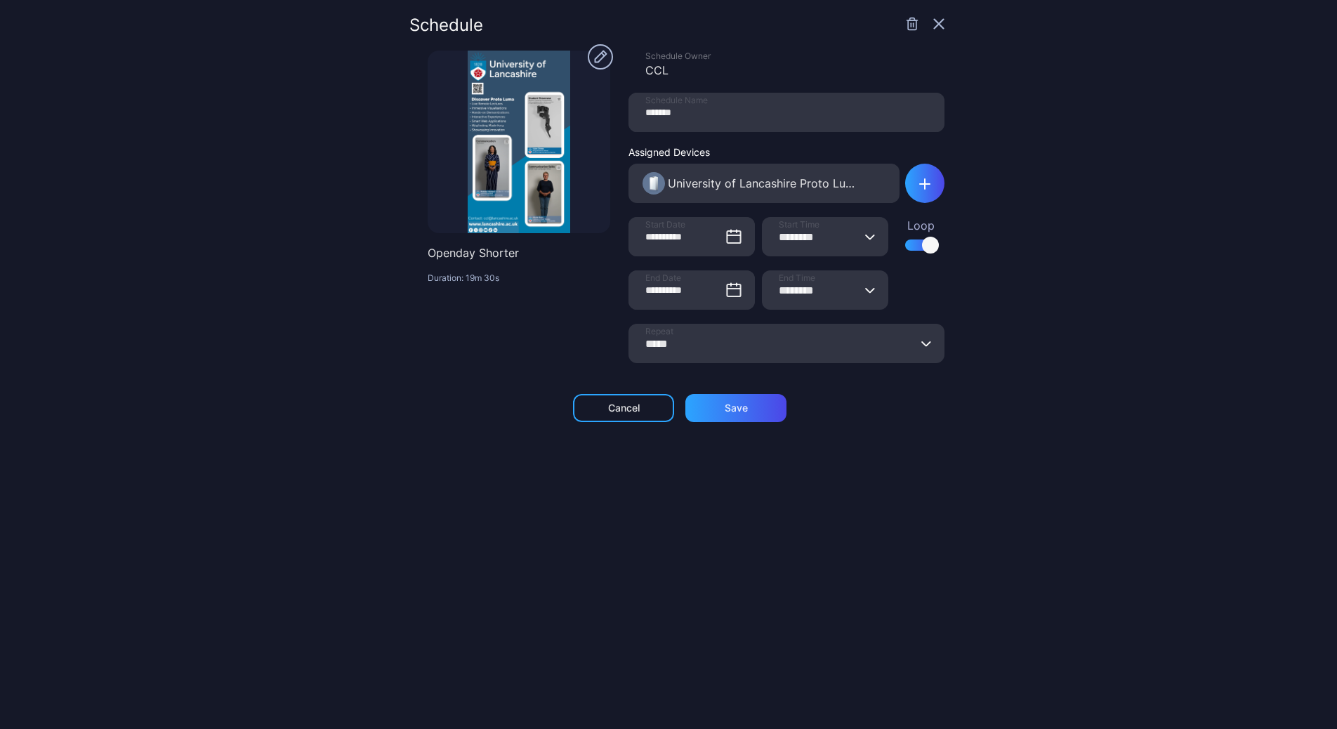
click at [933, 19] on icon "button" at bounding box center [938, 23] width 11 height 11
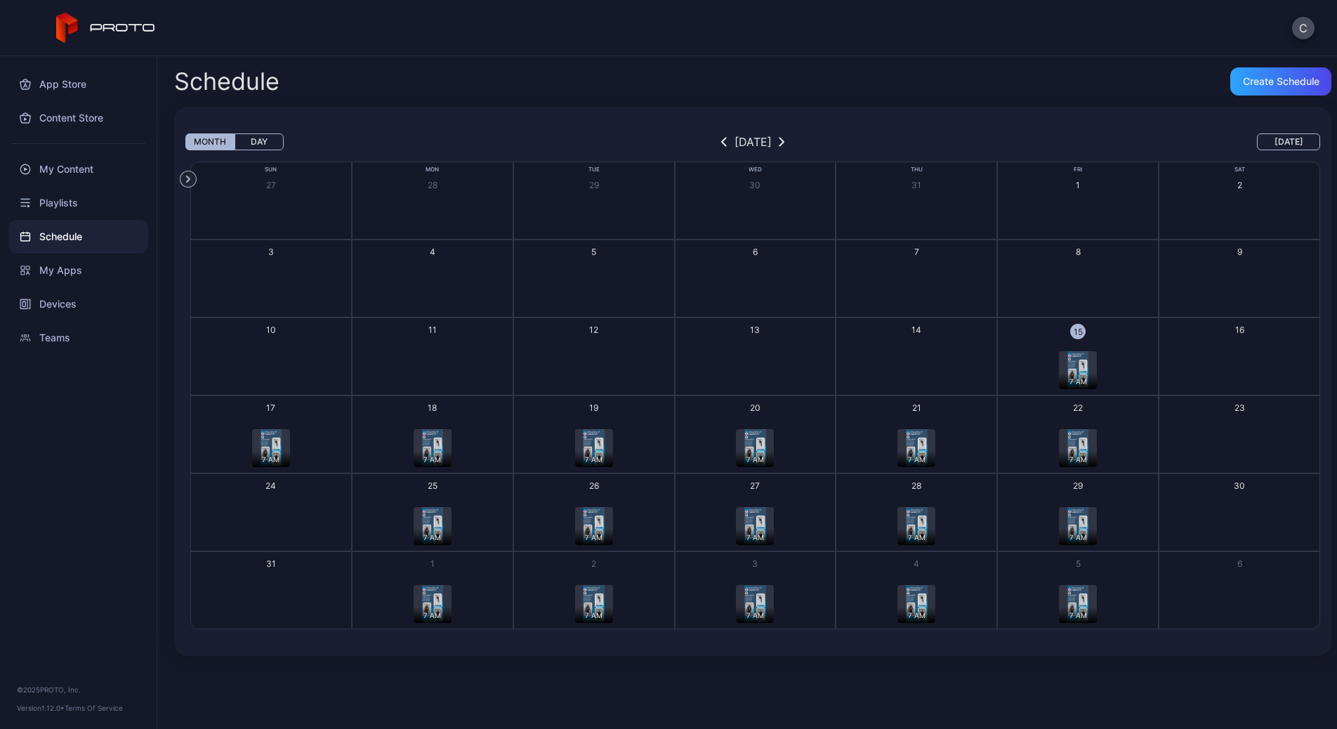
click at [430, 439] on img "button" at bounding box center [432, 448] width 21 height 38
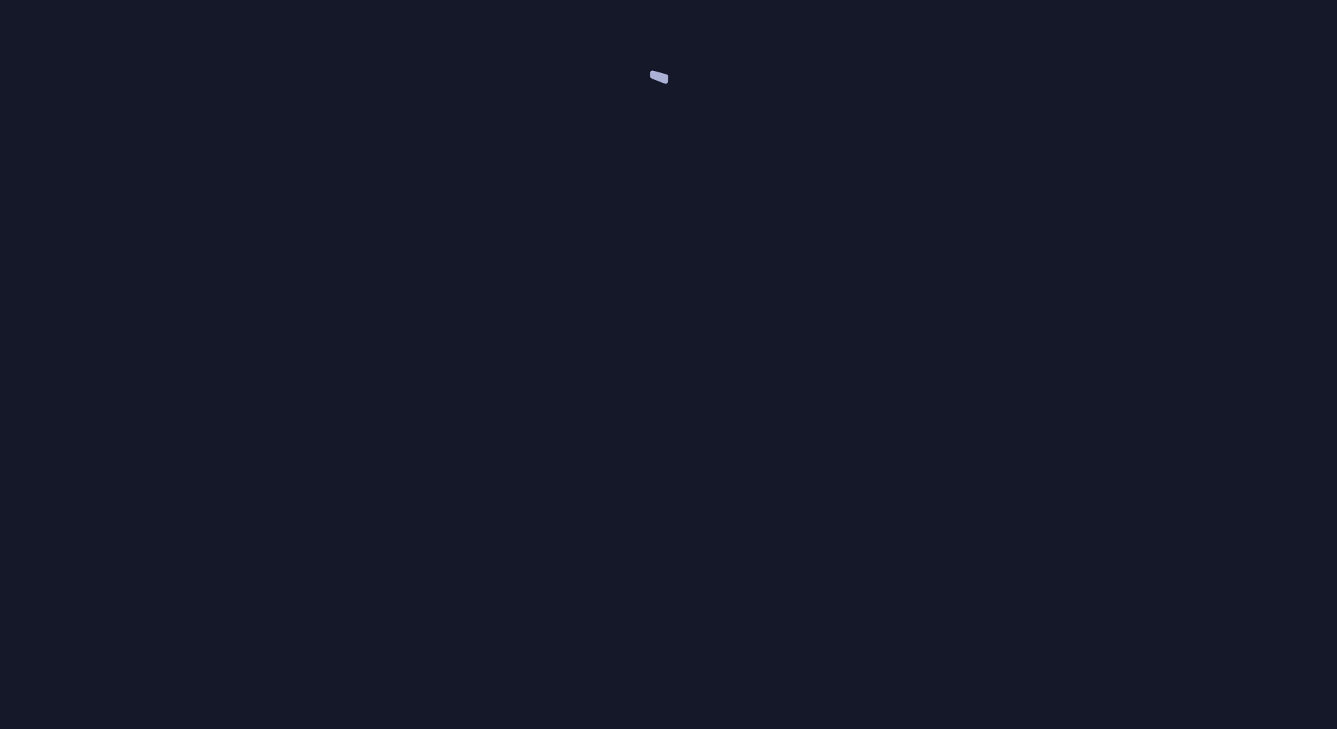
click at [430, 439] on div at bounding box center [668, 364] width 1337 height 729
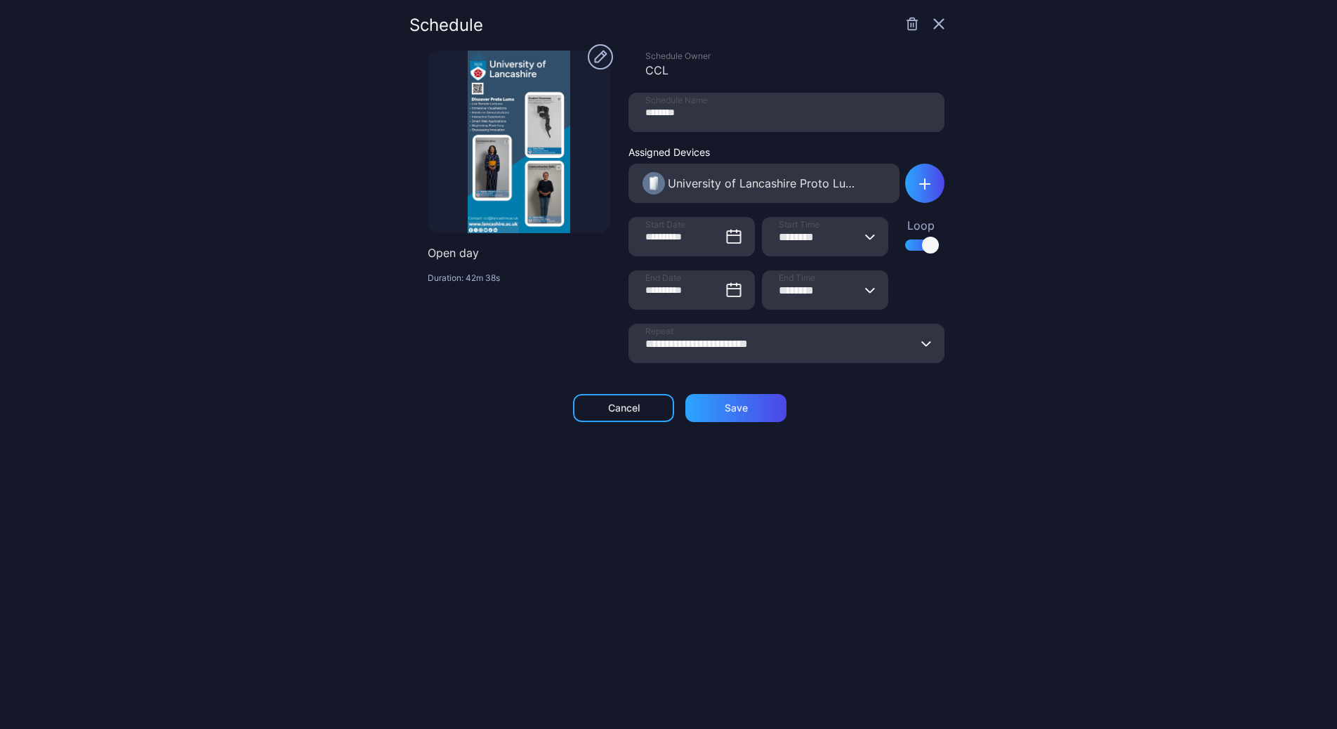
click at [934, 22] on icon "button" at bounding box center [938, 24] width 9 height 9
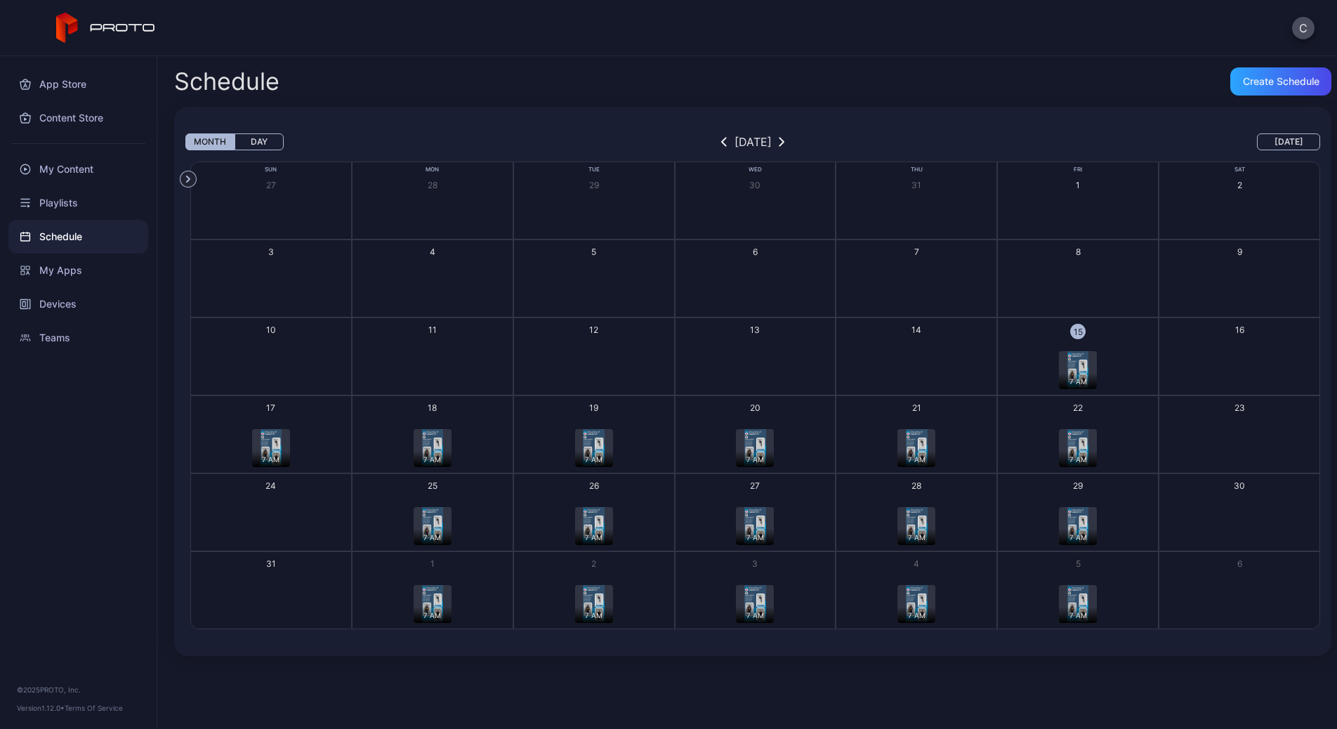
click at [920, 448] on div "7 AM" at bounding box center [916, 448] width 38 height 38
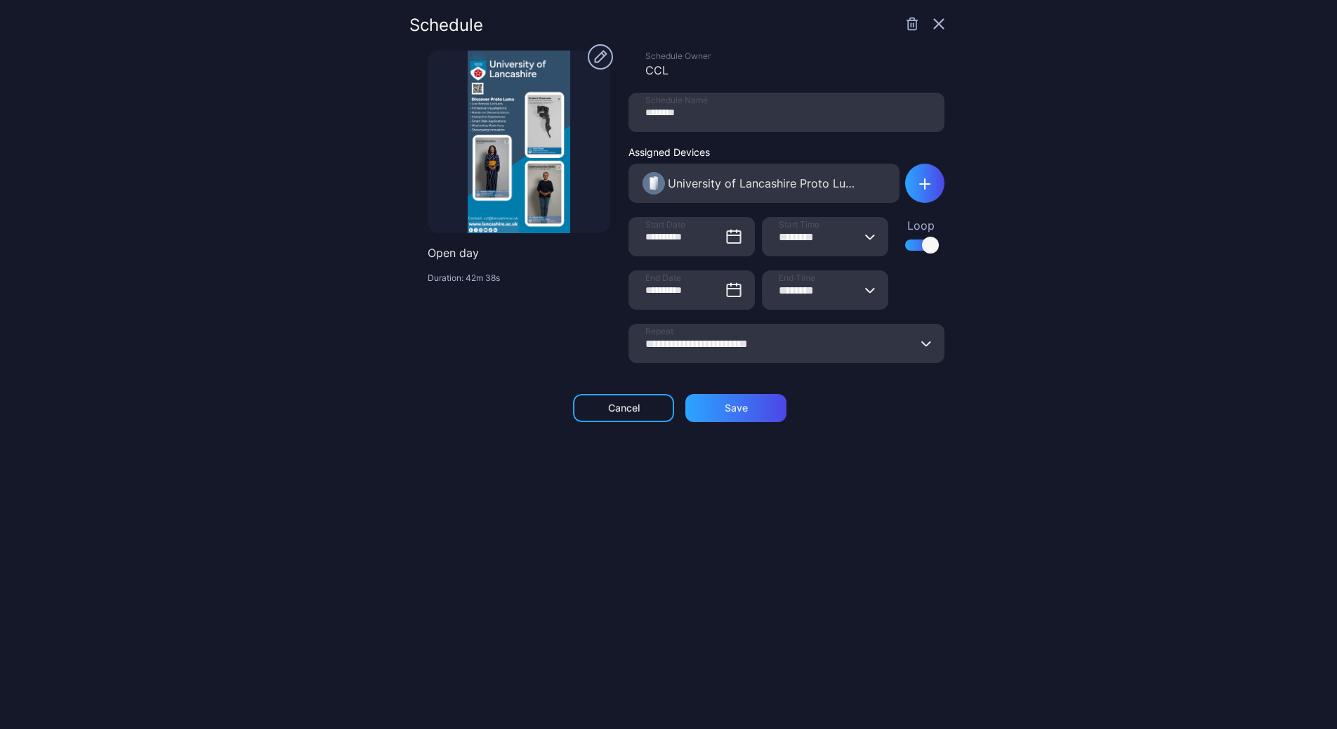
click at [933, 27] on icon "button" at bounding box center [938, 23] width 11 height 11
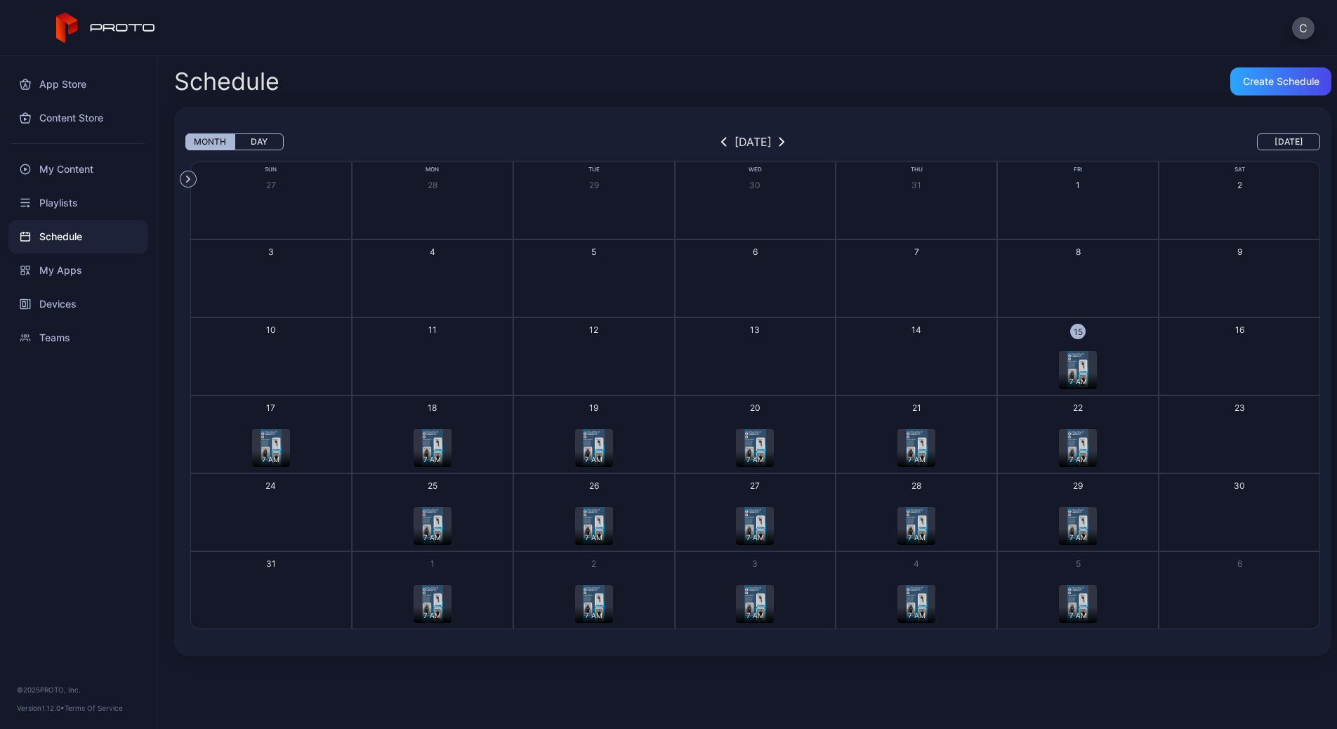
click at [1050, 369] on div "7 AM" at bounding box center [1078, 370] width 38 height 38
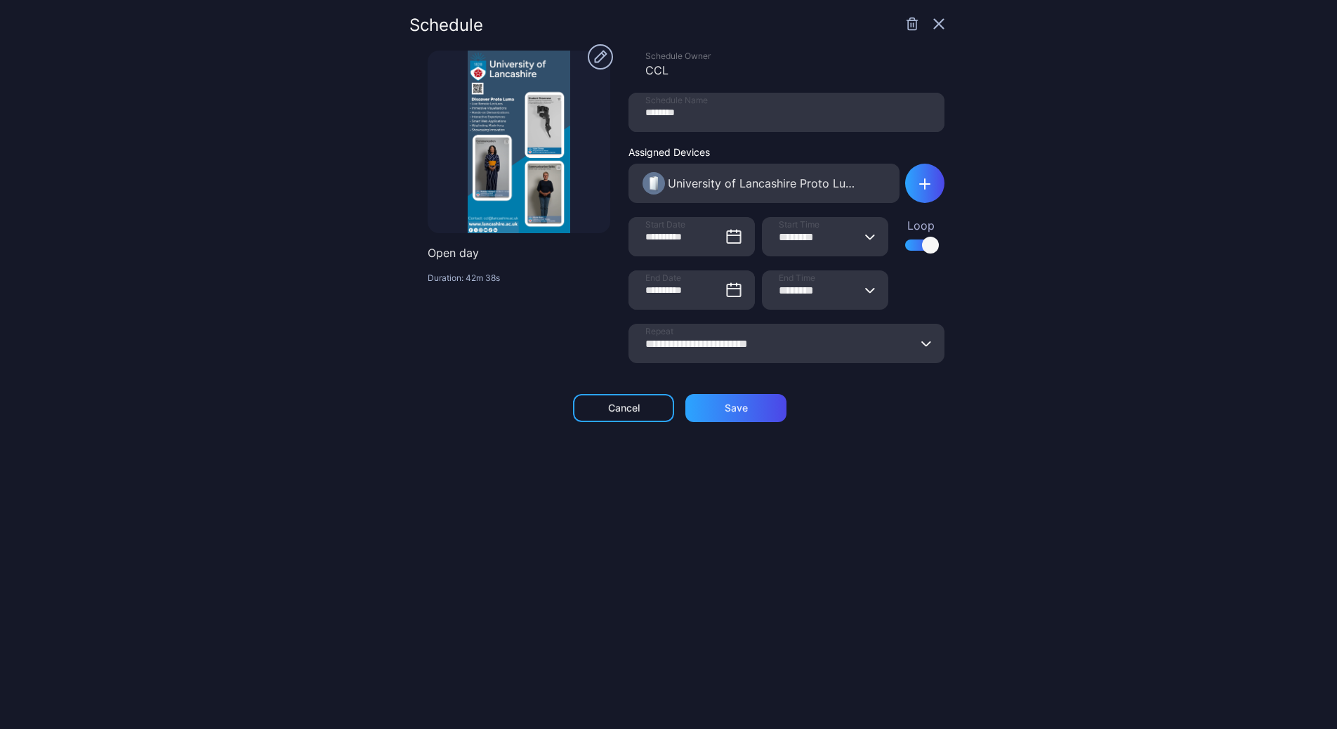
click at [703, 371] on div "**********" at bounding box center [786, 214] width 316 height 326
click at [709, 350] on input "**********" at bounding box center [786, 343] width 316 height 39
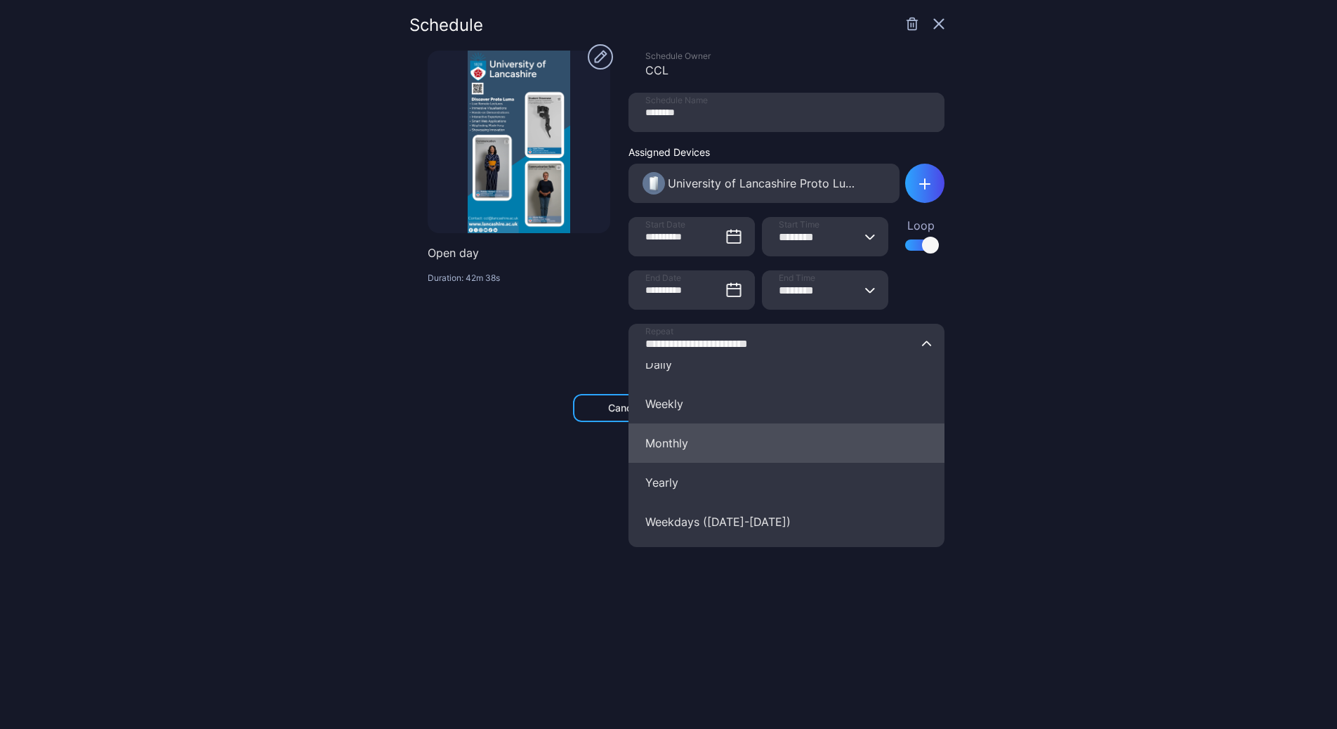
scroll to position [93, 0]
click at [670, 373] on button "Daily" at bounding box center [786, 367] width 316 height 39
type input "*****"
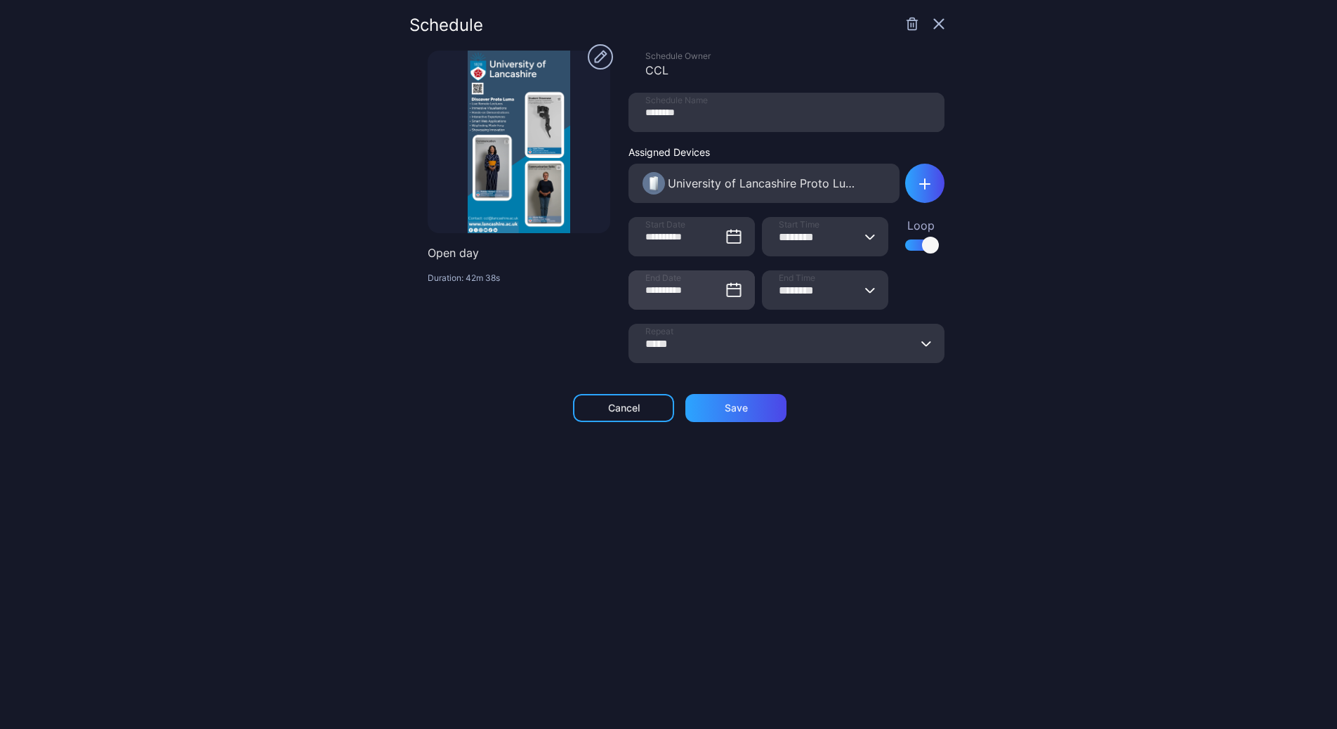
click at [725, 290] on icon at bounding box center [733, 290] width 17 height 17
click at [722, 290] on input "**********" at bounding box center [691, 289] width 126 height 39
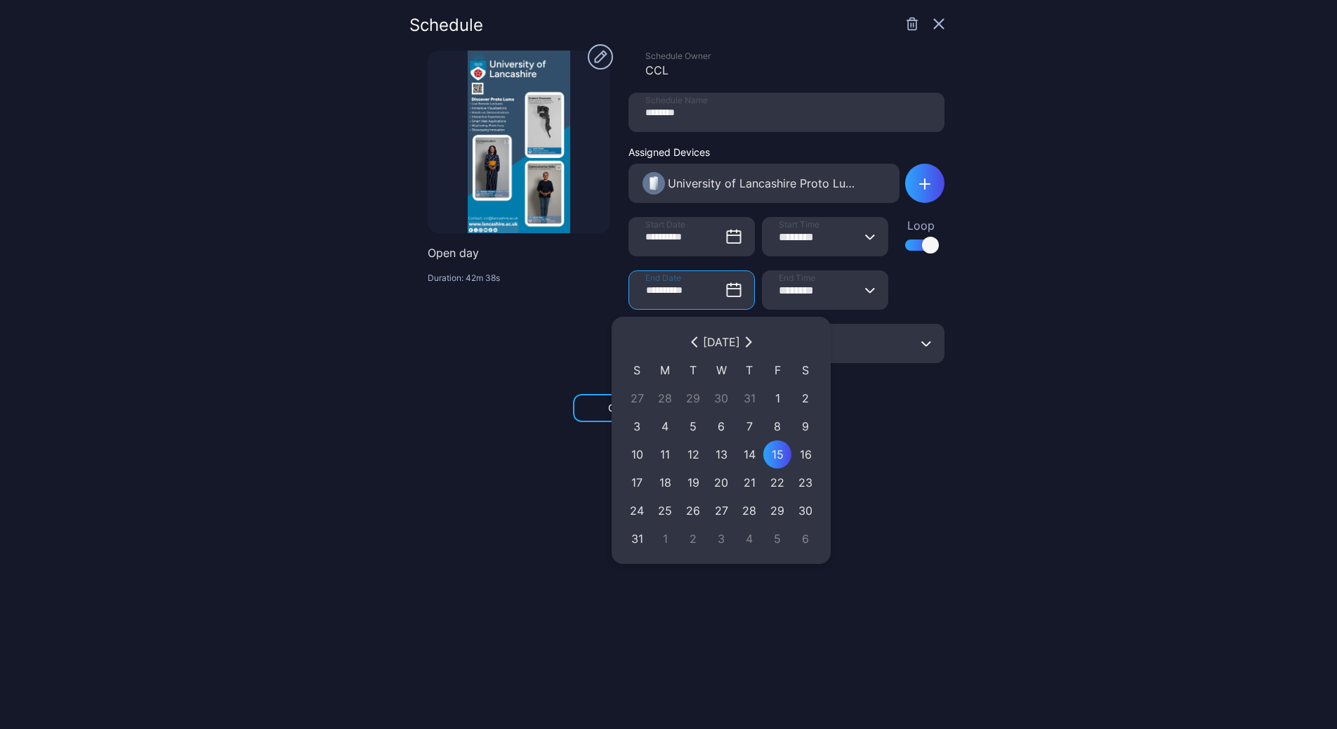
click at [753, 342] on icon "button" at bounding box center [748, 341] width 8 height 11
click at [740, 342] on div "[DATE]" at bounding box center [721, 341] width 37 height 17
click at [740, 342] on div "September 2025" at bounding box center [721, 341] width 37 height 17
click at [753, 343] on icon "button" at bounding box center [748, 341] width 8 height 11
click at [757, 343] on button "button" at bounding box center [748, 341] width 17 height 17
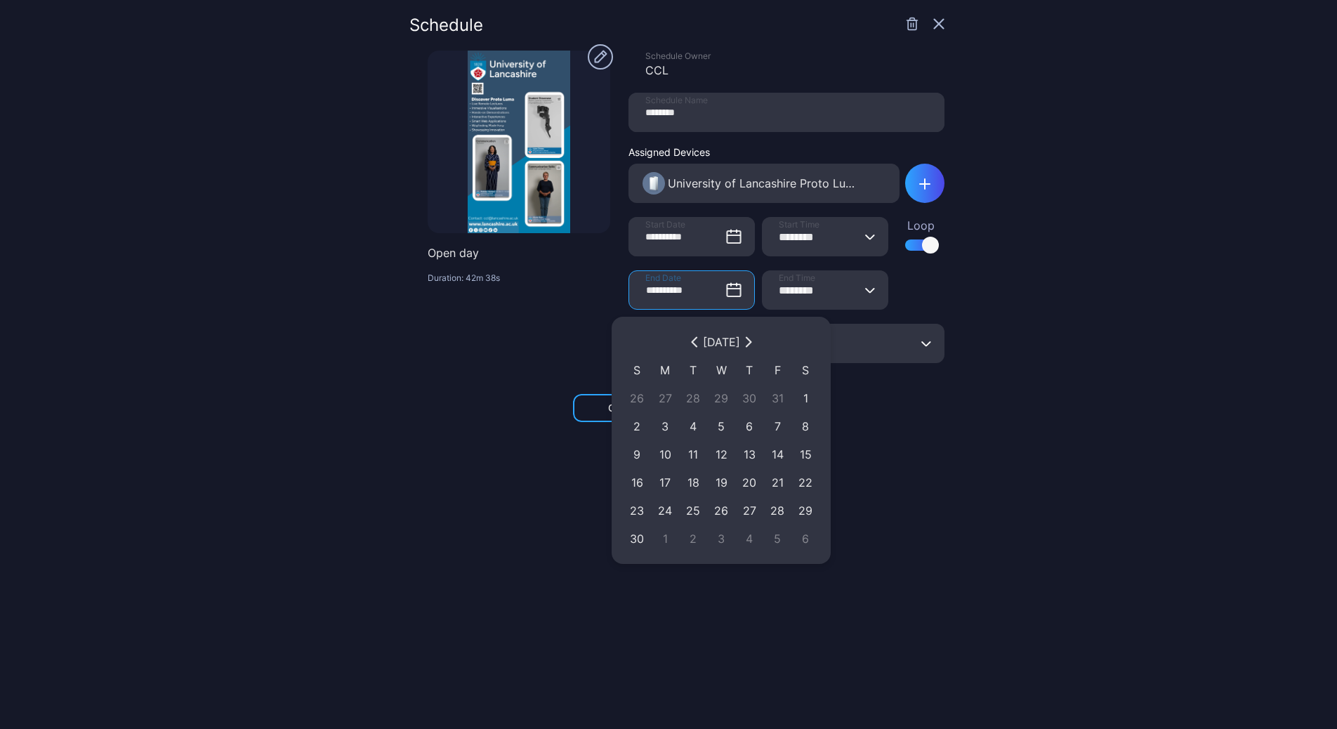
click at [750, 343] on icon "button" at bounding box center [748, 342] width 4 height 9
click at [757, 343] on button "button" at bounding box center [748, 341] width 17 height 17
click at [773, 343] on div "February 2026" at bounding box center [721, 342] width 197 height 28
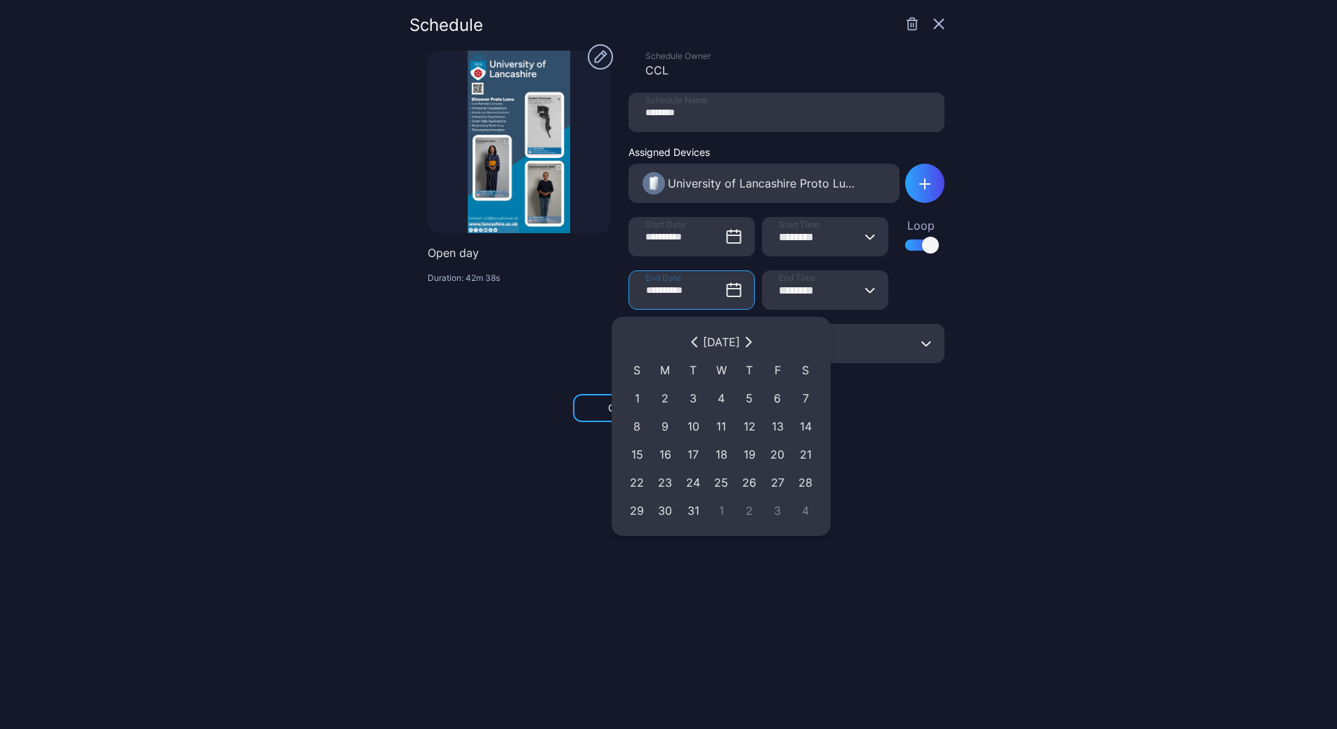
click at [773, 343] on div "March 2026" at bounding box center [721, 342] width 197 height 28
click at [753, 343] on icon "button" at bounding box center [748, 341] width 8 height 11
click at [757, 343] on button "button" at bounding box center [748, 341] width 17 height 17
click at [753, 343] on icon "button" at bounding box center [748, 341] width 8 height 11
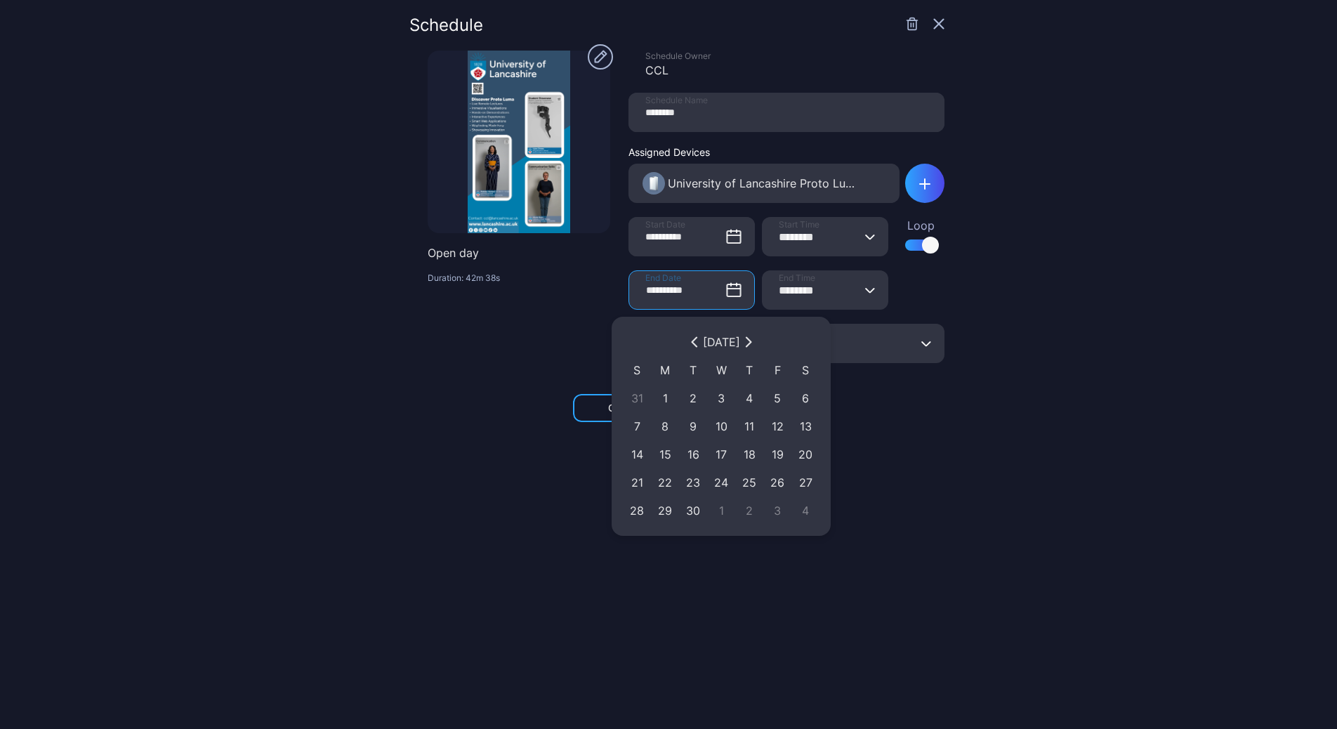
click at [757, 343] on button "button" at bounding box center [748, 341] width 17 height 17
click at [753, 343] on icon "button" at bounding box center [748, 341] width 8 height 11
click at [740, 343] on div "August 2026" at bounding box center [721, 341] width 37 height 17
click at [740, 343] on div "September 2026" at bounding box center [721, 341] width 37 height 17
click at [757, 346] on button "button" at bounding box center [748, 341] width 17 height 17
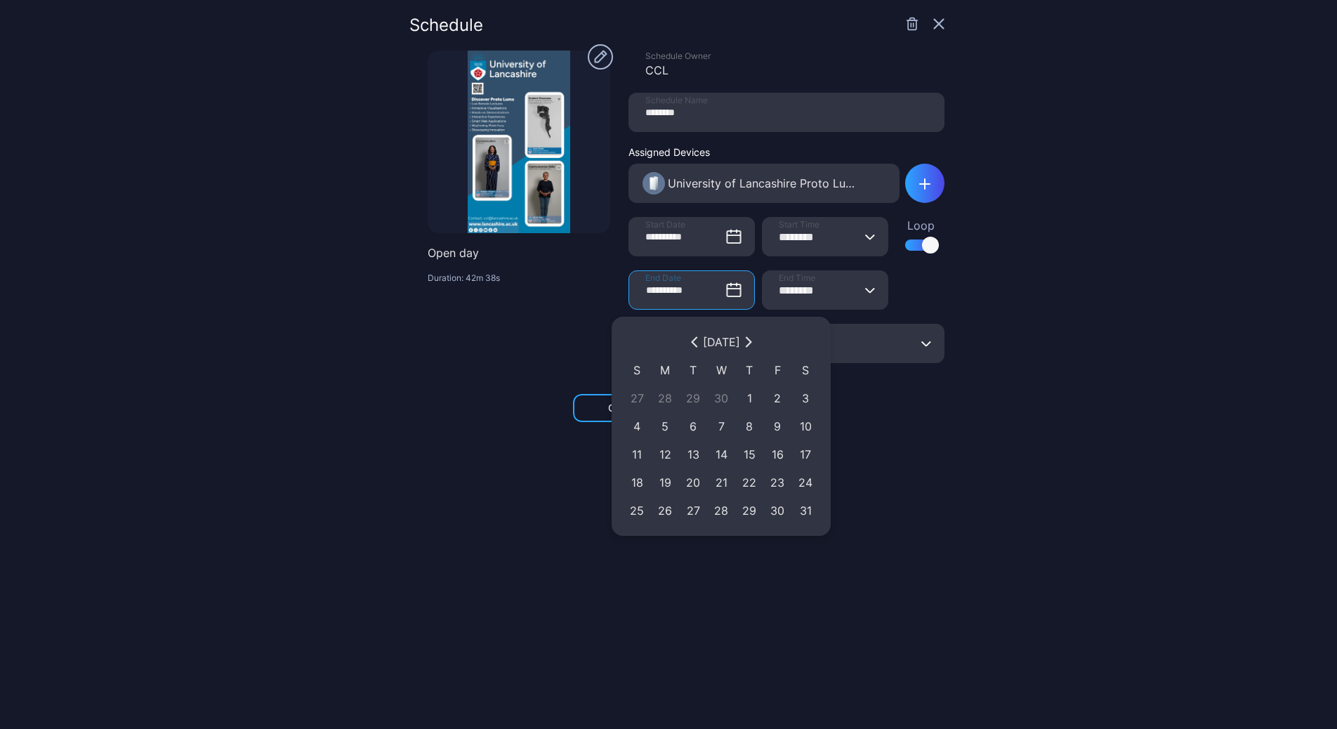
click at [779, 345] on div "October 2026" at bounding box center [721, 342] width 197 height 28
drag, startPoint x: 779, startPoint y: 345, endPoint x: 772, endPoint y: 344, distance: 7.2
click at [779, 345] on div "October 2026" at bounding box center [721, 342] width 197 height 28
click at [757, 344] on button "button" at bounding box center [748, 341] width 17 height 17
click at [750, 344] on icon "button" at bounding box center [748, 342] width 4 height 9
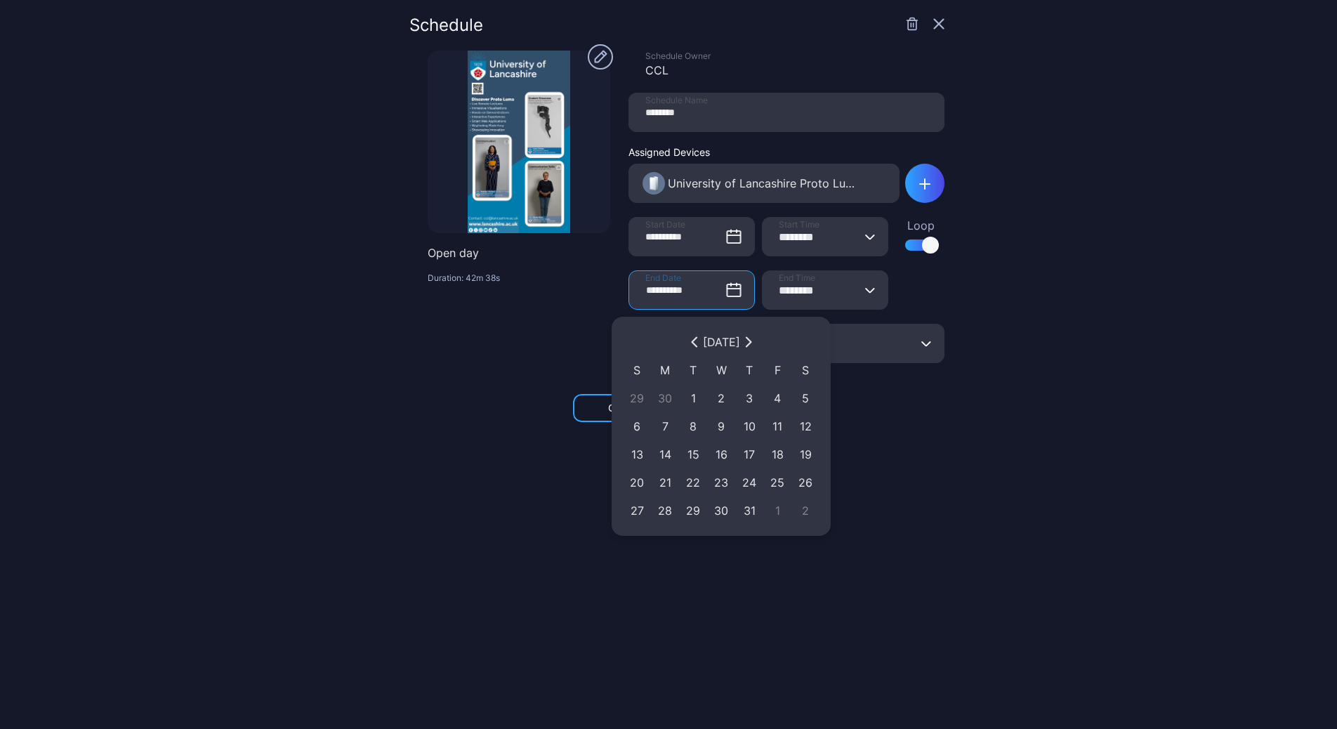
click at [750, 344] on icon "button" at bounding box center [748, 342] width 4 height 9
click at [782, 397] on div "1" at bounding box center [777, 398] width 14 height 17
type input "**********"
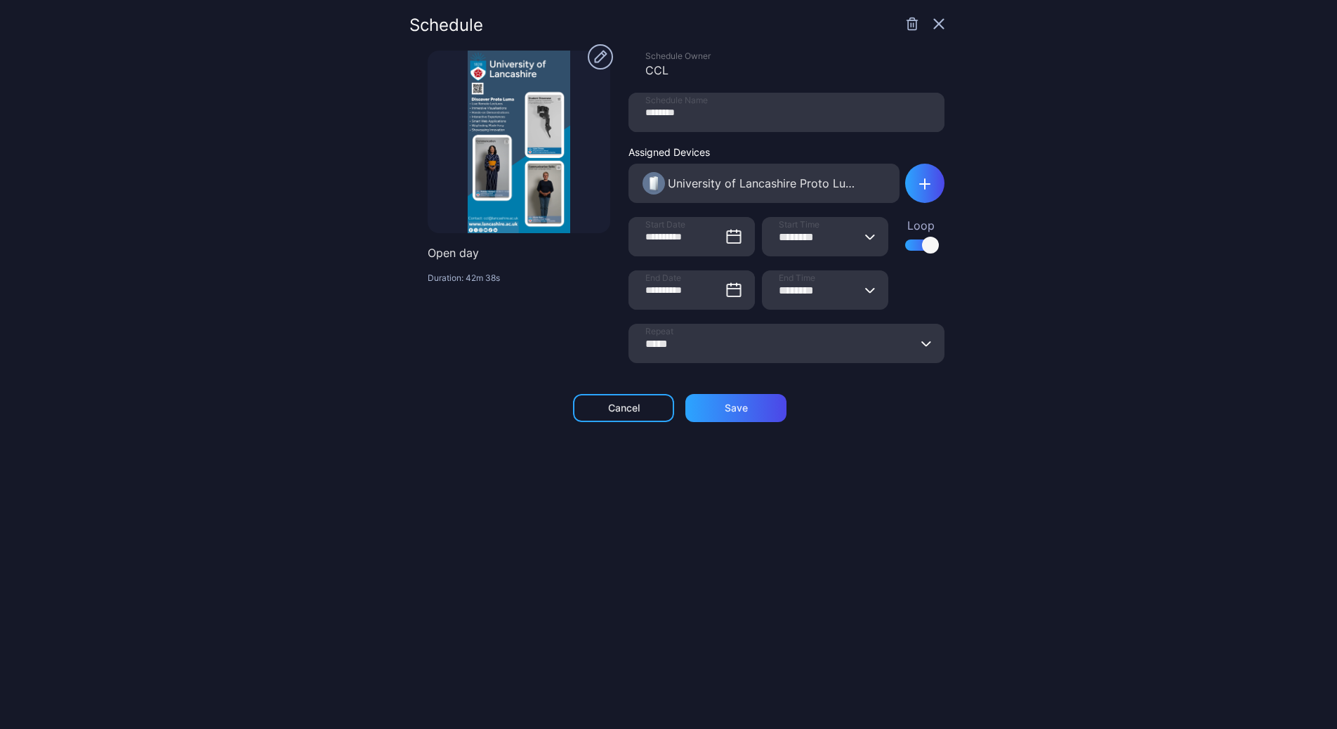
click at [864, 293] on button "******** End Time" at bounding box center [869, 289] width 11 height 39
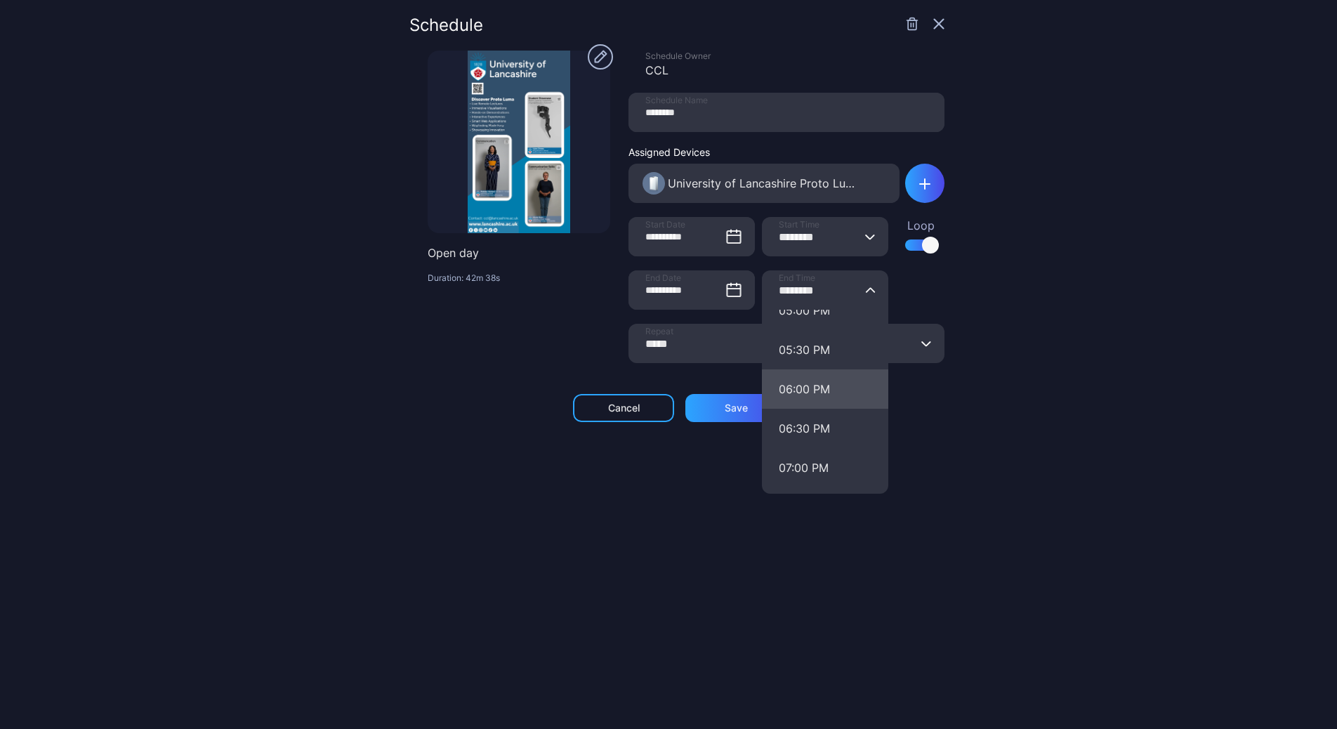
scroll to position [1356, 0]
click at [805, 472] on button "07:00 PM" at bounding box center [825, 466] width 126 height 39
type input "********"
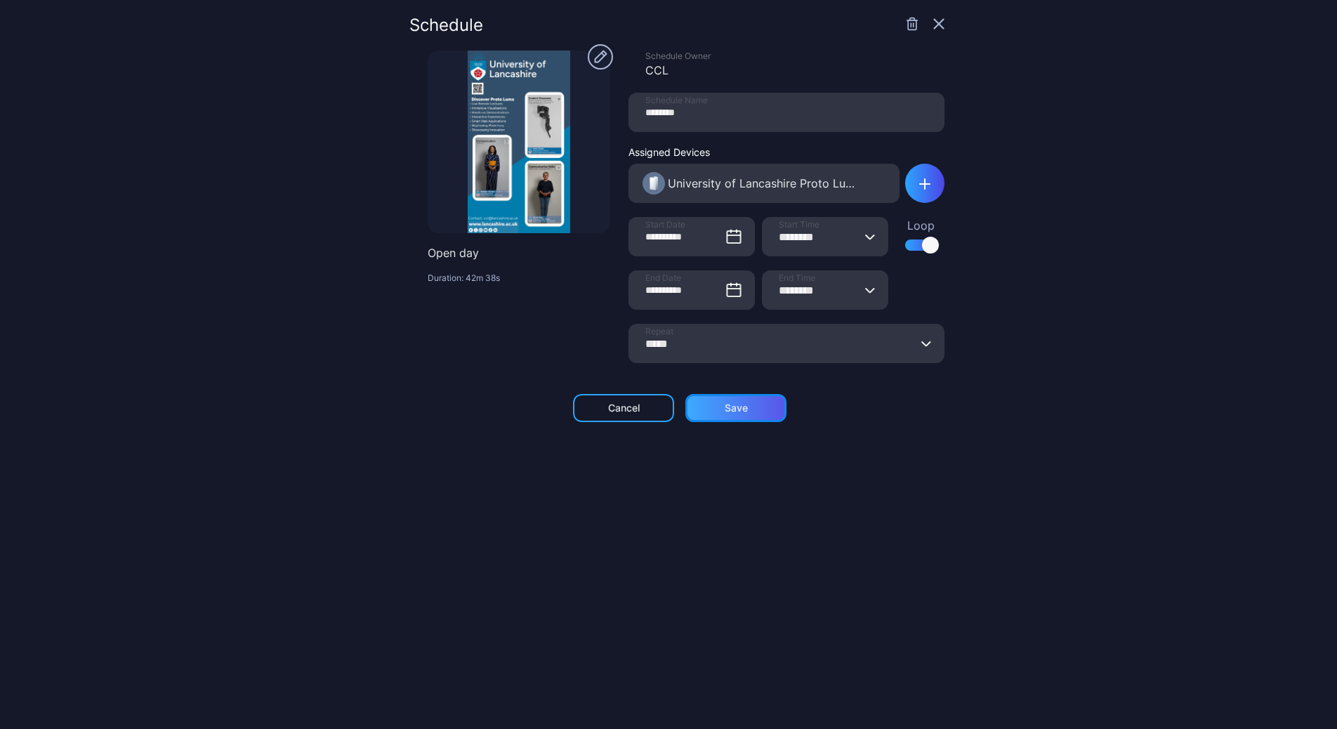
click at [752, 403] on div "Save" at bounding box center [735, 408] width 101 height 28
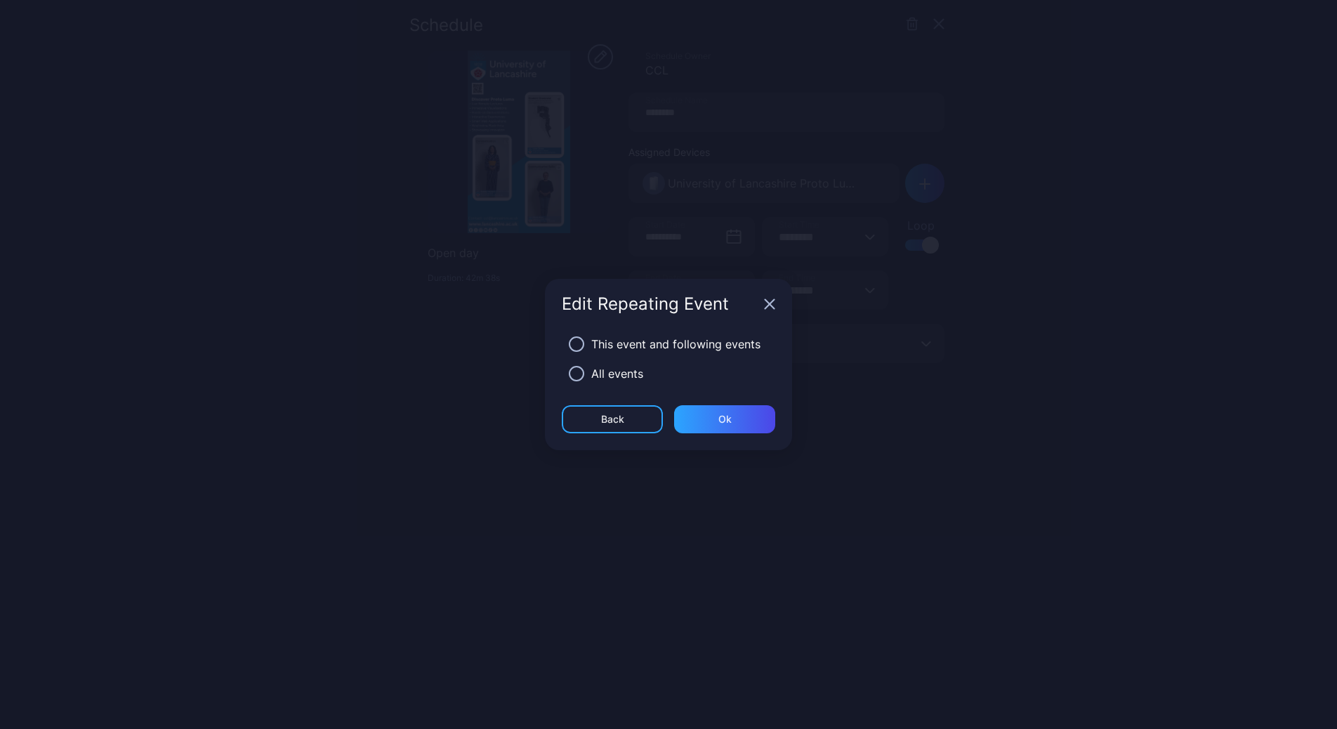
click at [597, 376] on div "All events" at bounding box center [617, 373] width 52 height 17
click at [580, 375] on button "button" at bounding box center [576, 373] width 15 height 15
click at [729, 414] on div "Ok" at bounding box center [724, 419] width 13 height 11
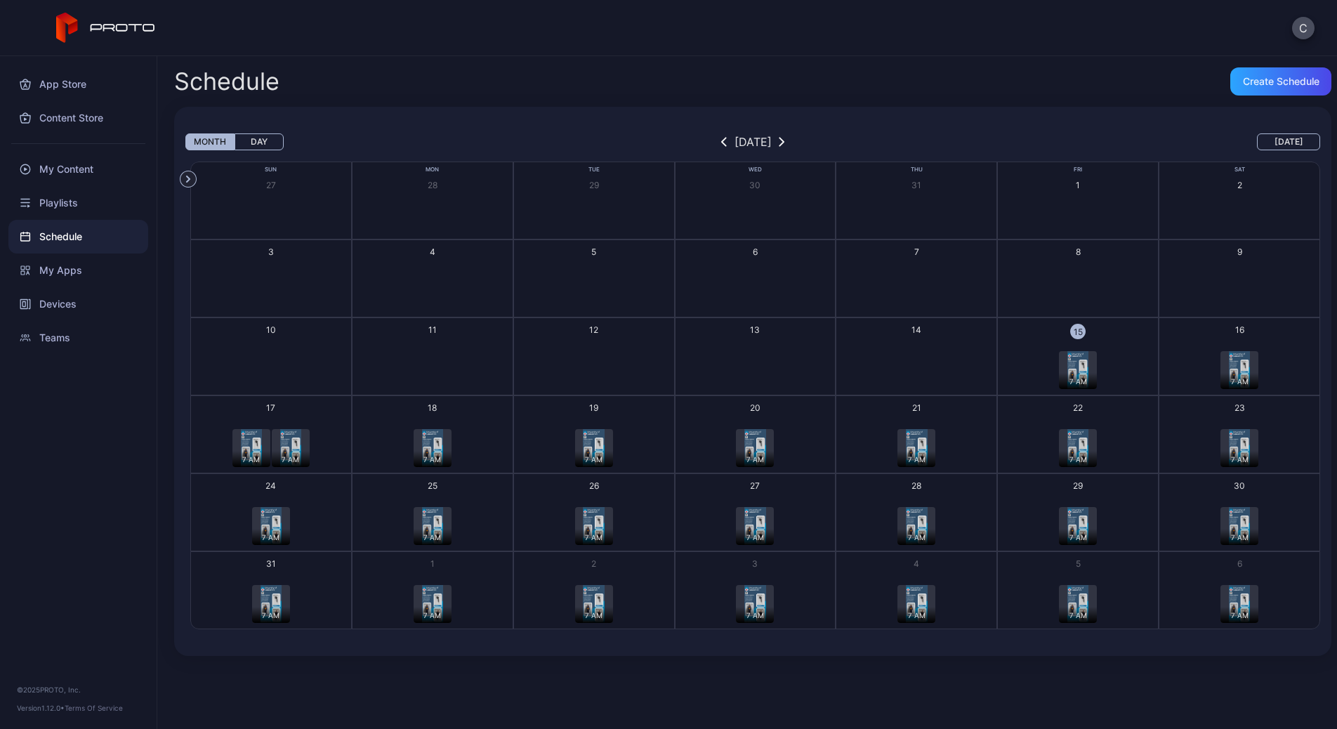
click at [272, 409] on div "17" at bounding box center [270, 408] width 9 height 12
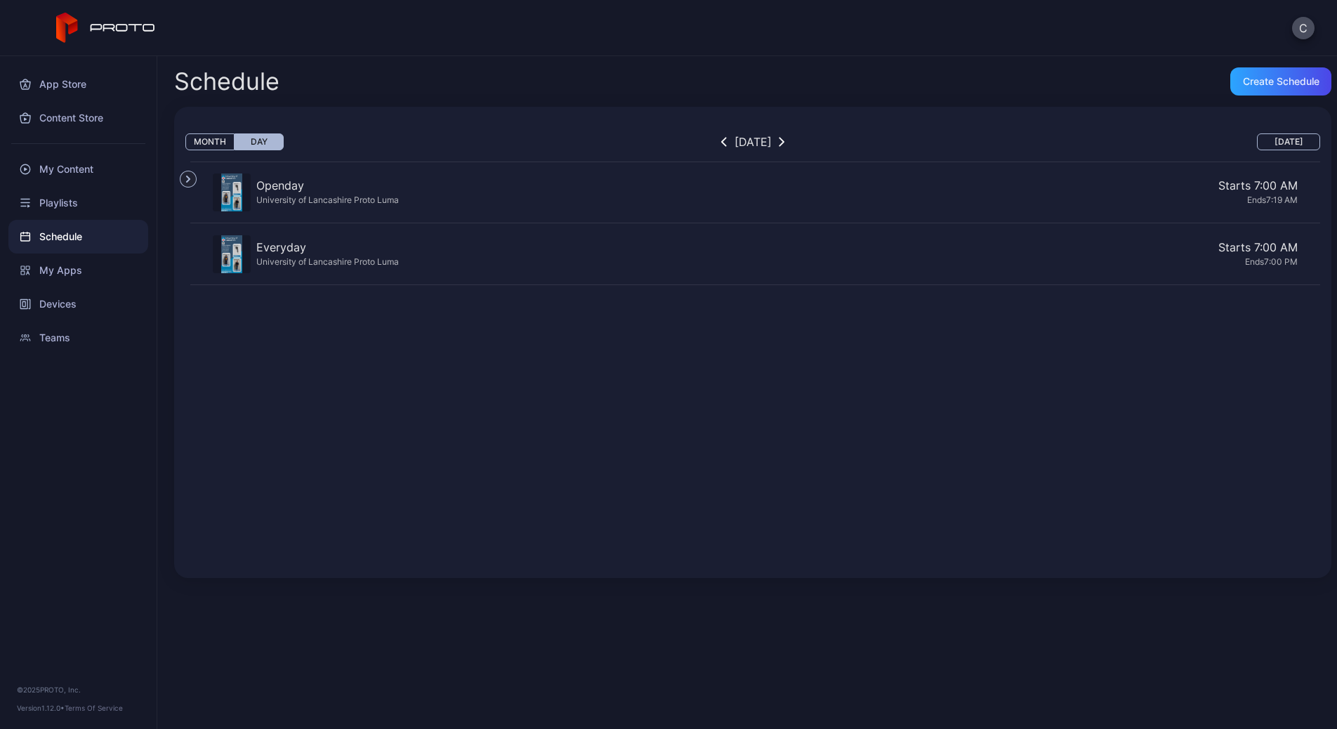
click at [472, 187] on div "Starts 7:00 AM" at bounding box center [850, 185] width 893 height 17
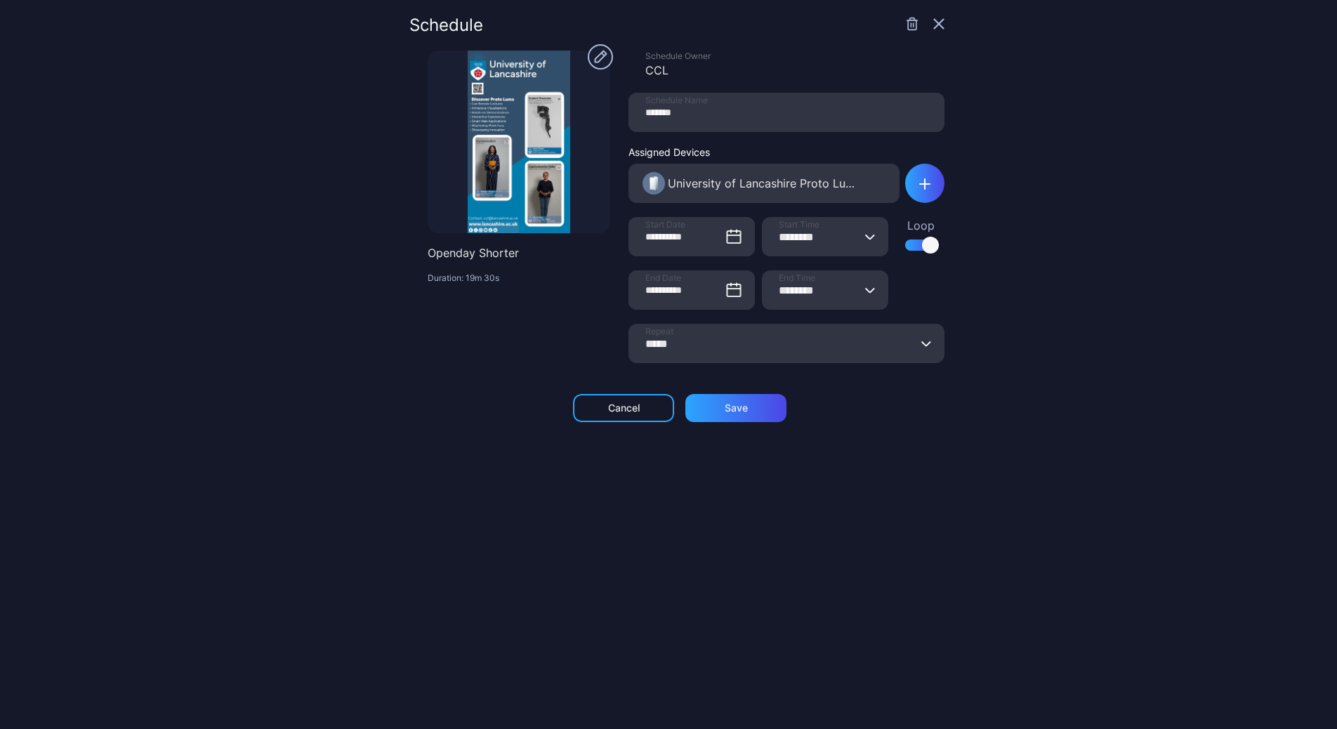
click at [905, 25] on icon "button" at bounding box center [912, 24] width 14 height 14
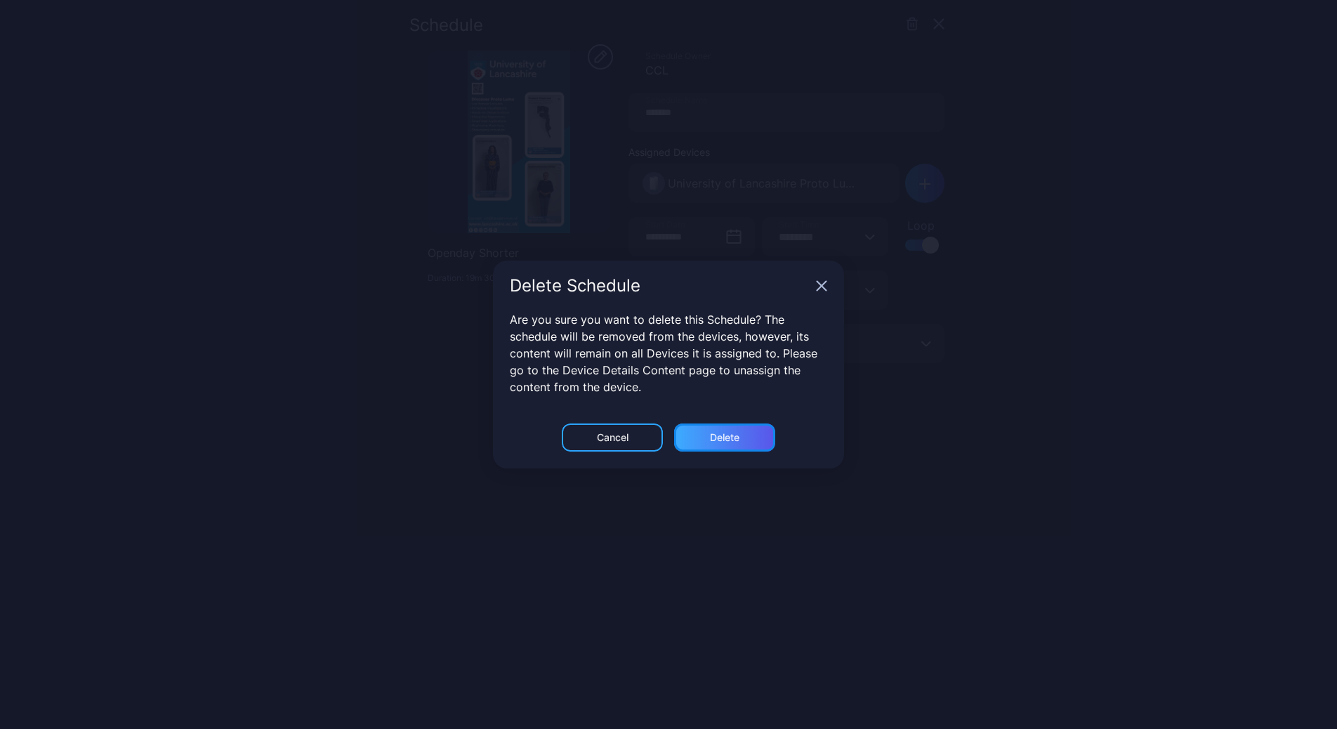
click at [729, 432] on div "Delete" at bounding box center [724, 437] width 29 height 11
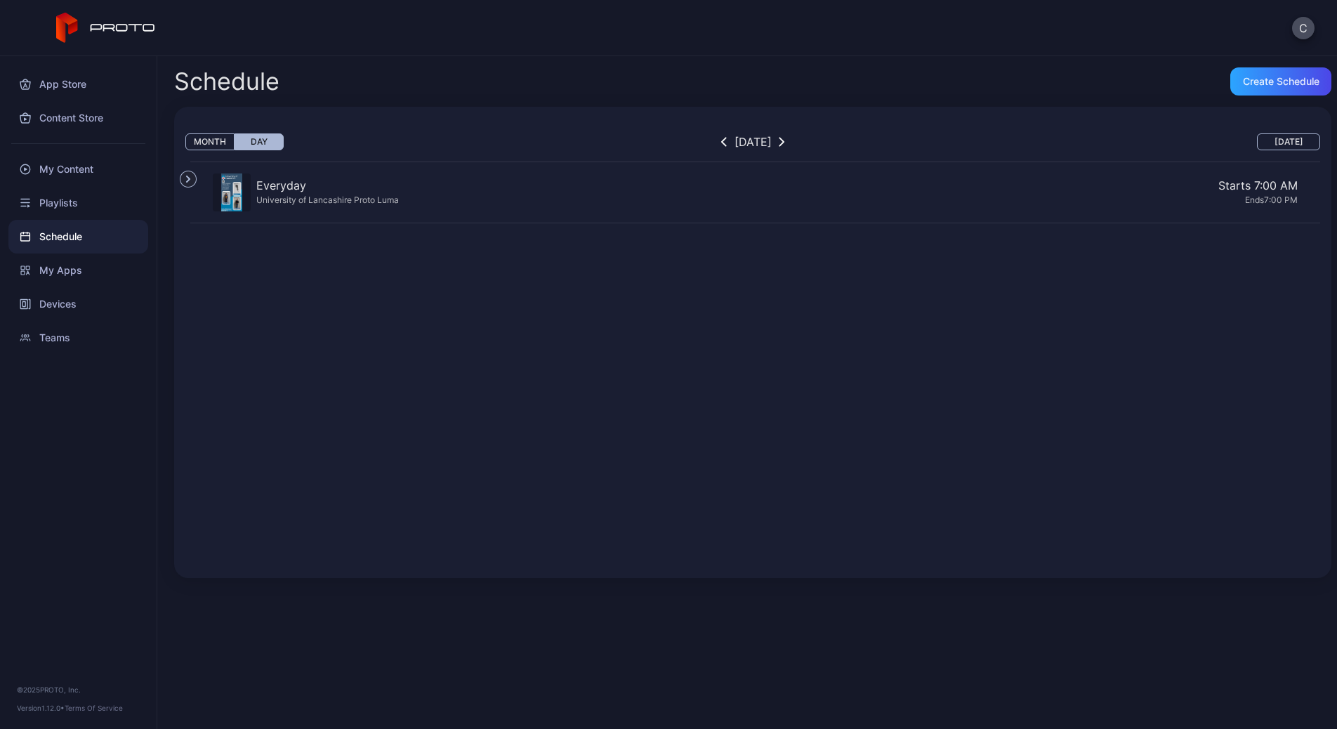
click at [375, 190] on div "Everyday" at bounding box center [327, 185] width 143 height 17
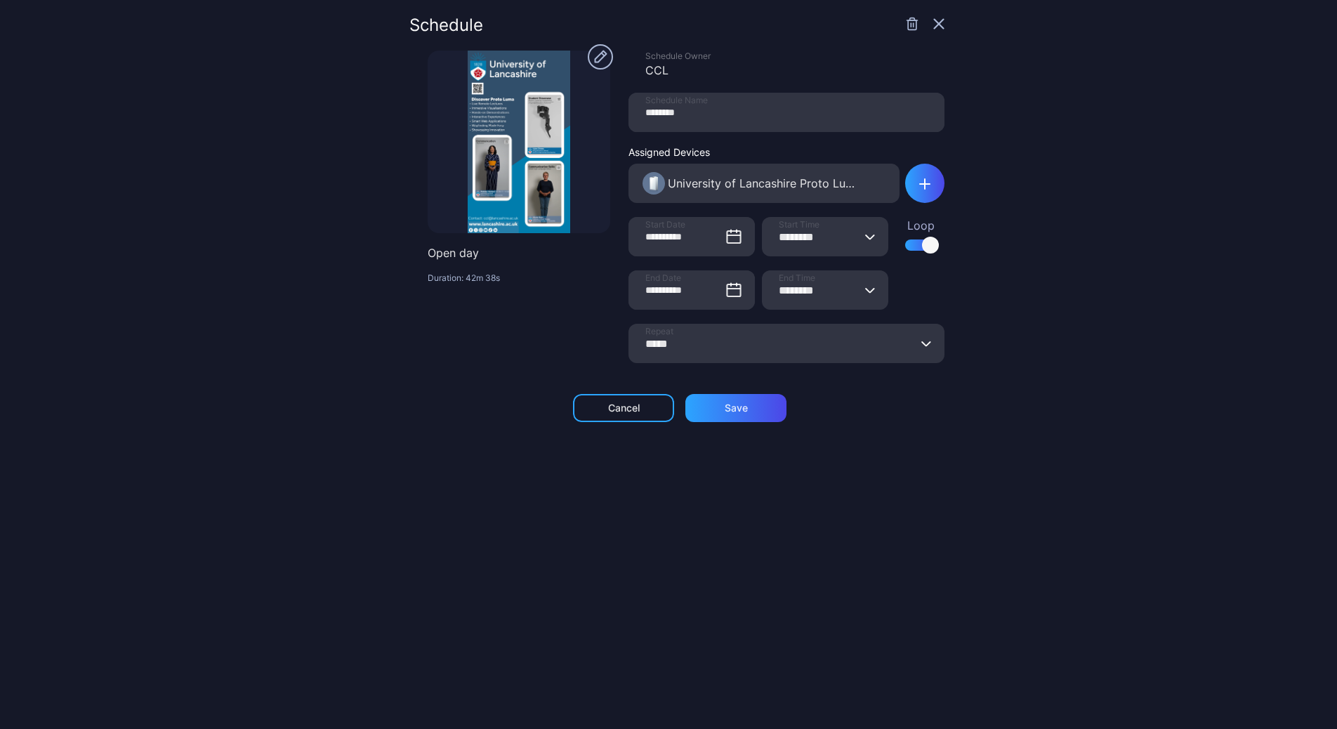
click at [597, 60] on circle "button" at bounding box center [600, 56] width 25 height 25
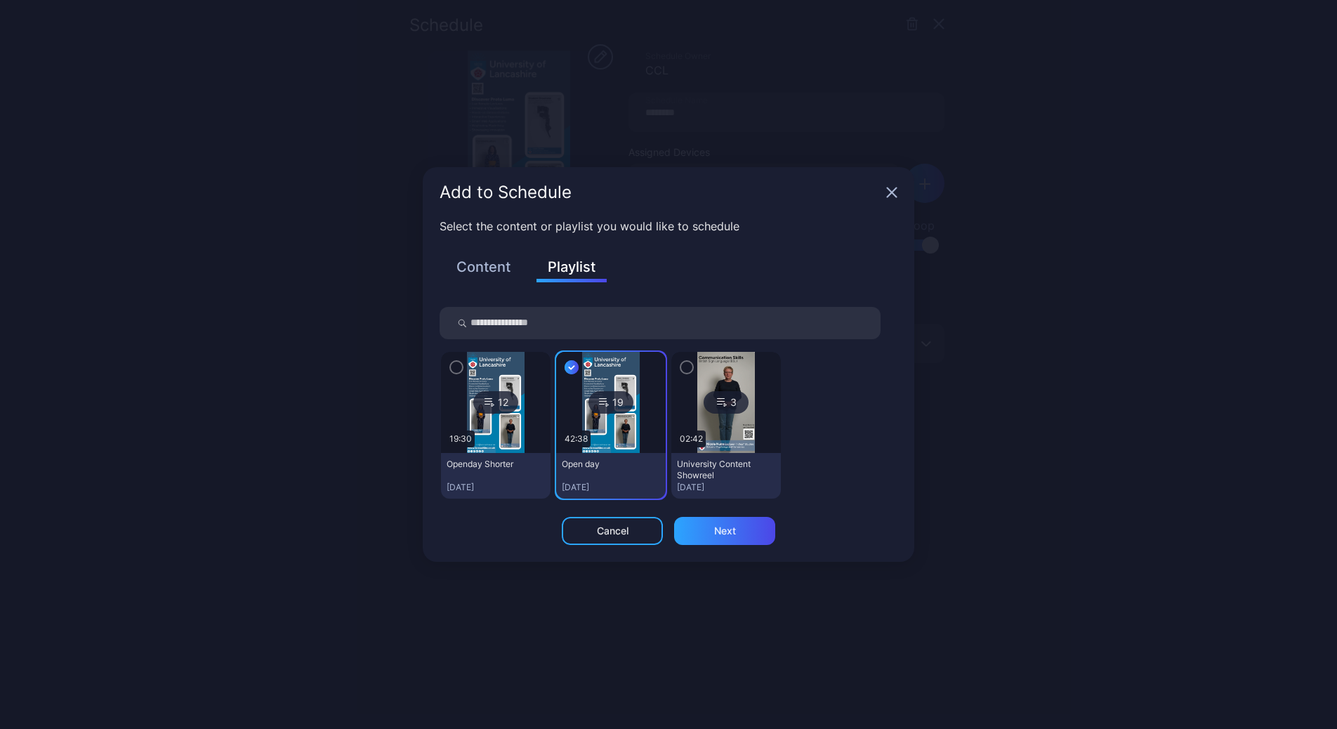
click at [485, 264] on button "Content" at bounding box center [484, 267] width 70 height 24
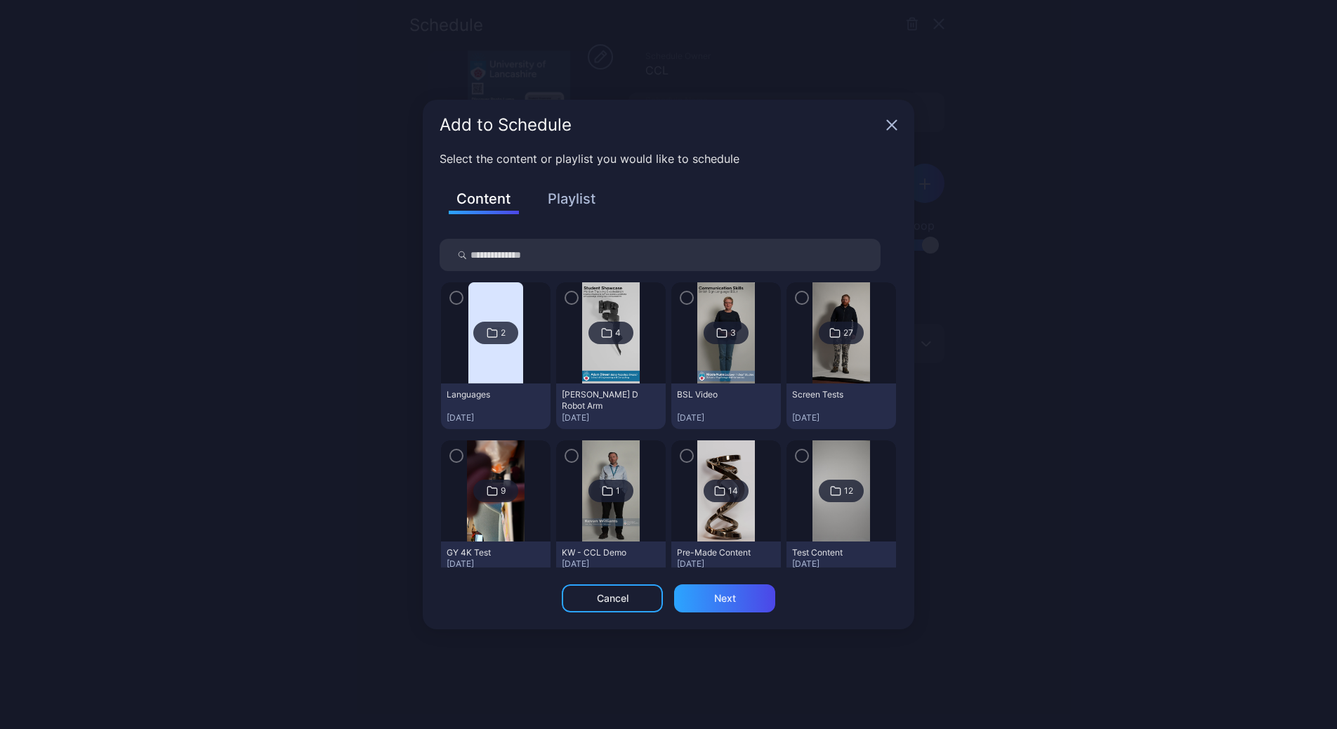
click at [564, 200] on button "Playlist" at bounding box center [571, 199] width 70 height 24
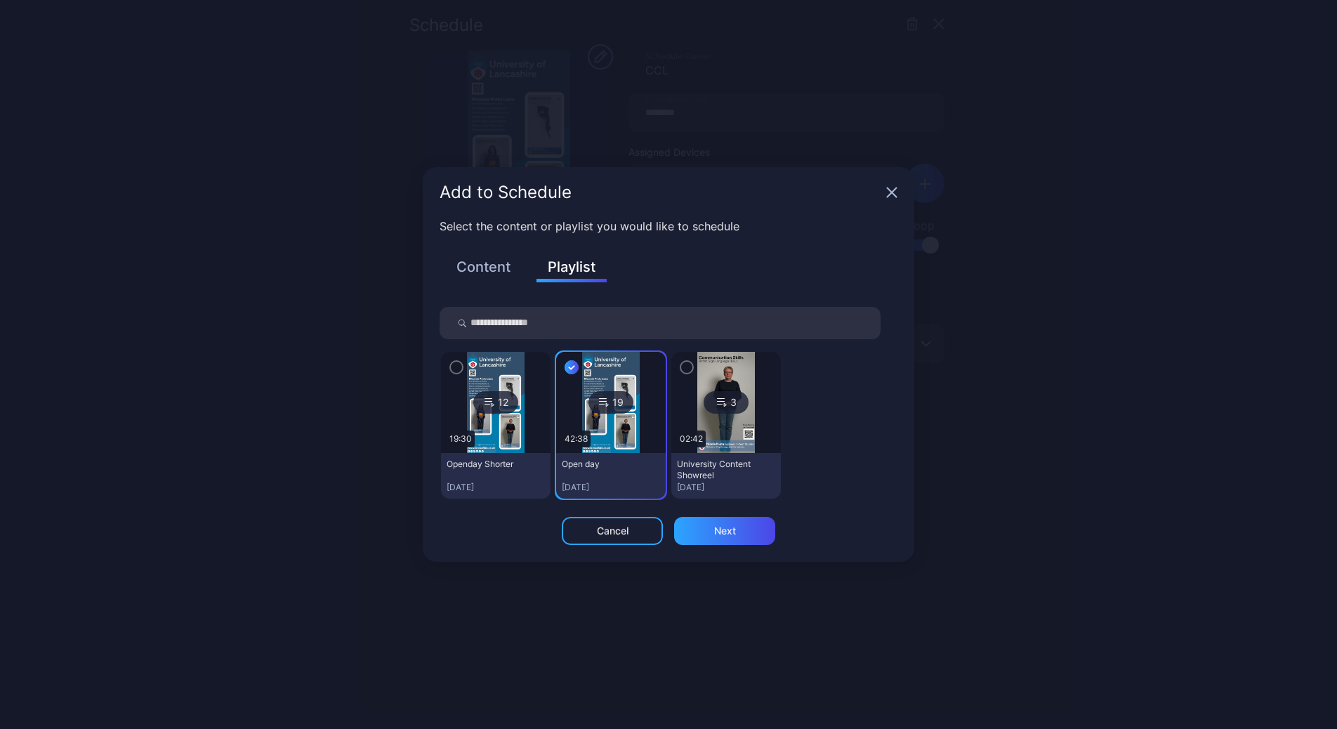
click at [466, 366] on div at bounding box center [496, 402] width 110 height 101
click at [459, 368] on icon "button" at bounding box center [456, 366] width 11 height 15
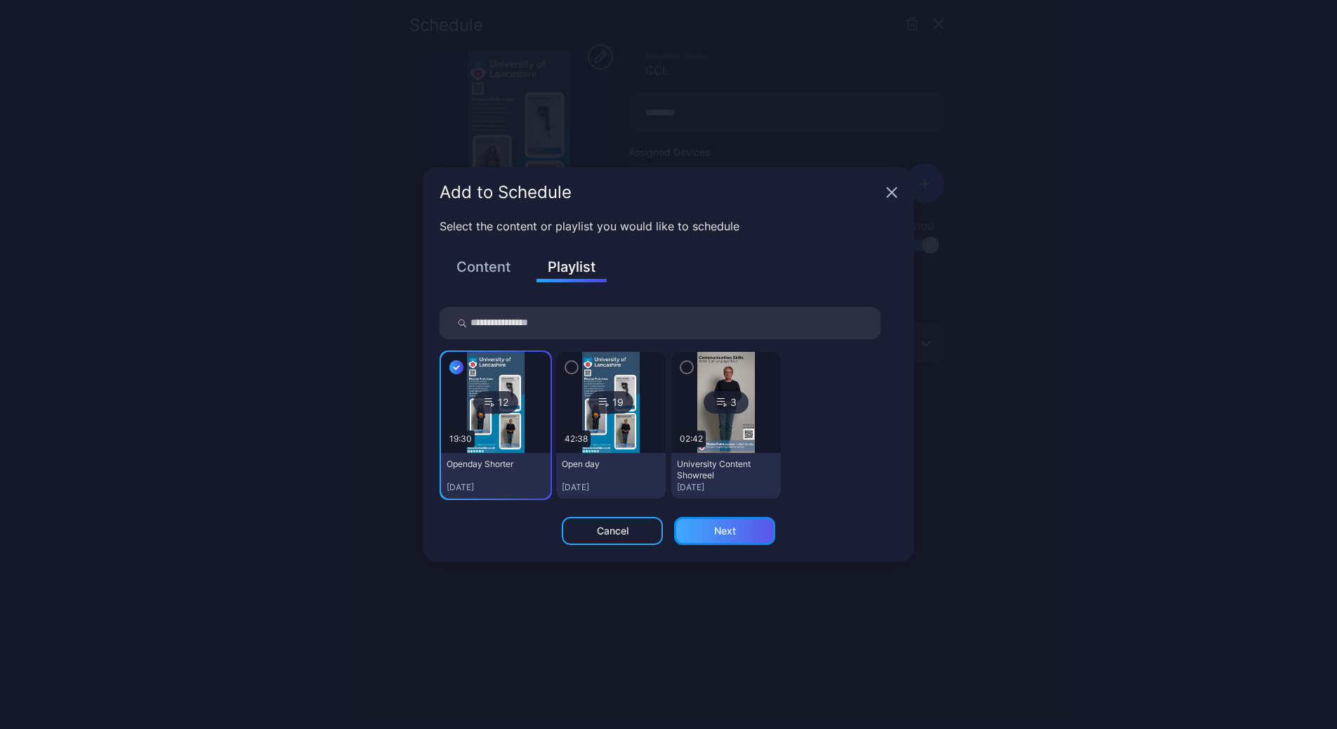
click at [714, 514] on div "Next" at bounding box center [725, 530] width 22 height 11
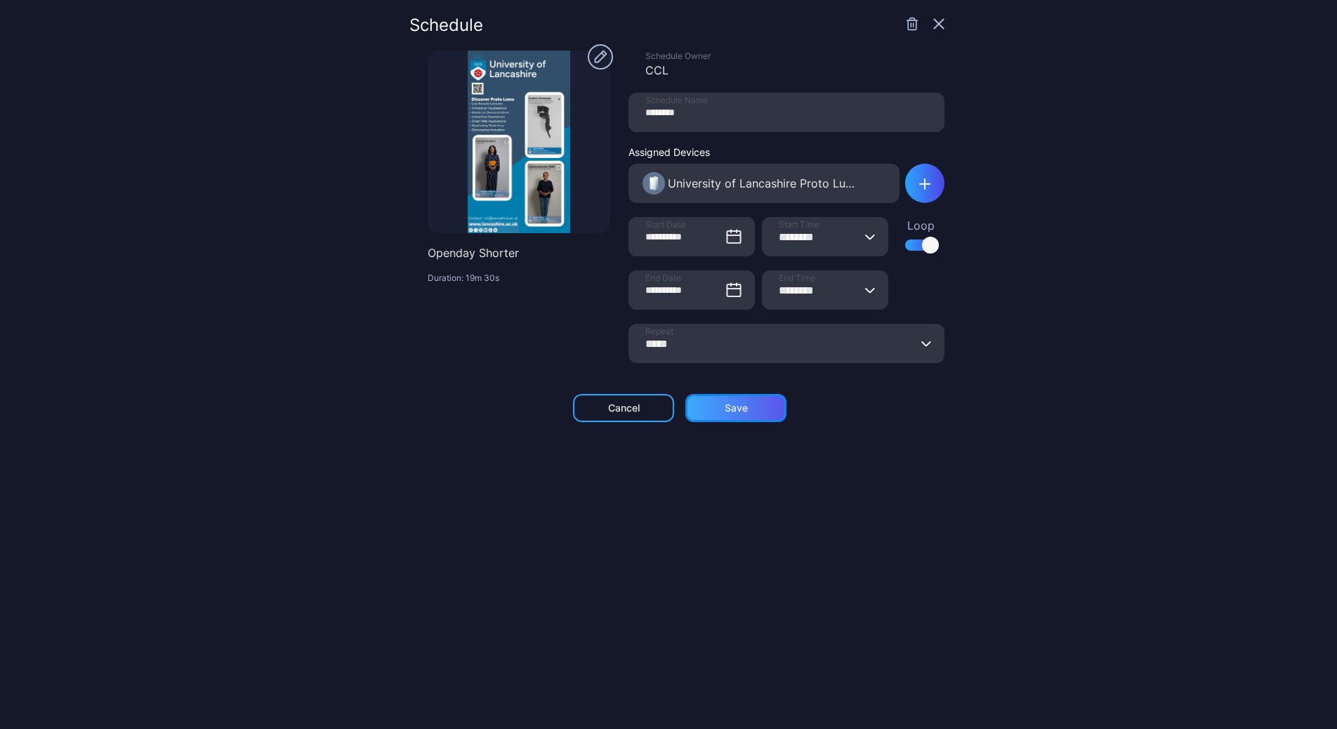
click at [725, 409] on div "Save" at bounding box center [736, 407] width 23 height 11
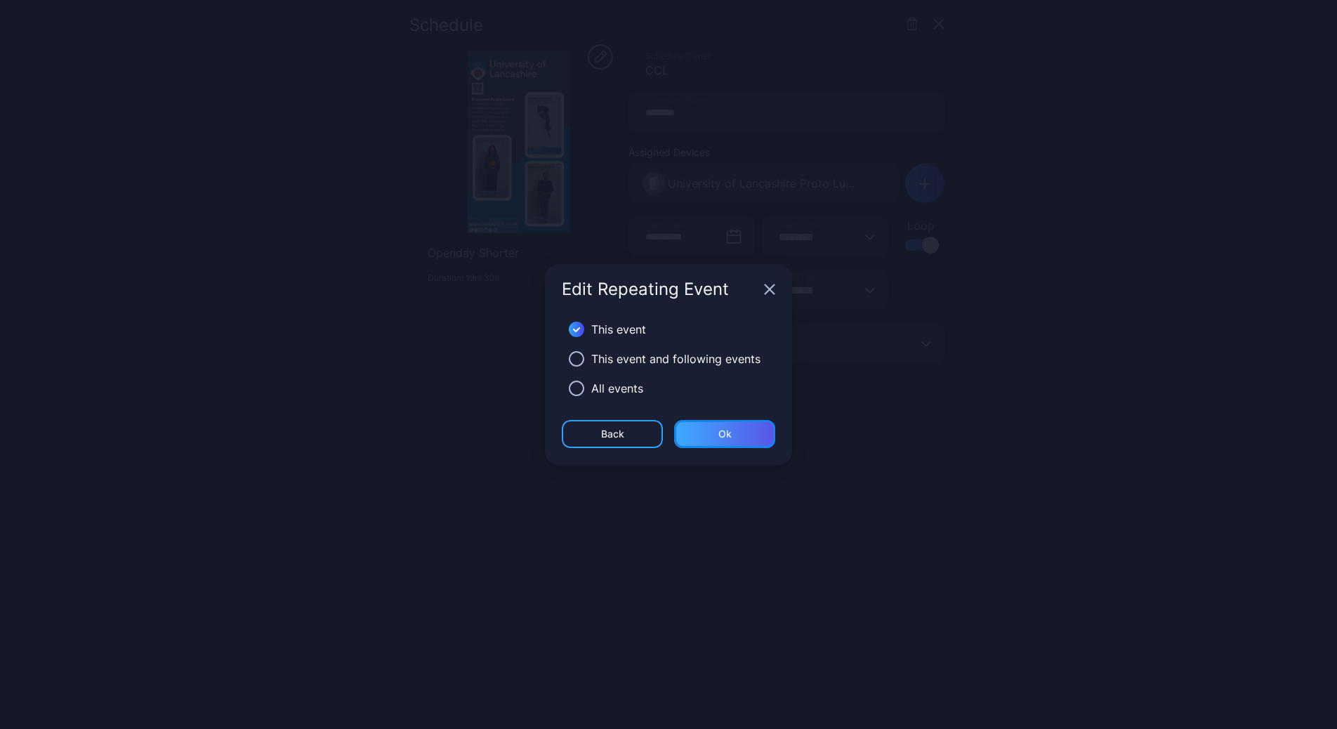
click at [740, 433] on div "Ok" at bounding box center [724, 434] width 101 height 28
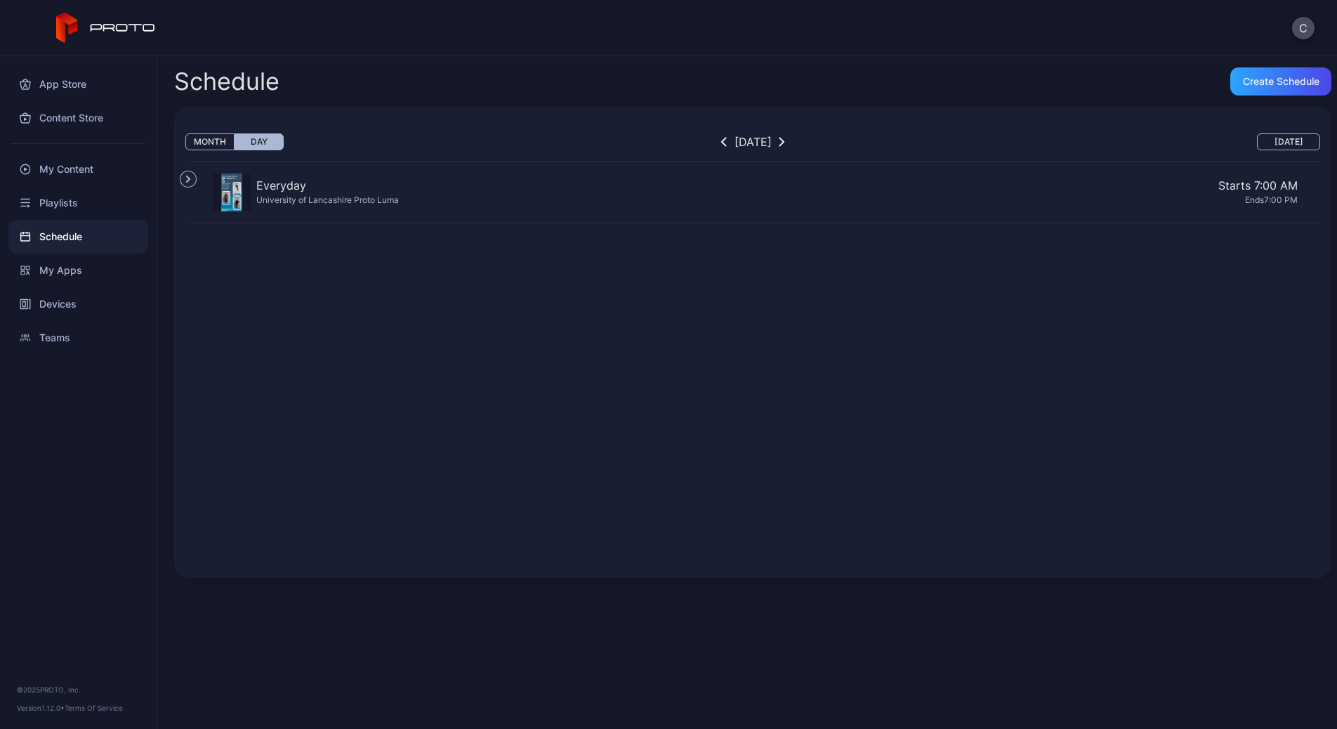
click at [79, 240] on div "Schedule" at bounding box center [78, 237] width 140 height 34
click at [74, 204] on div "Playlists" at bounding box center [78, 203] width 140 height 34
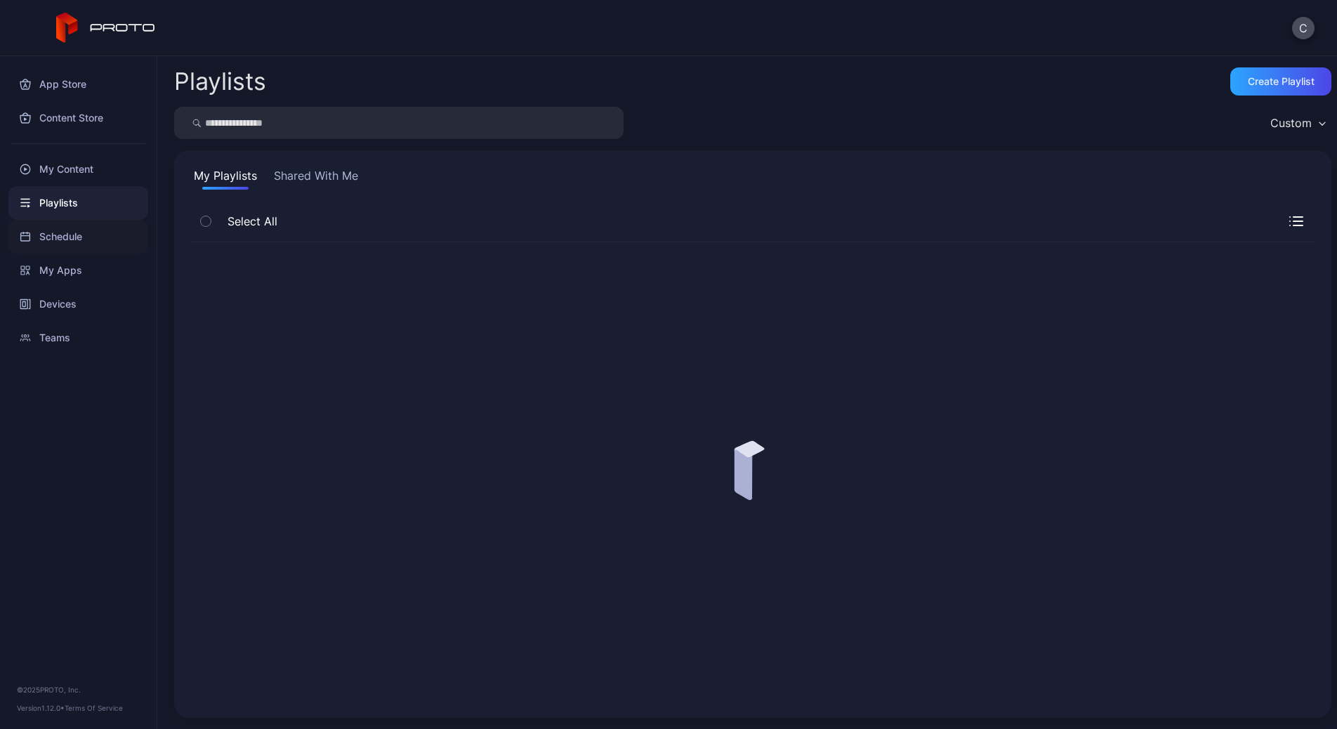
click at [66, 233] on div "Schedule" at bounding box center [78, 237] width 140 height 34
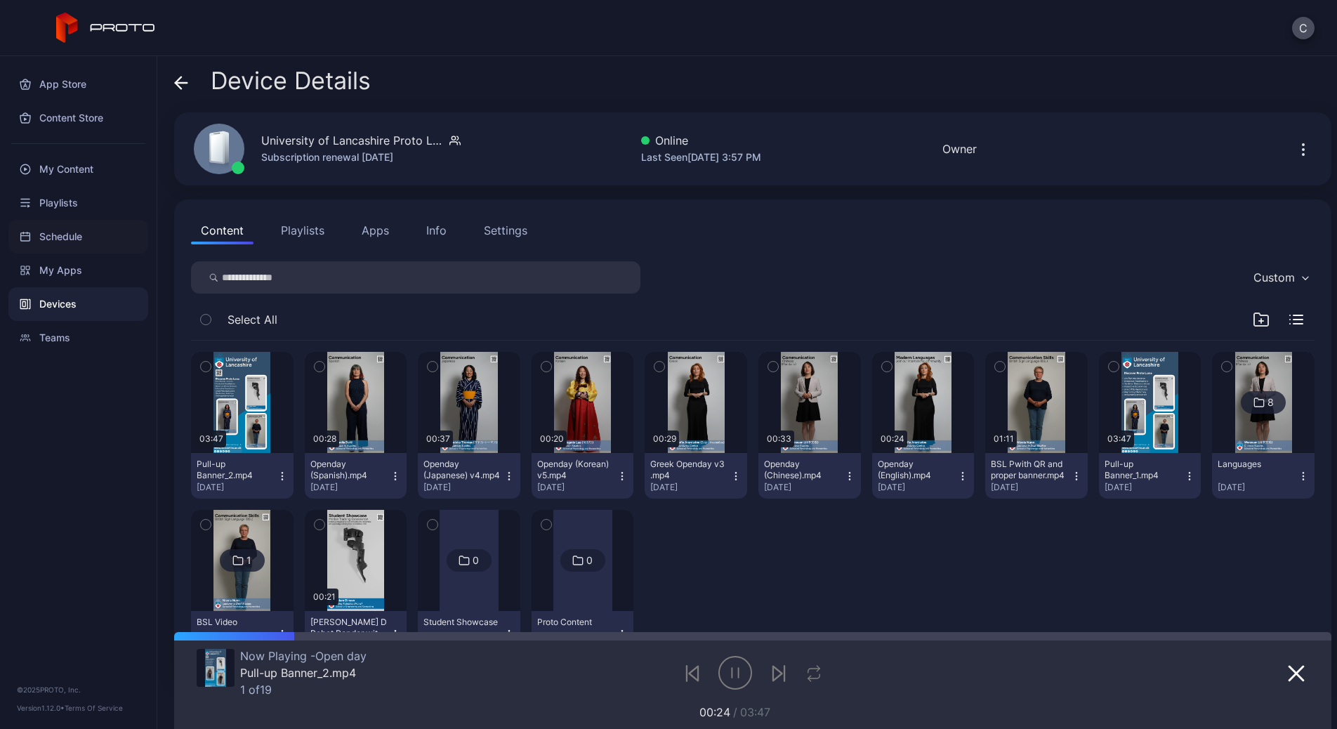
click at [86, 235] on div "Schedule" at bounding box center [78, 237] width 140 height 34
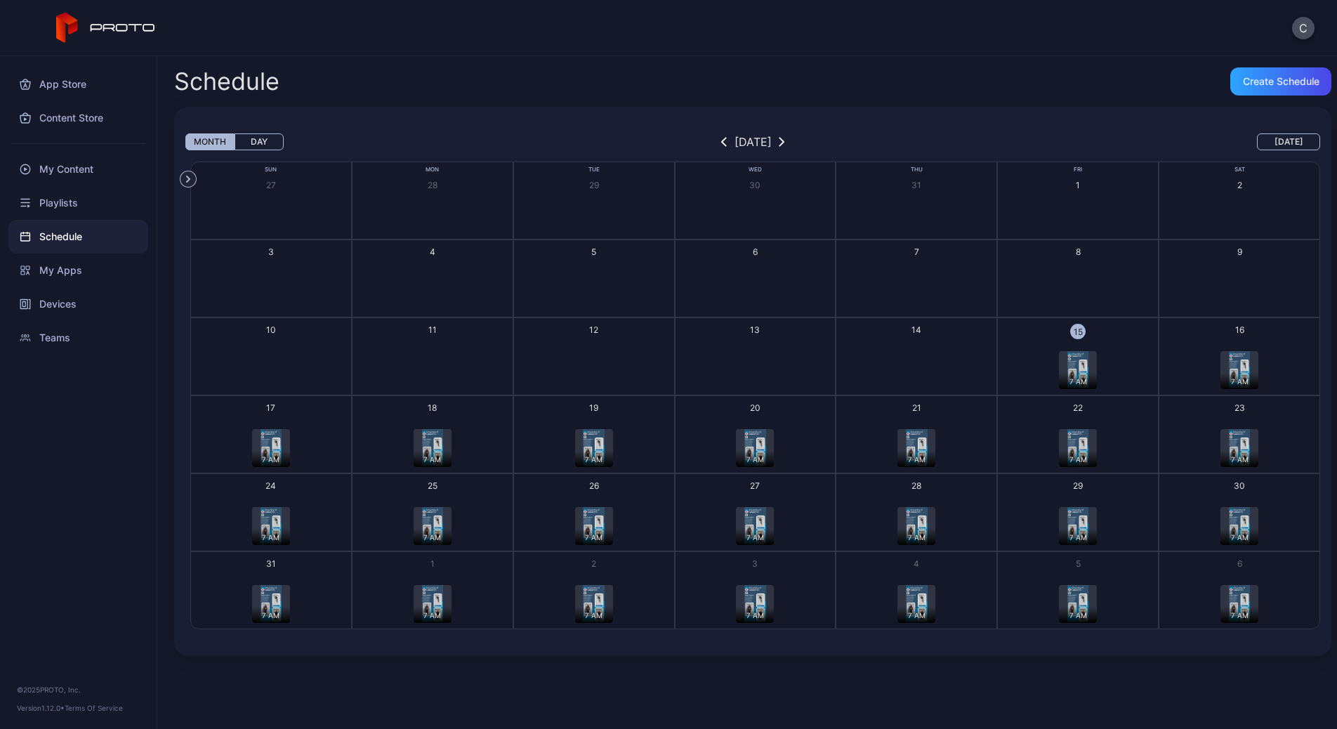
click at [272, 435] on img "button" at bounding box center [270, 448] width 21 height 38
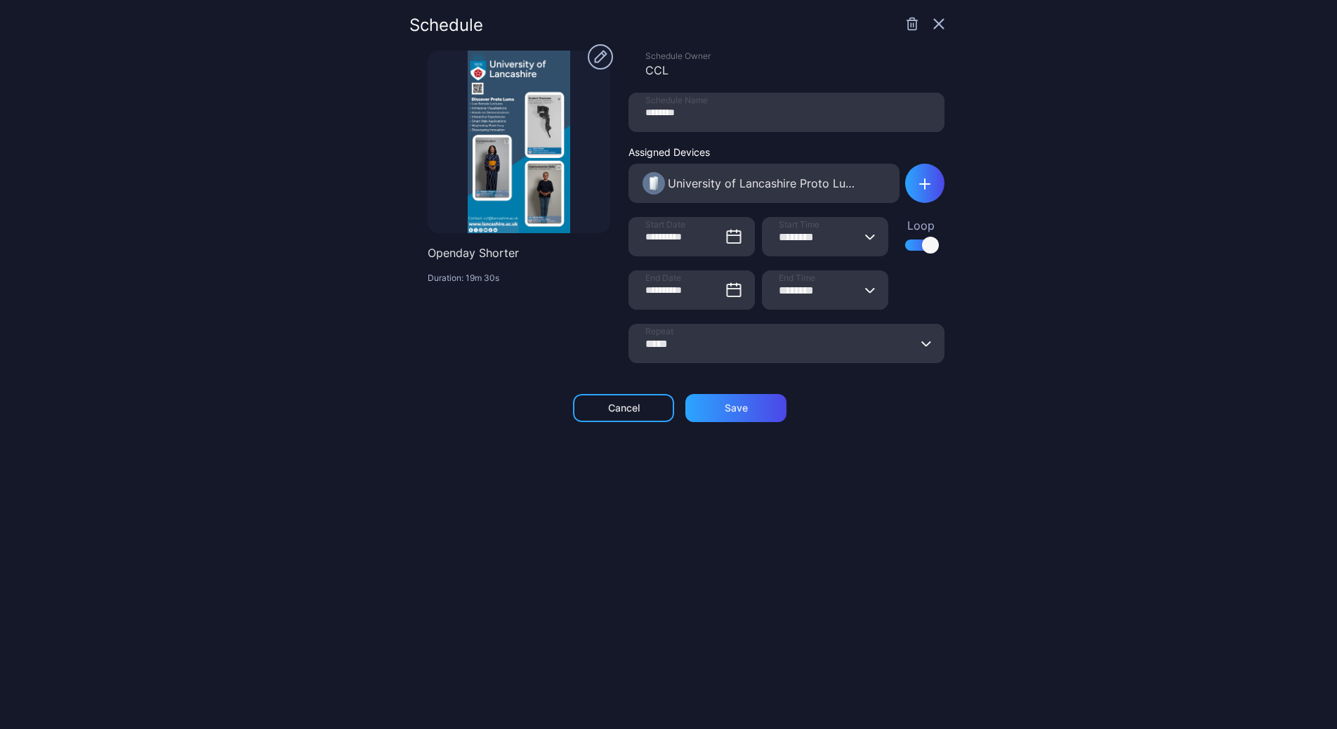
click at [933, 19] on icon "button" at bounding box center [938, 23] width 11 height 11
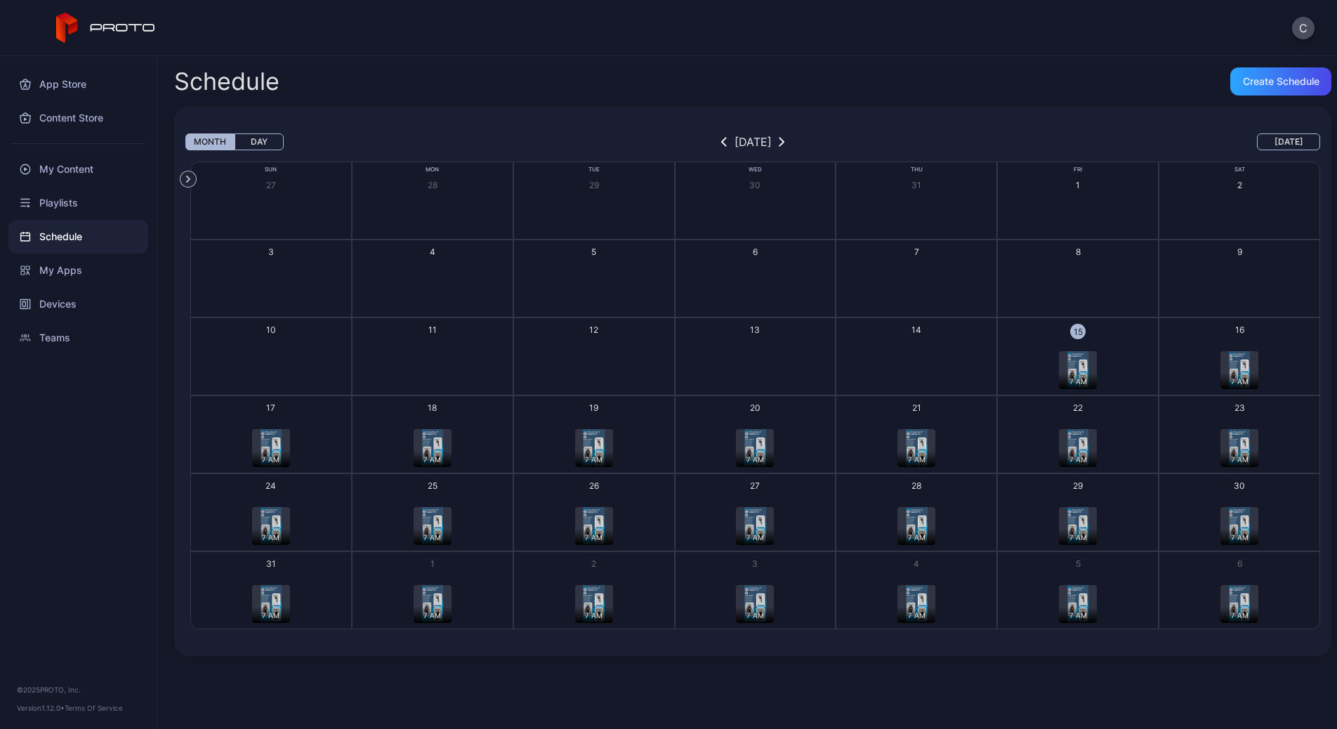
click at [744, 524] on img "button" at bounding box center [754, 526] width 21 height 38
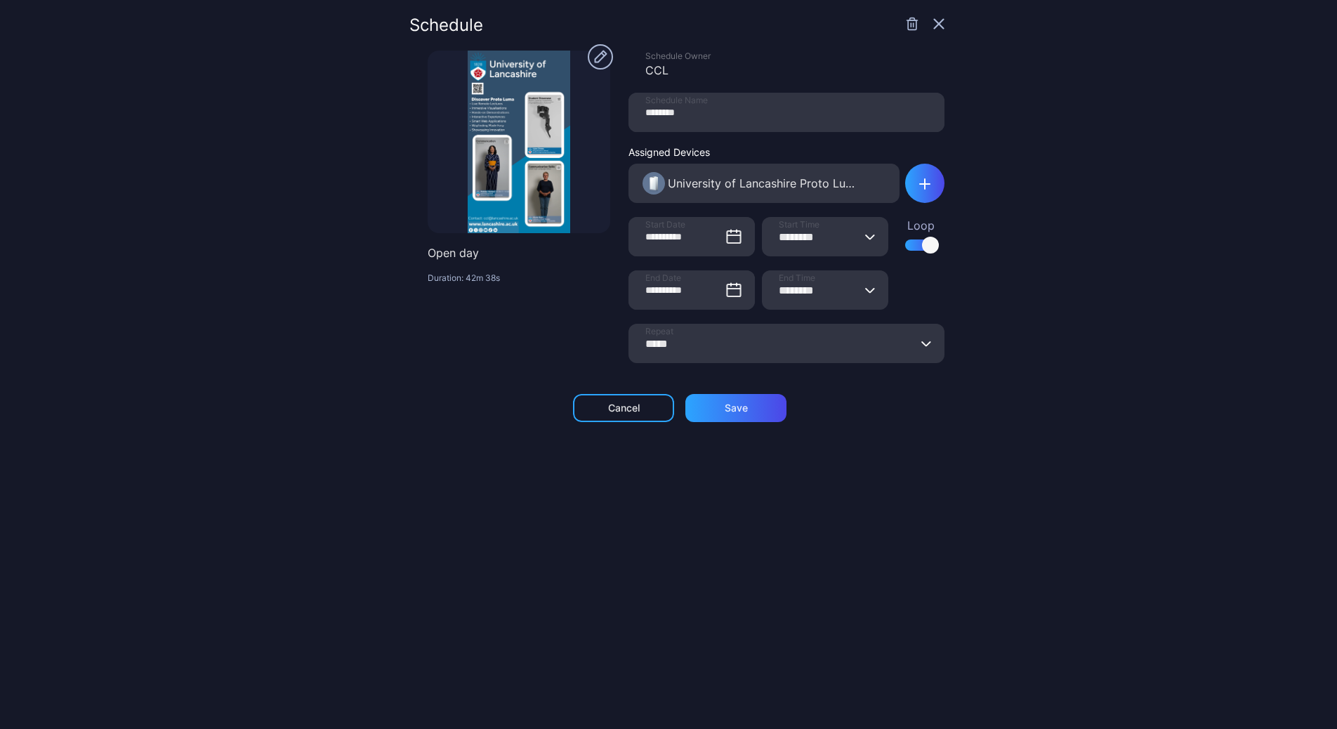
click at [934, 20] on icon "button" at bounding box center [938, 24] width 9 height 9
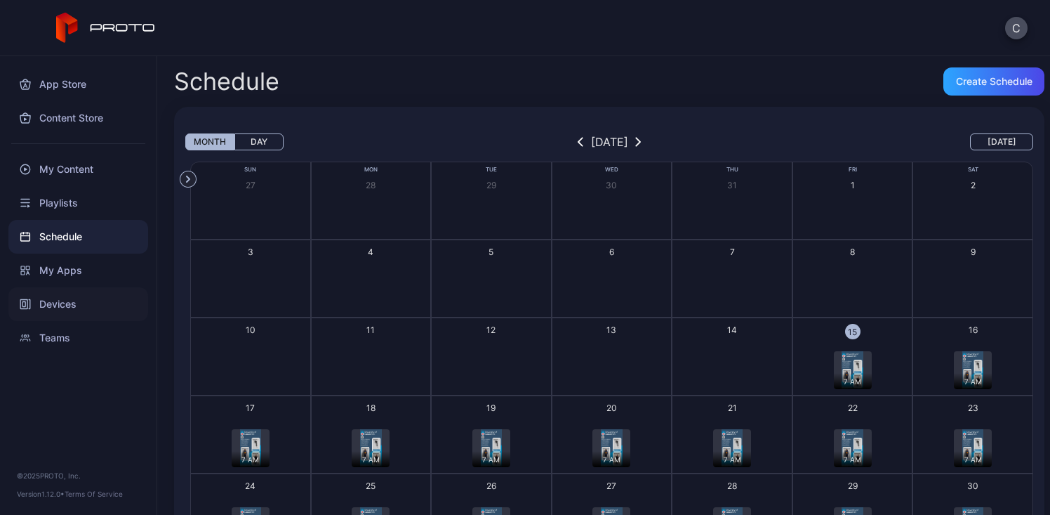
click at [60, 304] on div "Devices" at bounding box center [78, 304] width 140 height 34
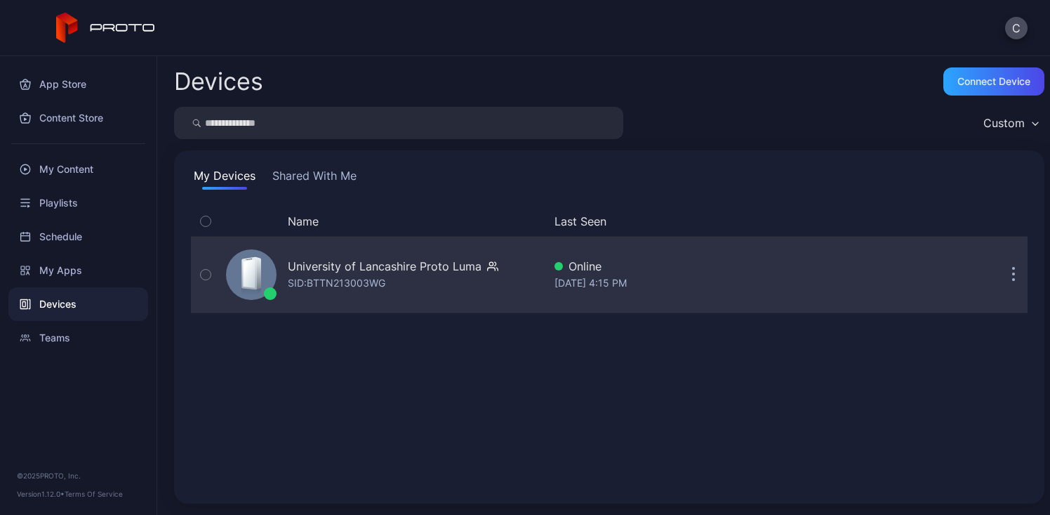
click at [456, 258] on div "University of Lancashire Proto Luma" at bounding box center [385, 266] width 194 height 17
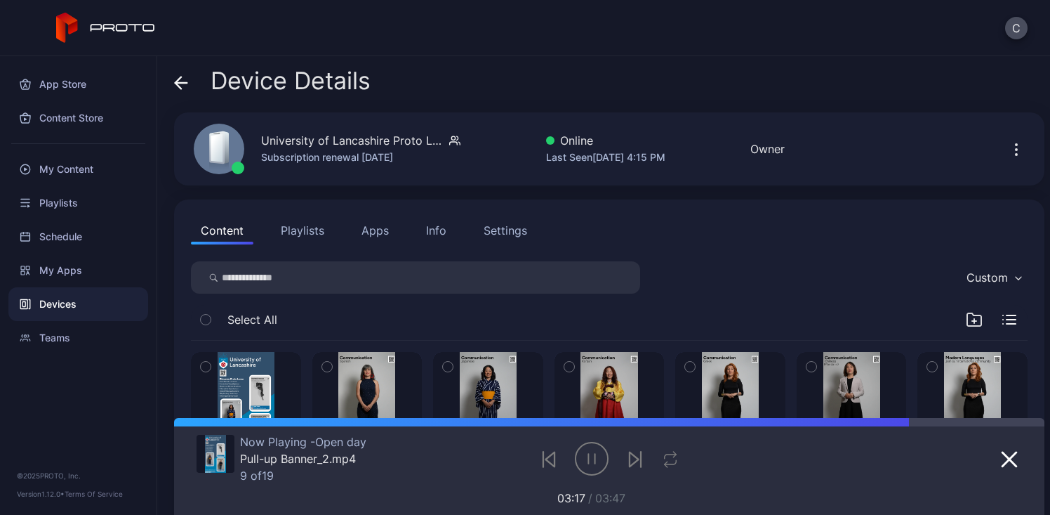
click at [1008, 145] on icon "button" at bounding box center [1016, 149] width 17 height 17
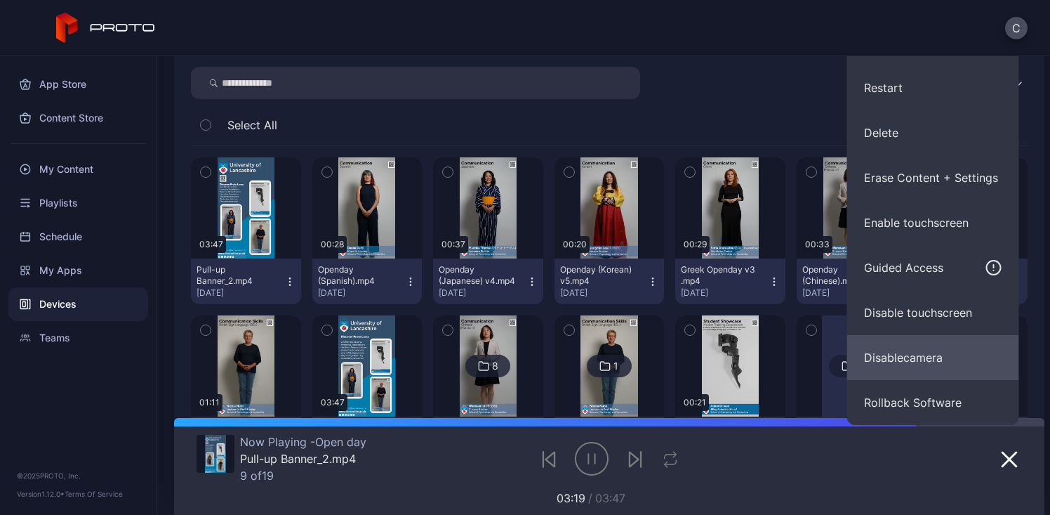
scroll to position [289, 0]
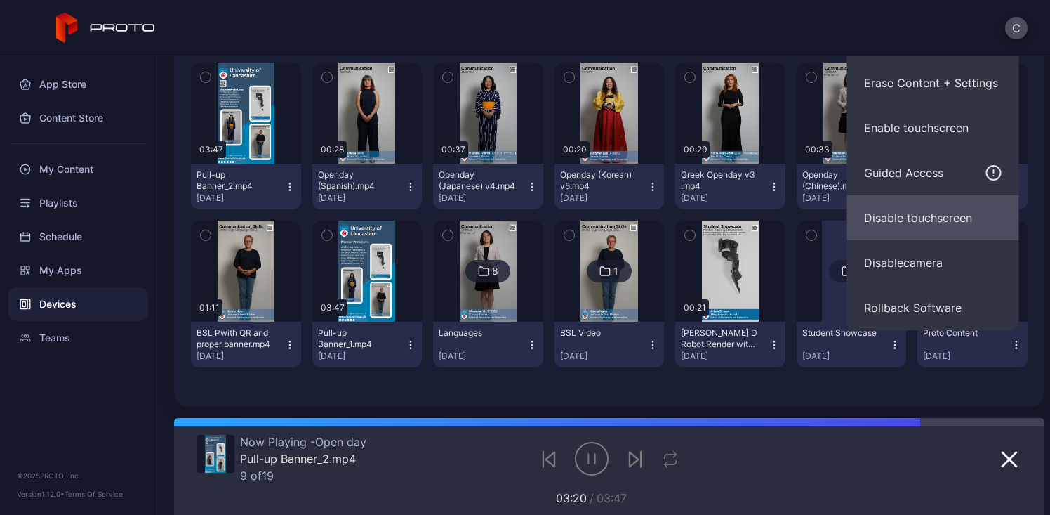
click at [899, 230] on button "Disable touchscreen" at bounding box center [933, 217] width 172 height 45
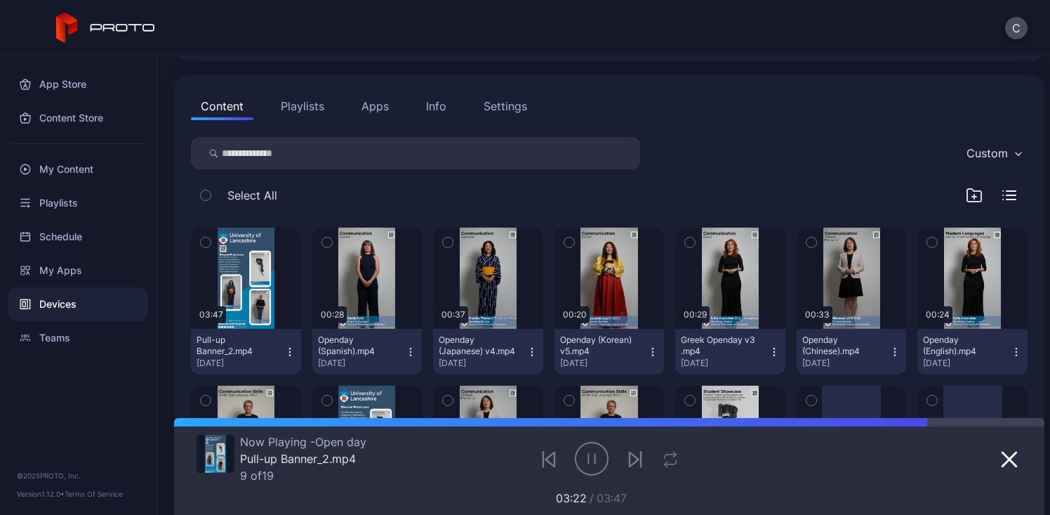
scroll to position [0, 0]
